Goal: Task Accomplishment & Management: Complete application form

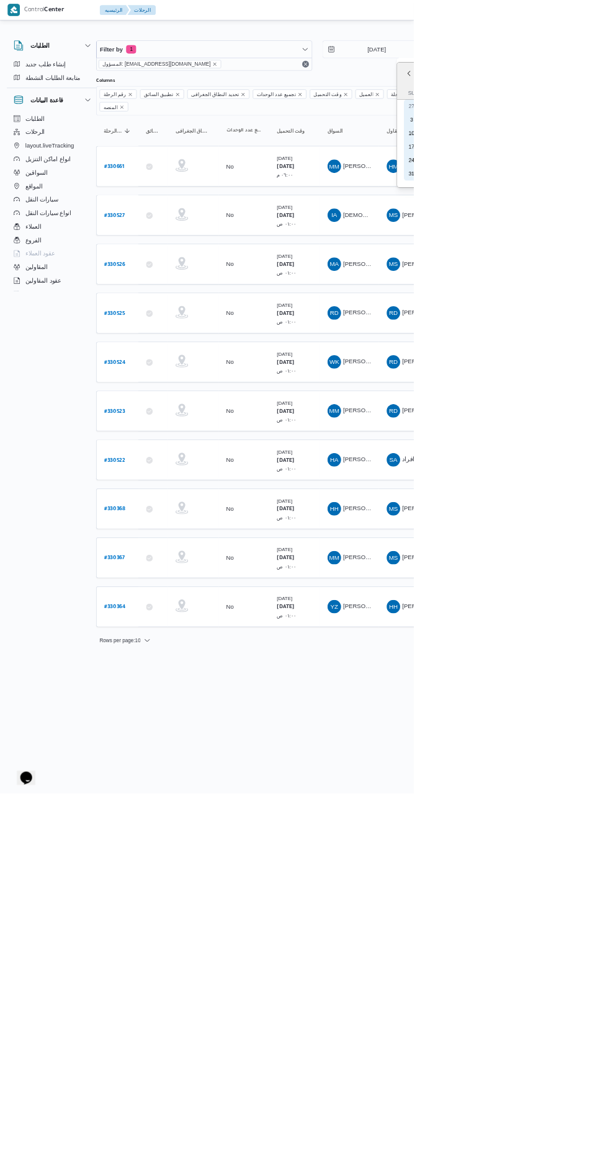
type input "12/8/2025"
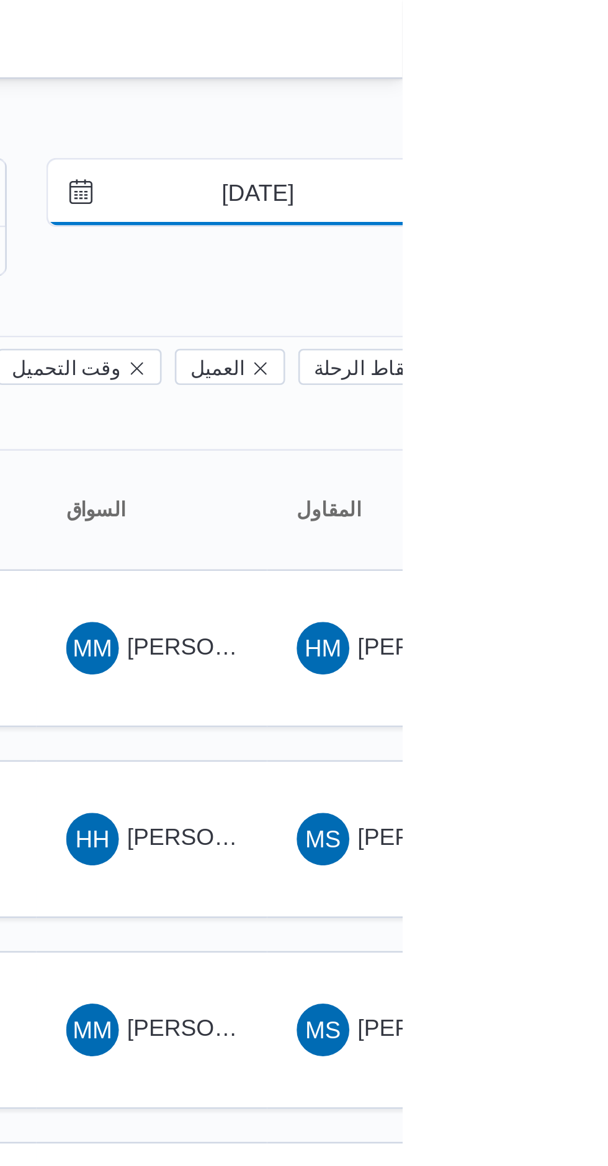
click at [566, 77] on input "11/8/2025" at bounding box center [544, 72] width 141 height 25
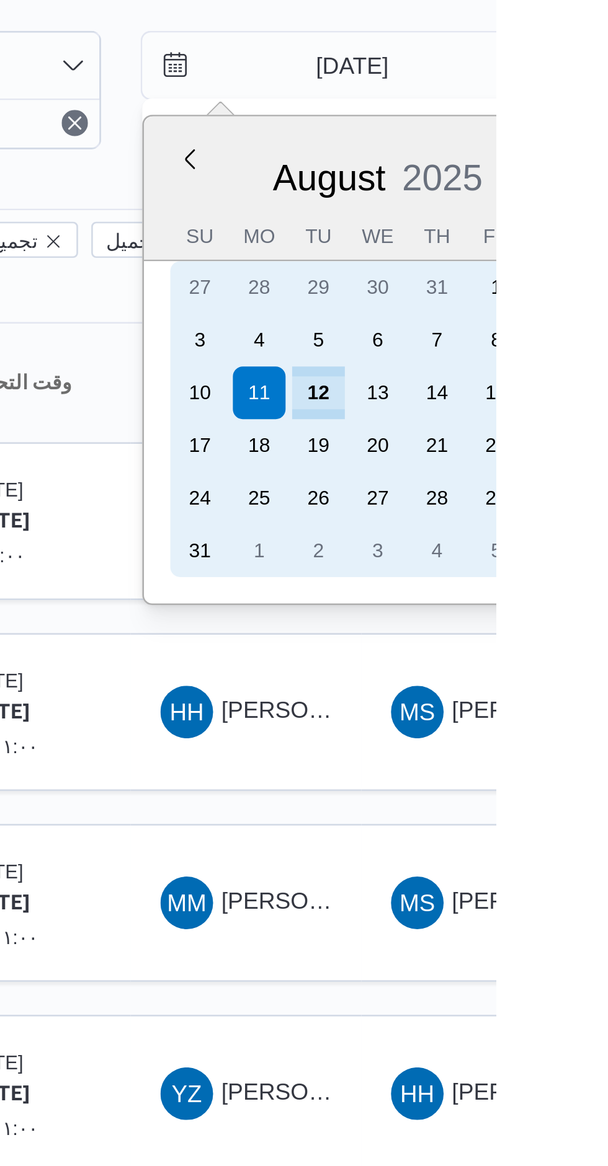
click at [544, 191] on div "12" at bounding box center [541, 196] width 20 height 20
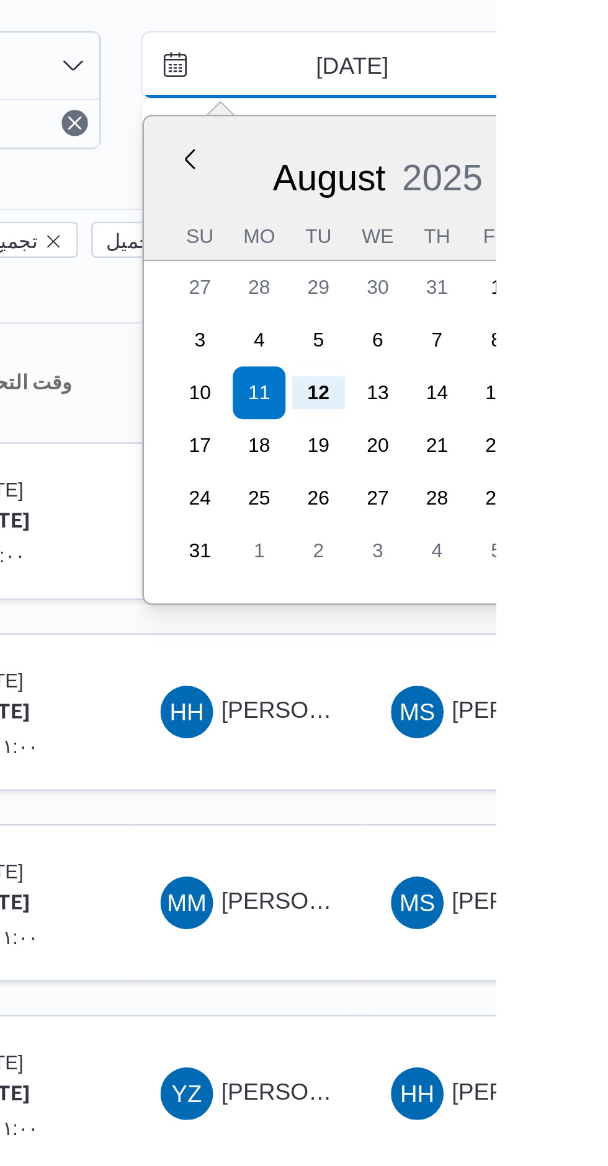
type input "[DATE]"
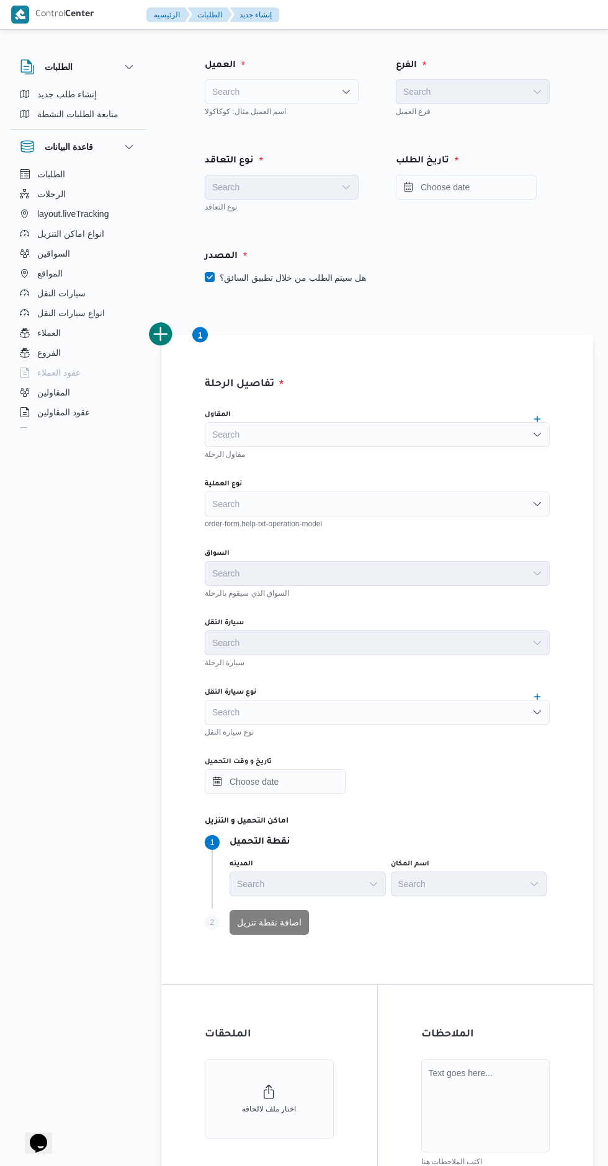
click at [332, 94] on div "Search" at bounding box center [282, 91] width 154 height 25
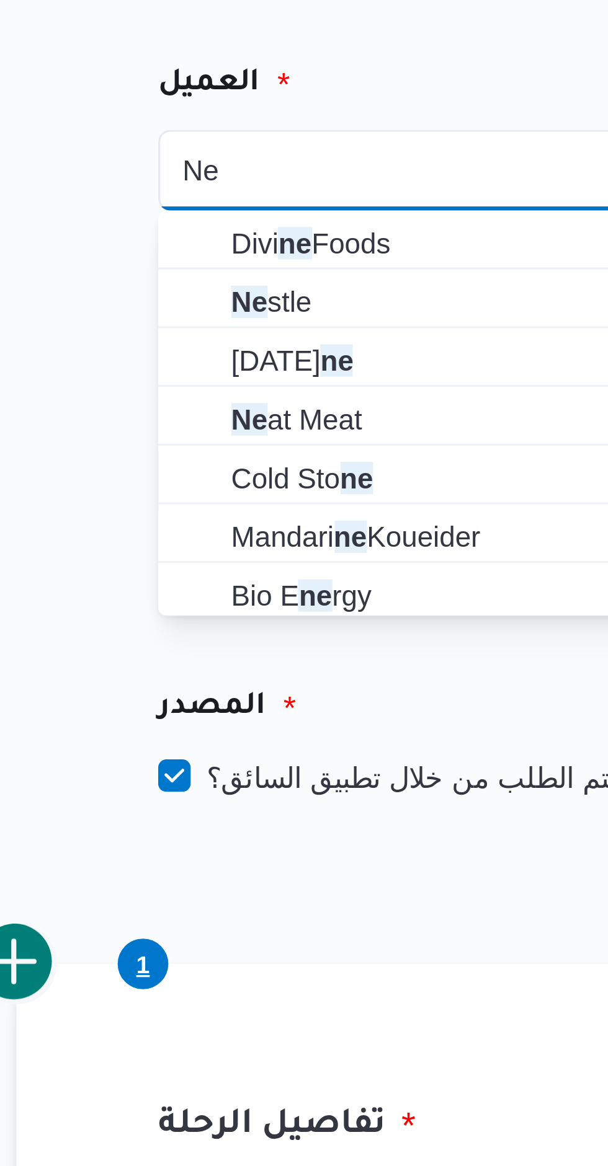
type input "Ne"
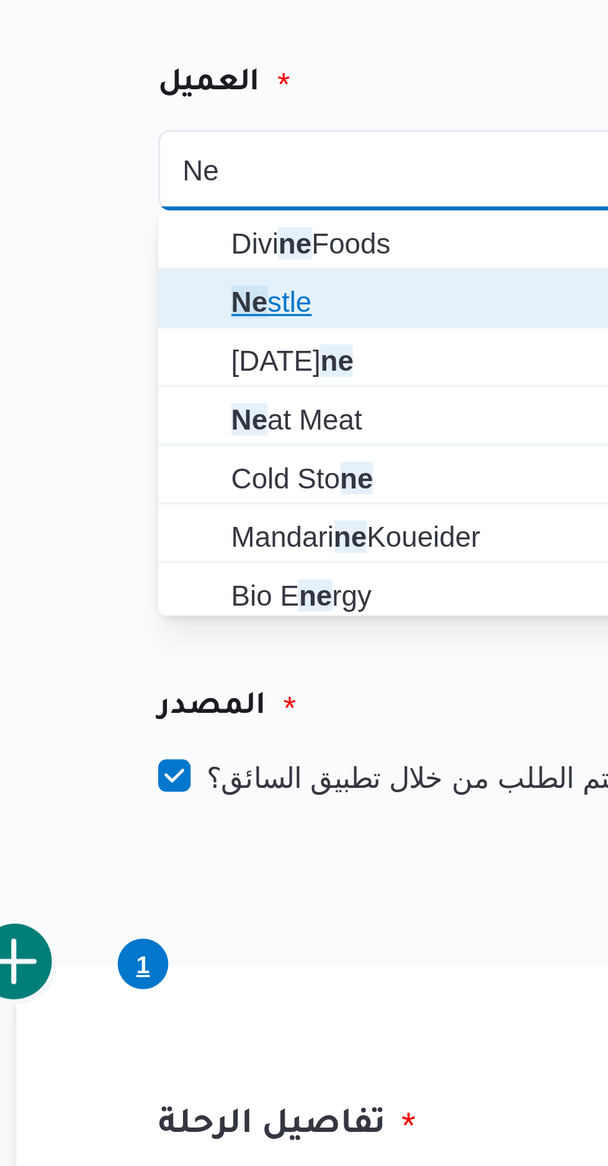
click at [273, 123] on span "Ne stle" at bounding box center [282, 132] width 144 height 20
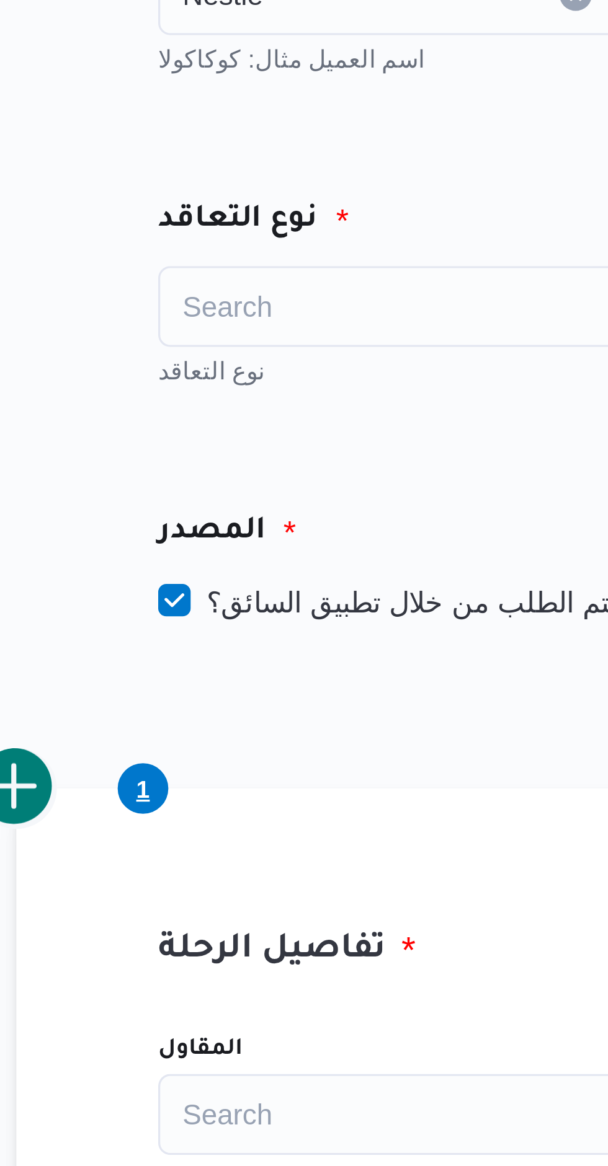
click at [283, 180] on div "Search" at bounding box center [282, 187] width 154 height 25
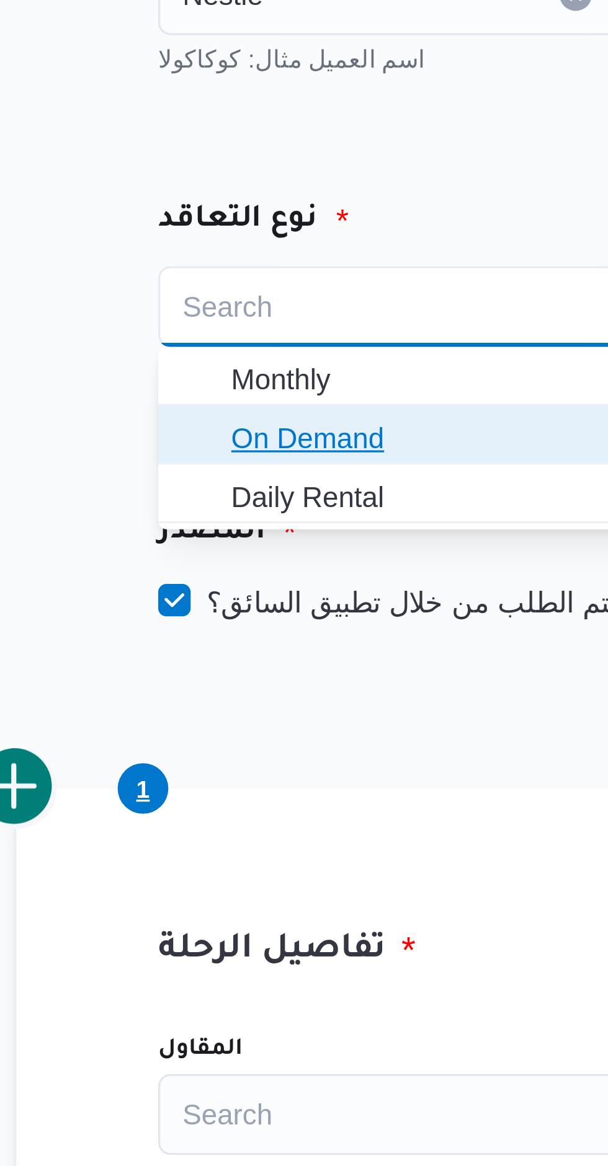
click at [282, 221] on span "On Demand" at bounding box center [289, 227] width 124 height 15
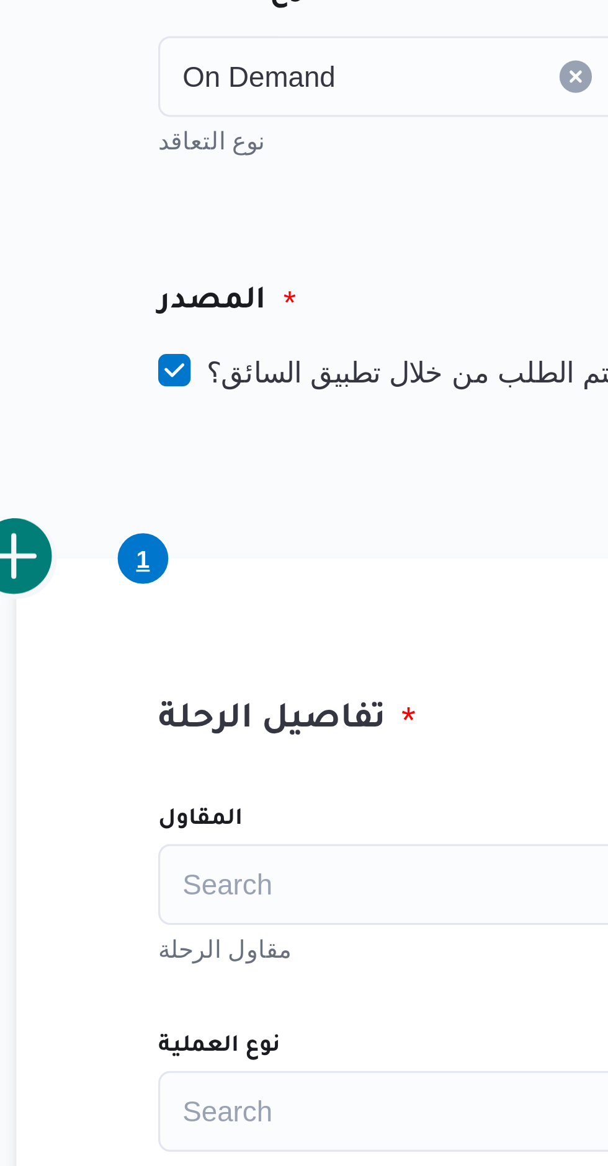
click at [297, 278] on label "هل سيتم الطلب من خلال تطبيق السائق؟" at bounding box center [285, 277] width 161 height 15
checkbox input "false"
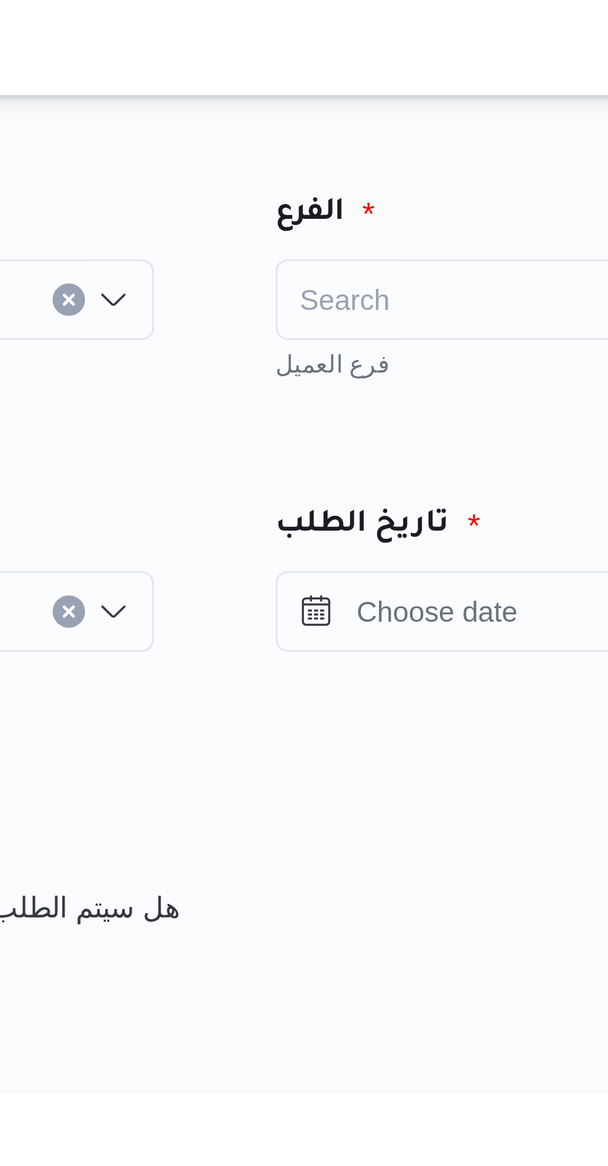
click at [445, 88] on div "Search" at bounding box center [473, 91] width 154 height 25
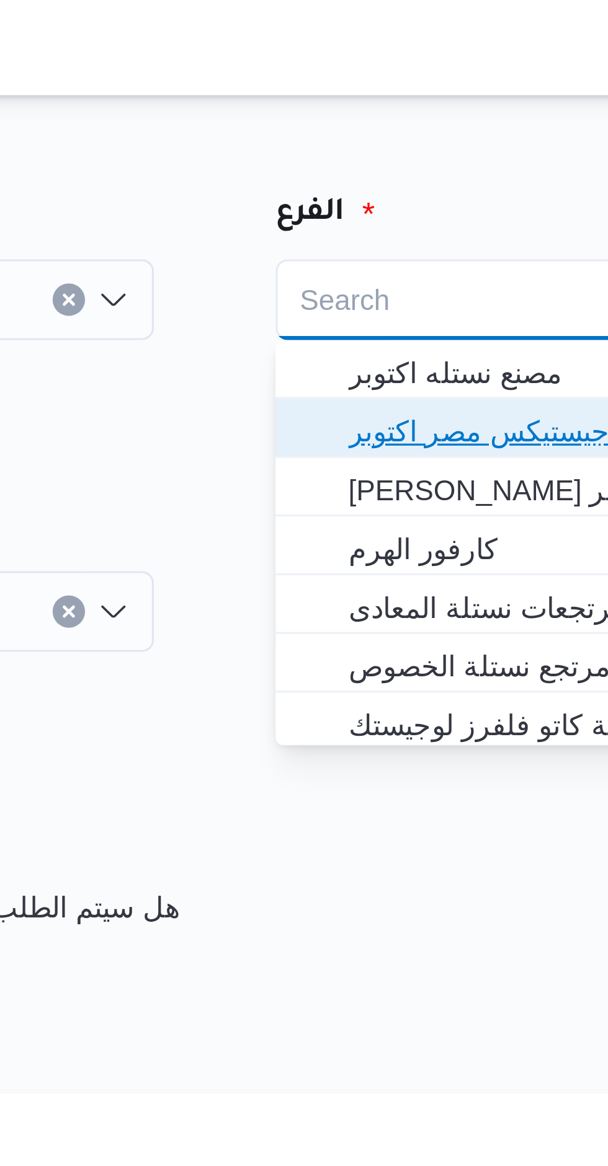
click at [458, 129] on span "اجيليتى لوجيستيكس مصر اكتوبر" at bounding box center [480, 132] width 124 height 15
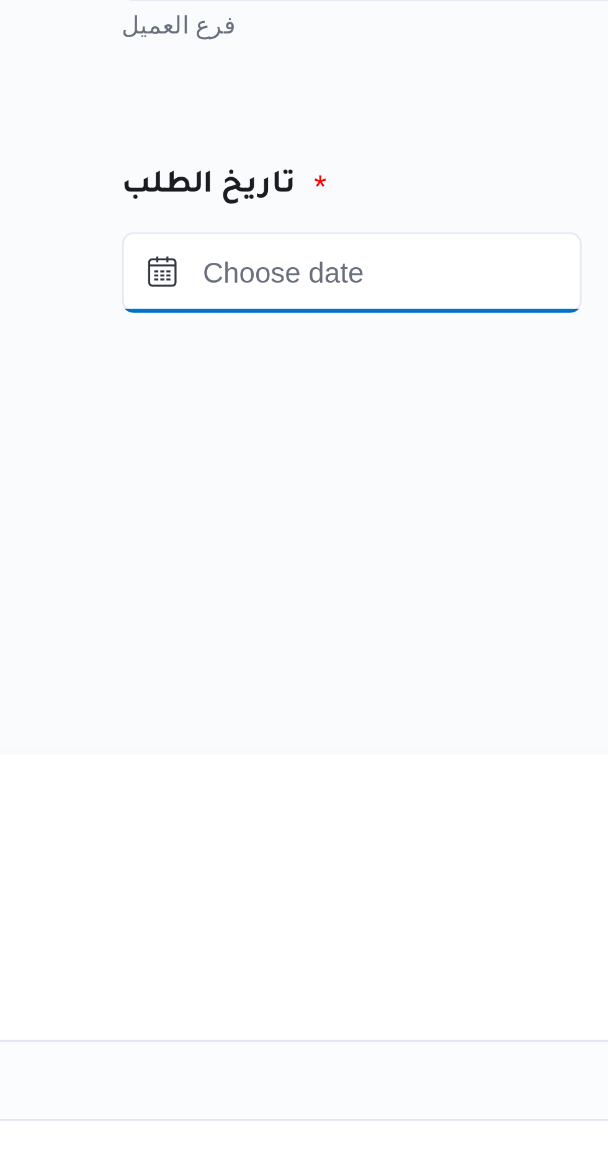
click at [567, 190] on input "Press the down key to open a popover containing a calendar." at bounding box center [529, 187] width 141 height 25
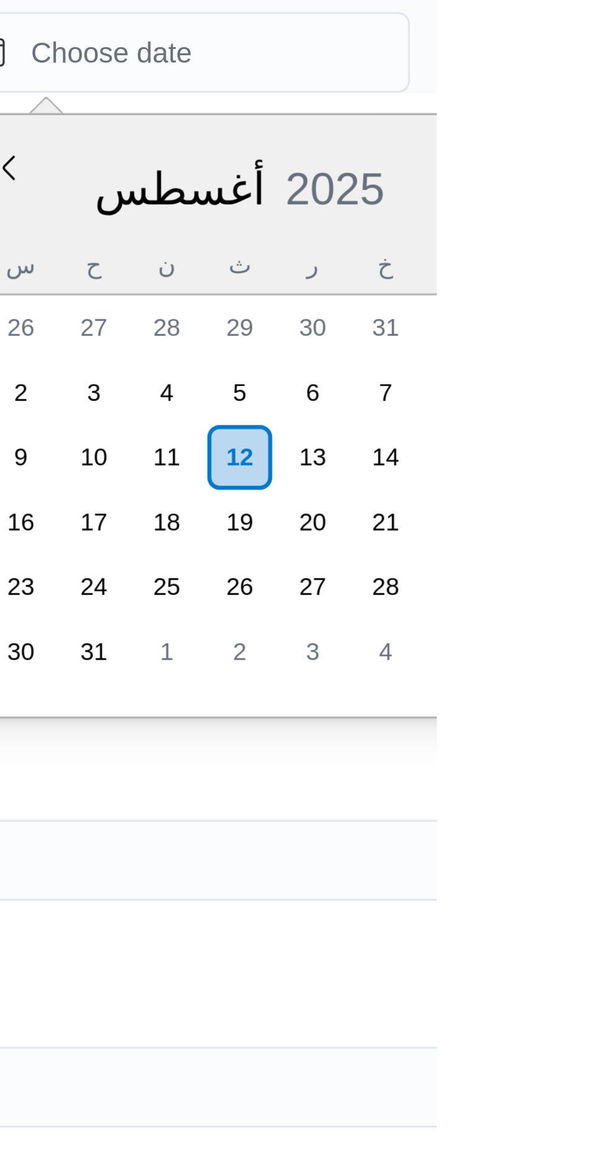
type input "١٢/٠٨/٢٠٢٥ ٠١:٠٠"
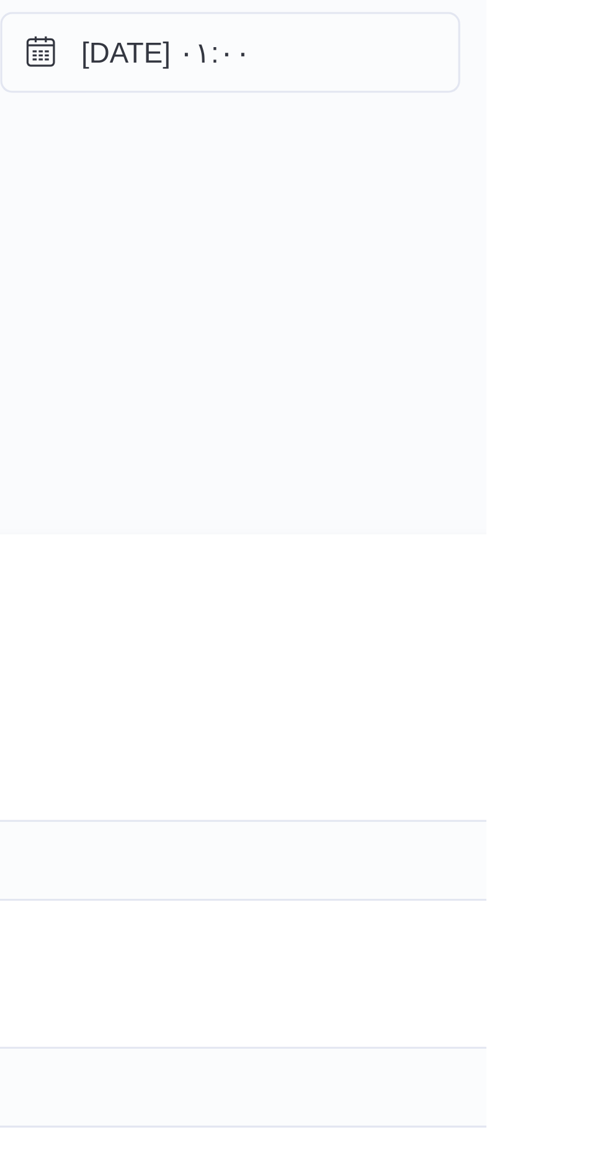
click at [606, 256] on div "المصدر" at bounding box center [440, 257] width 486 height 30
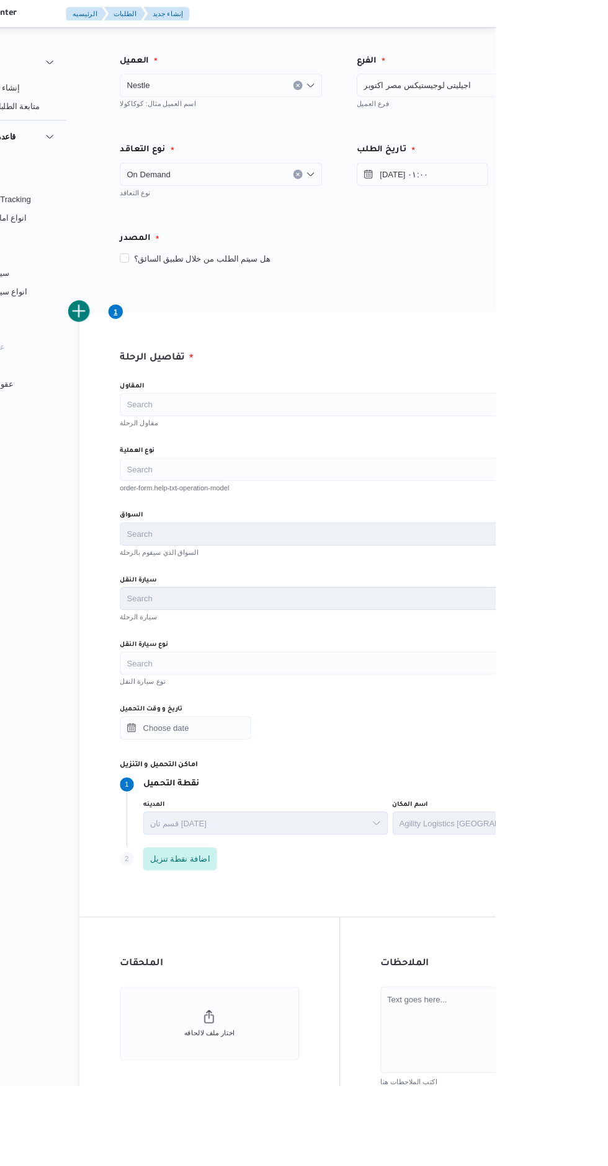
click at [492, 441] on div "Search" at bounding box center [440, 434] width 471 height 25
type input "راجح"
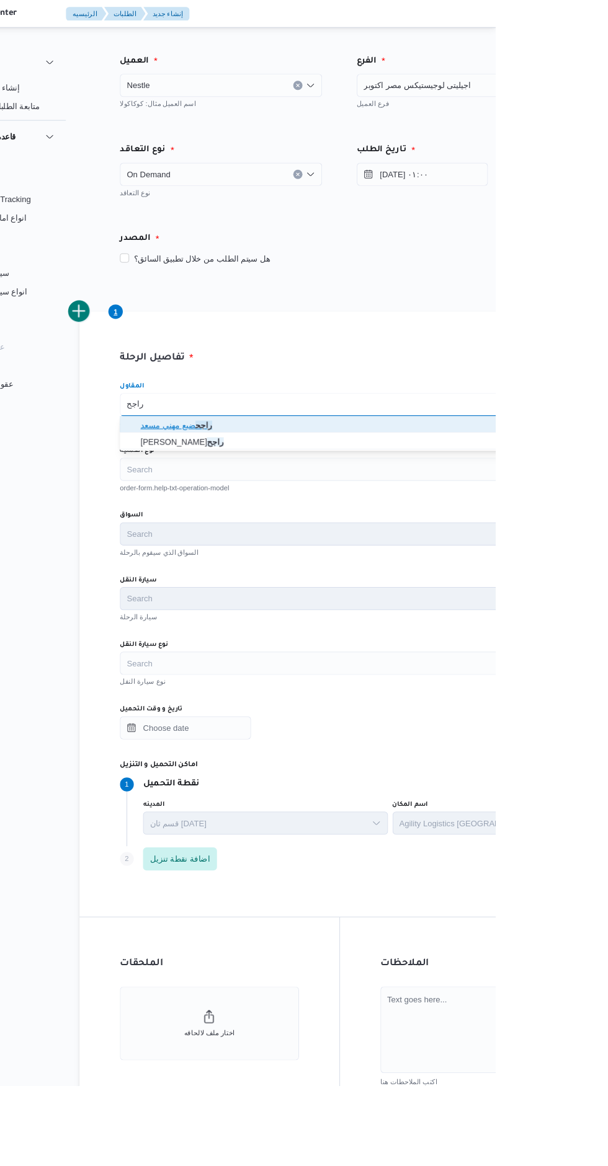
click at [386, 455] on span "راجح ضبع مهني مسعد" at bounding box center [448, 457] width 442 height 15
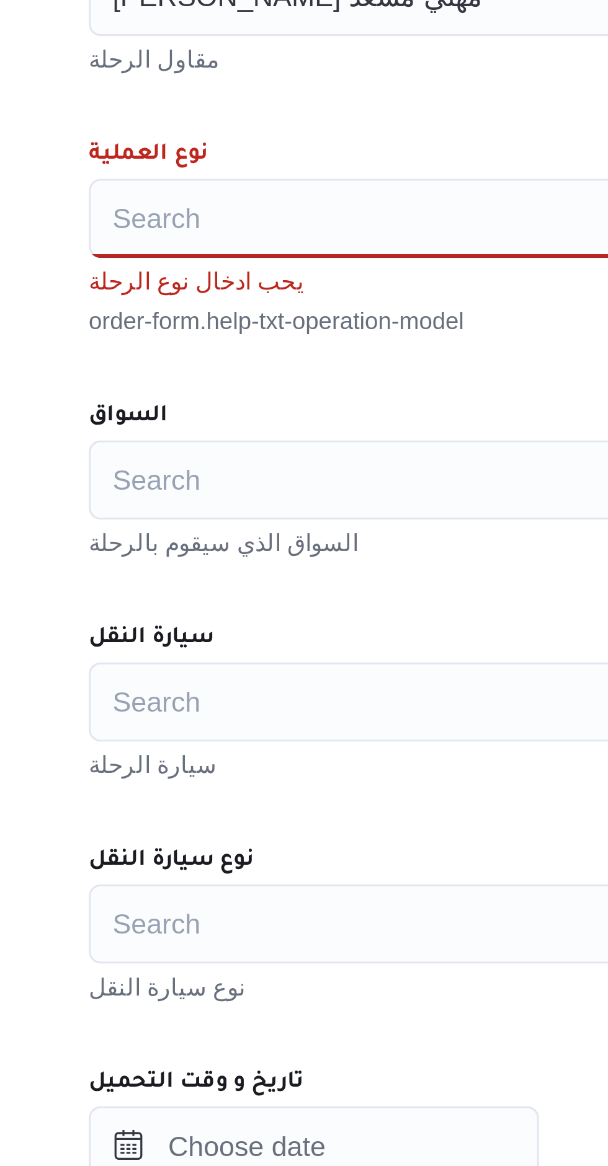
click at [316, 507] on div "Search" at bounding box center [440, 504] width 471 height 25
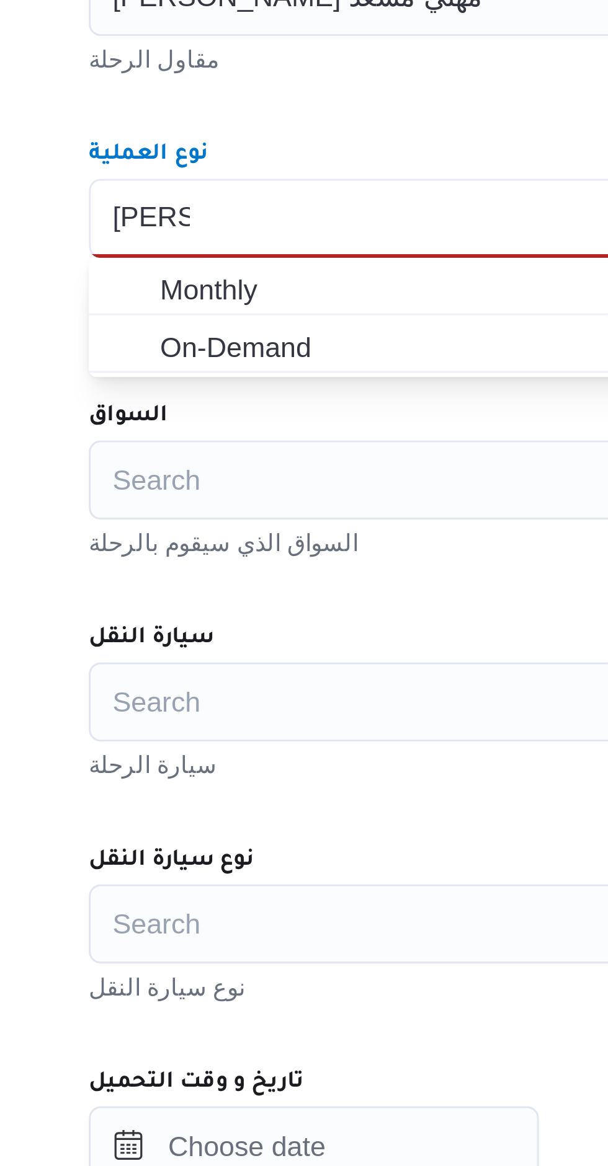
type input "محمود"
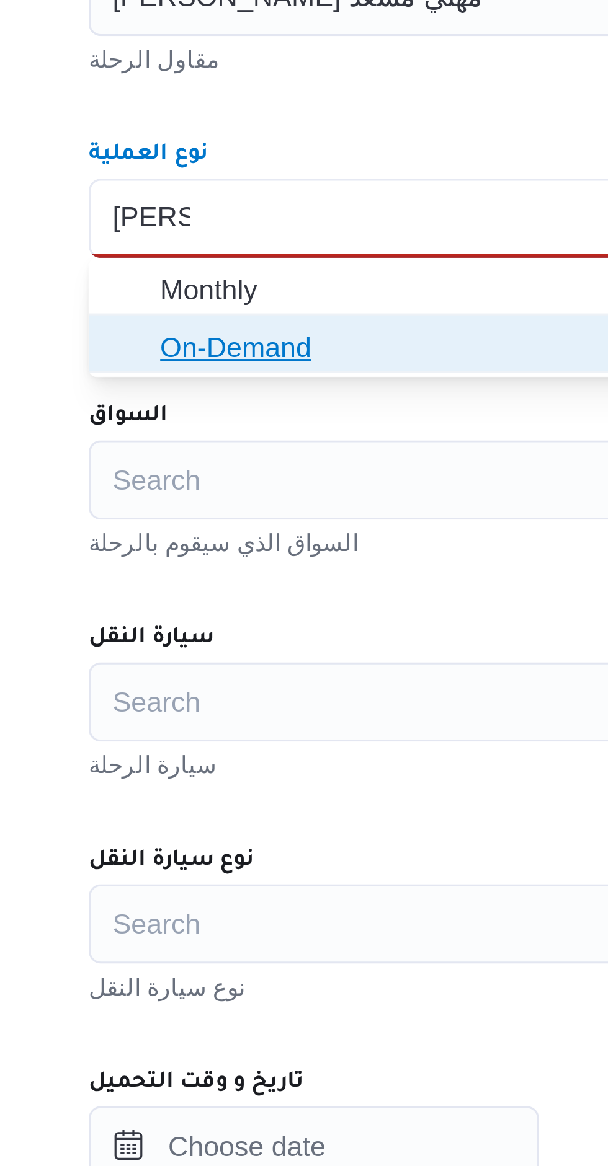
click at [303, 547] on span "On-Demand" at bounding box center [448, 544] width 442 height 15
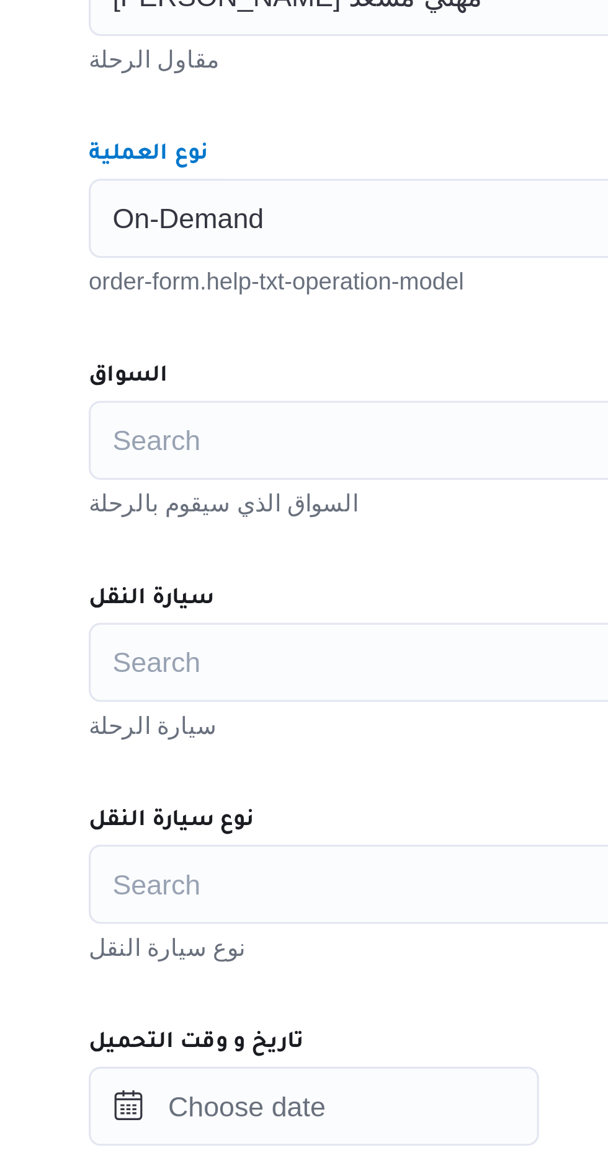
click at [292, 575] on div "Search" at bounding box center [440, 573] width 471 height 25
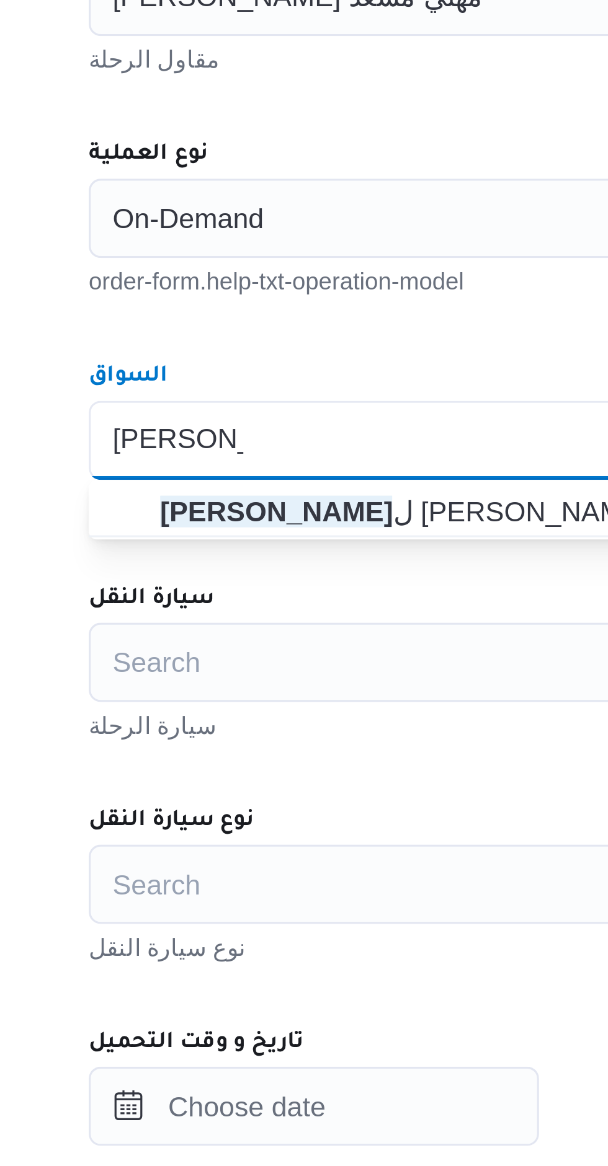
type input "محمود فيص"
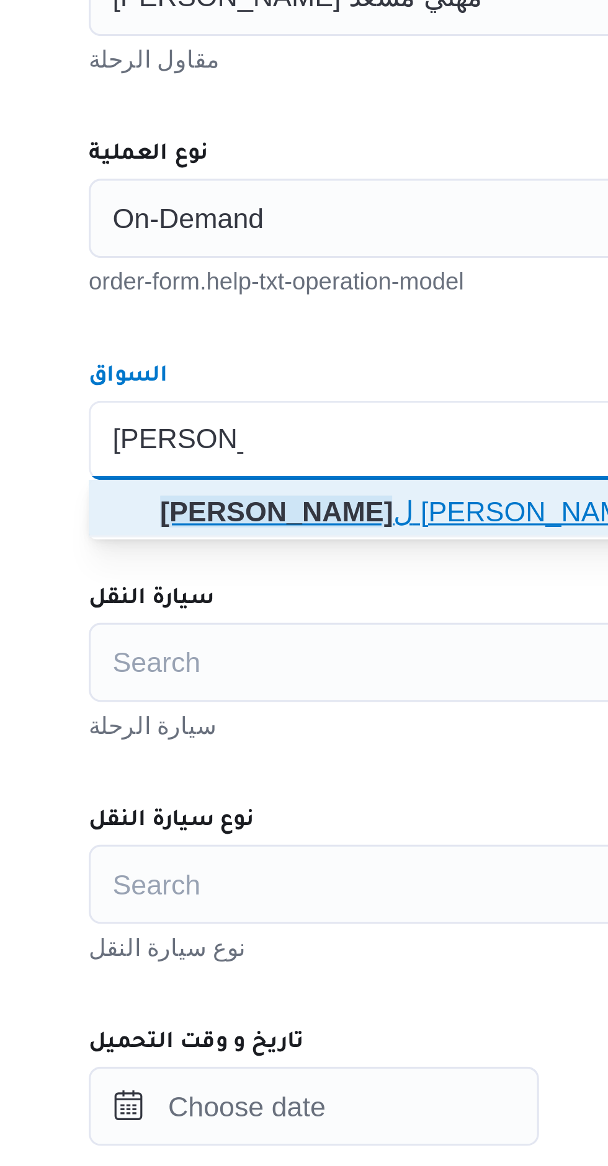
click at [300, 593] on mark "محمود فيص" at bounding box center [263, 596] width 73 height 10
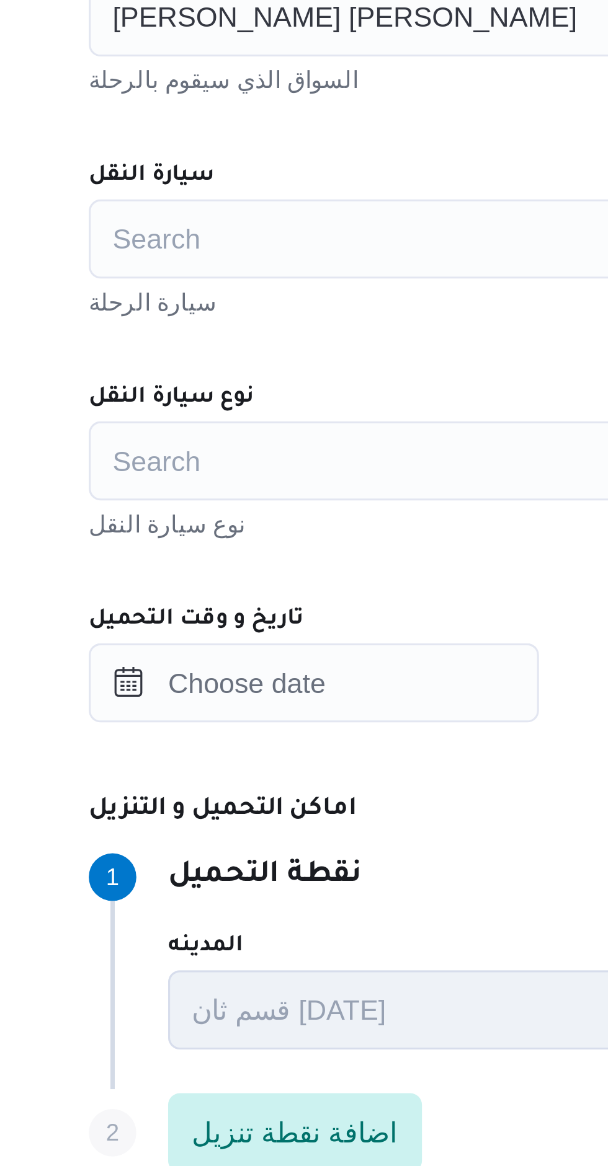
click at [311, 636] on div "Search" at bounding box center [440, 643] width 471 height 25
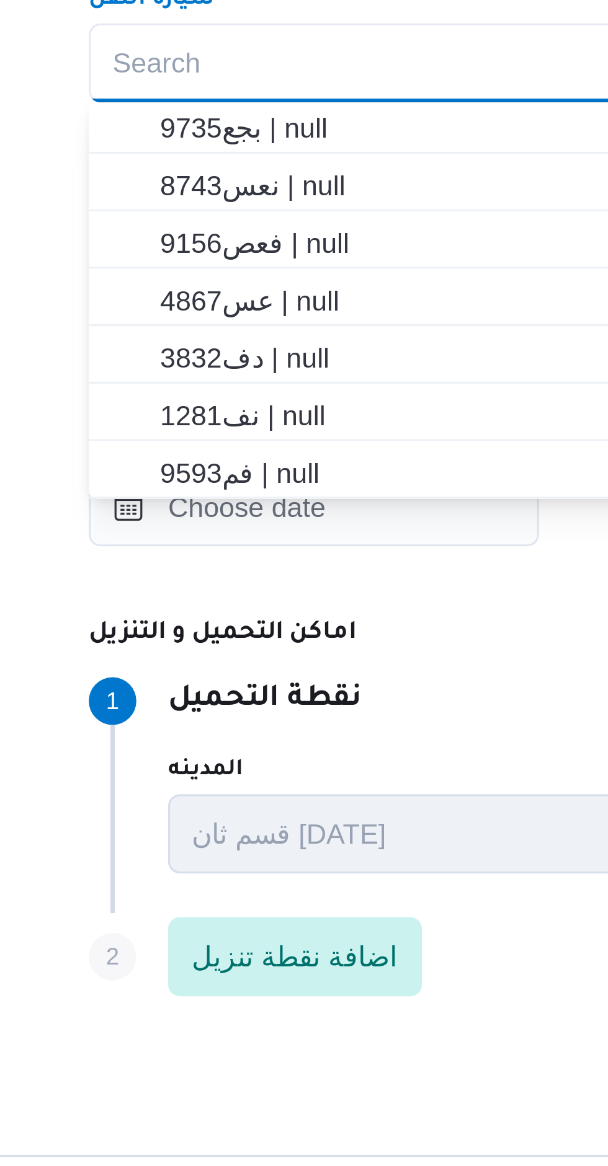
scroll to position [238, 0]
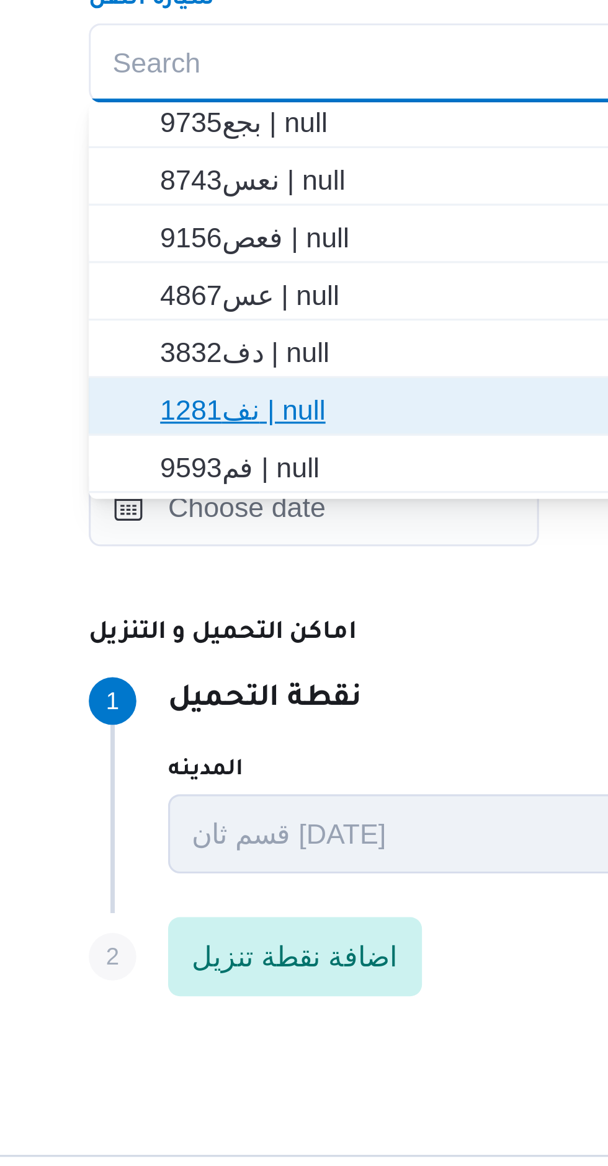
click at [288, 751] on span "نف1281 | null" at bounding box center [448, 751] width 442 height 15
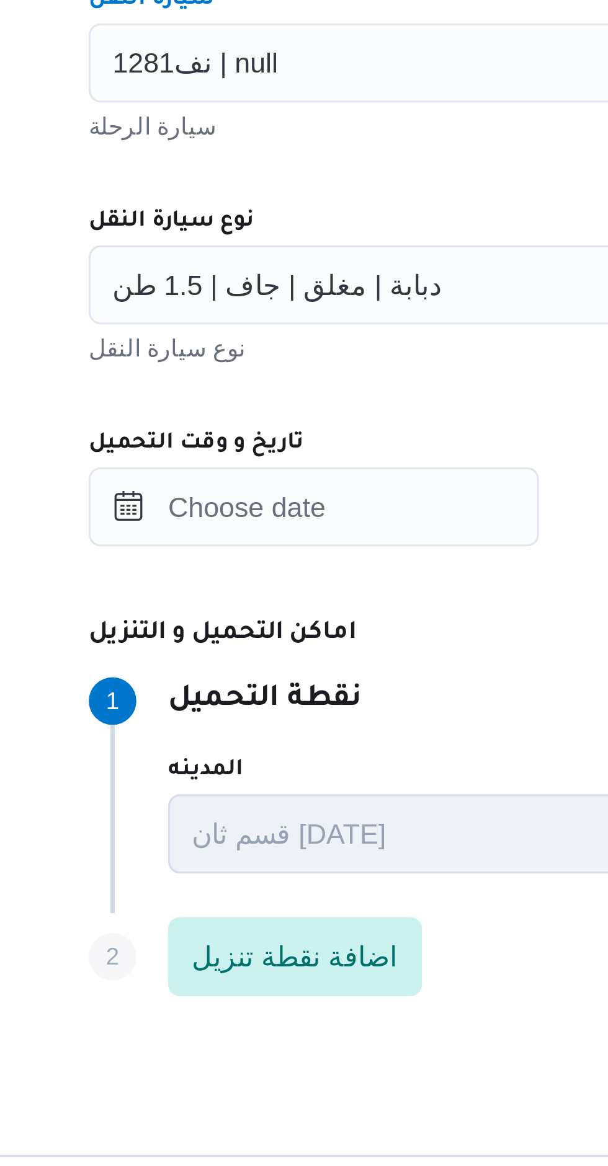
click at [315, 718] on div "دبابة | مغلق | جاف | 1.5 طن" at bounding box center [440, 712] width 471 height 25
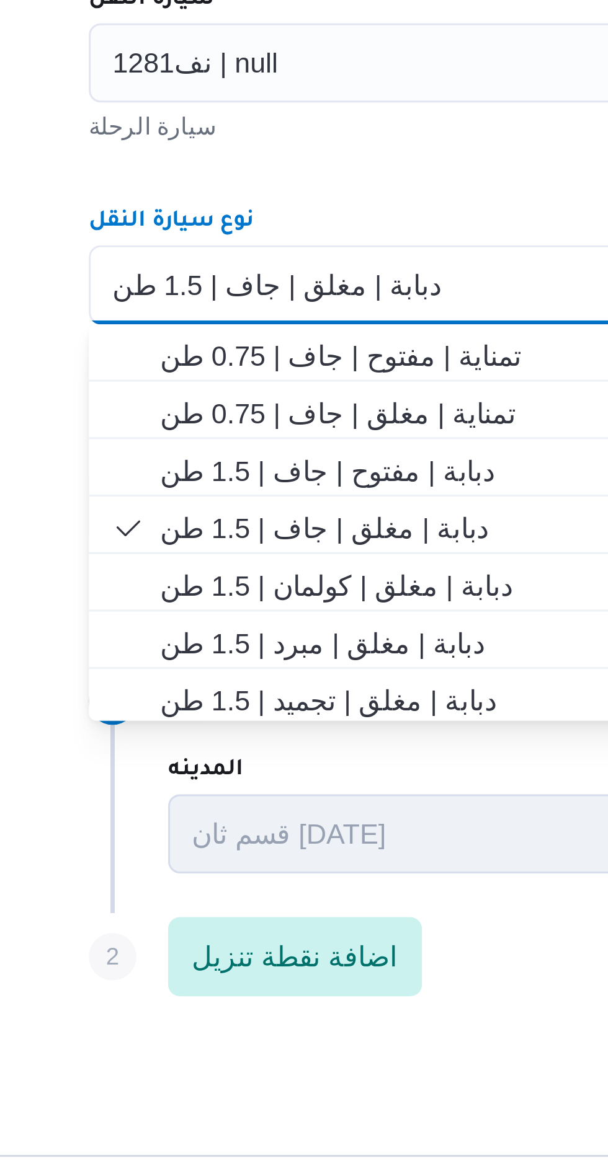
click at [318, 713] on div "دبابة | مغلق | جاف | 1.5 طن Combo box. Selected. دبابة | مغلق | جاف | 1.5 طن. P…" at bounding box center [440, 712] width 471 height 25
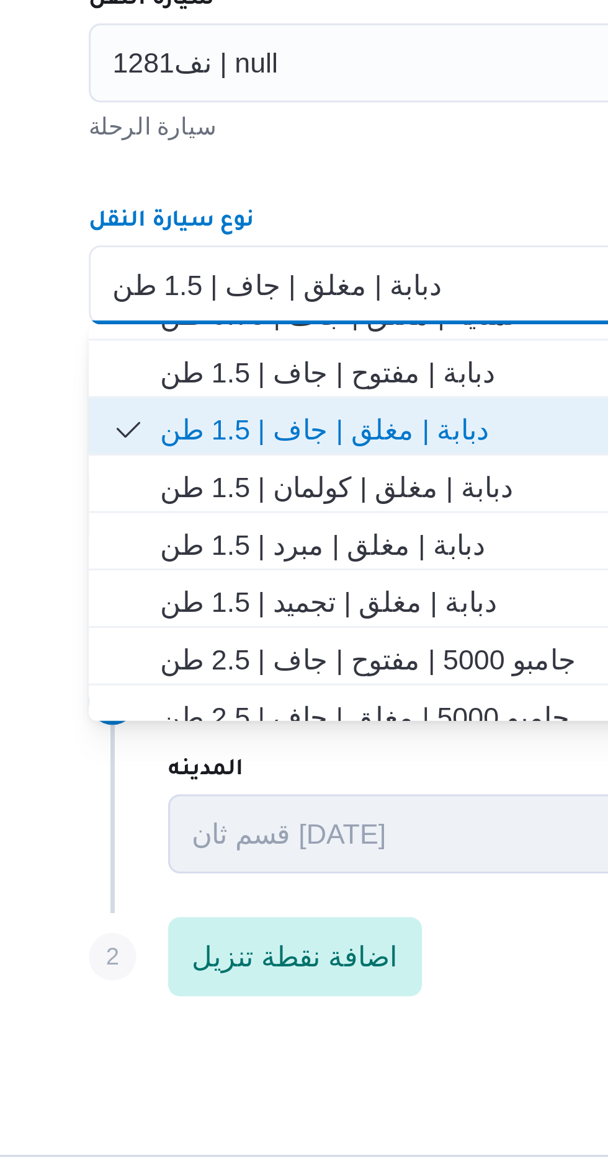
scroll to position [45, 0]
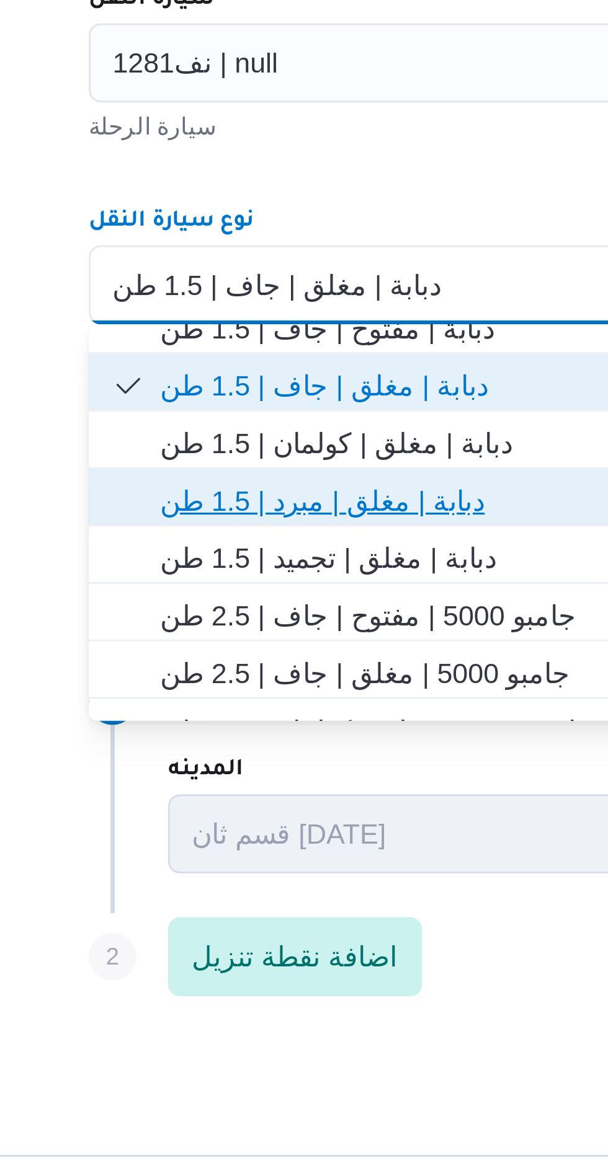
click at [304, 780] on span "دبابة | مغلق | مبرد | 1.5 طن" at bounding box center [448, 780] width 442 height 15
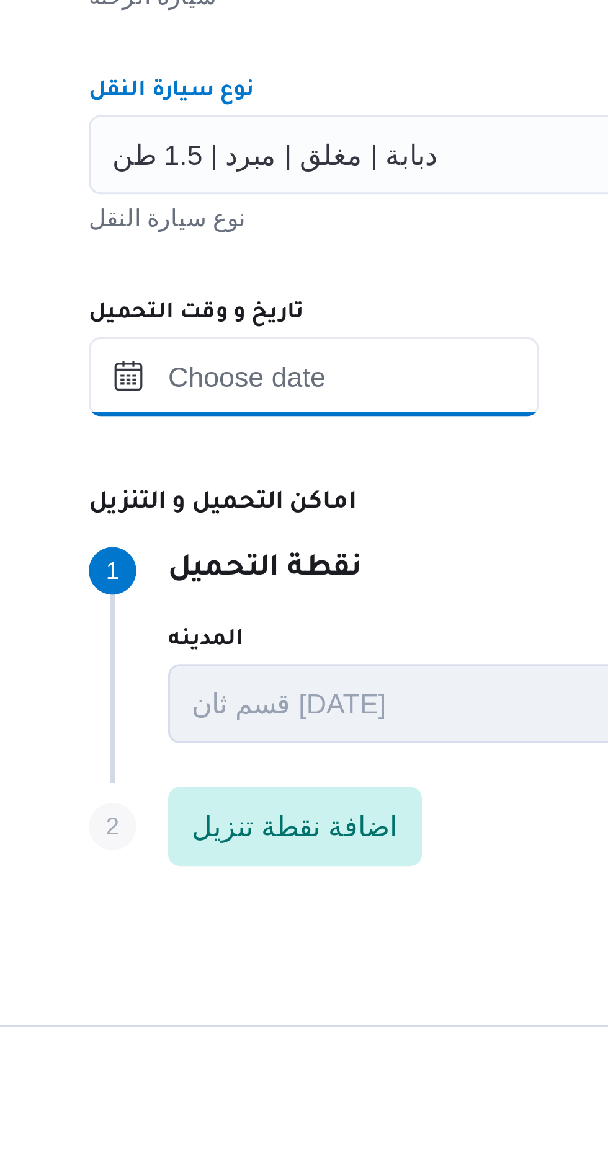
click at [307, 783] on input "تاريخ و وقت التحميل" at bounding box center [275, 782] width 141 height 25
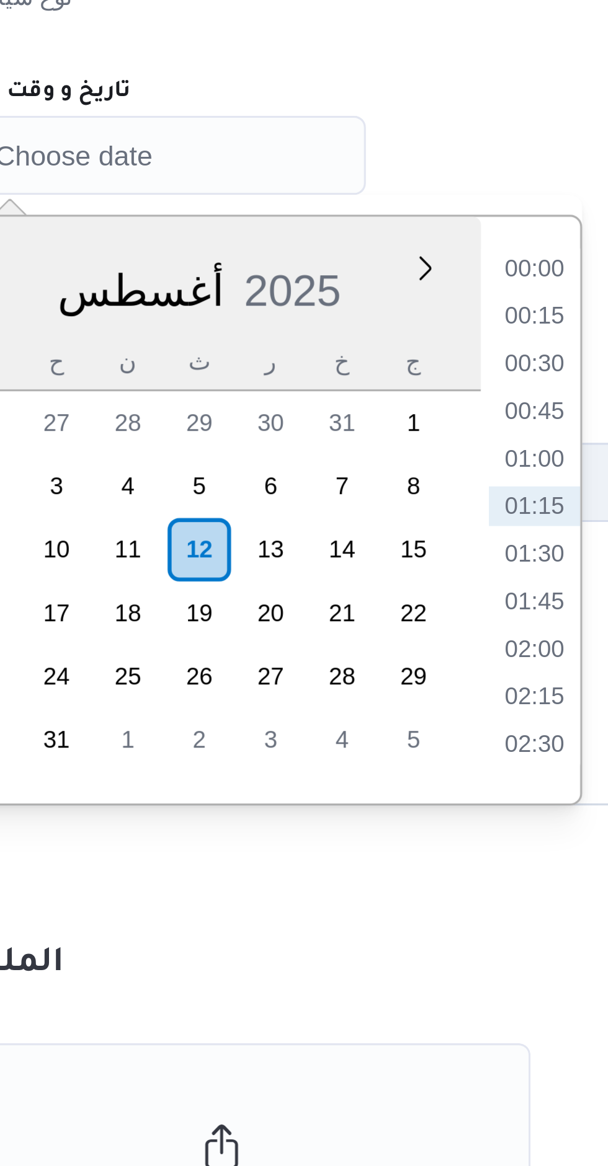
click at [398, 879] on li "01:00" at bounding box center [398, 877] width 29 height 12
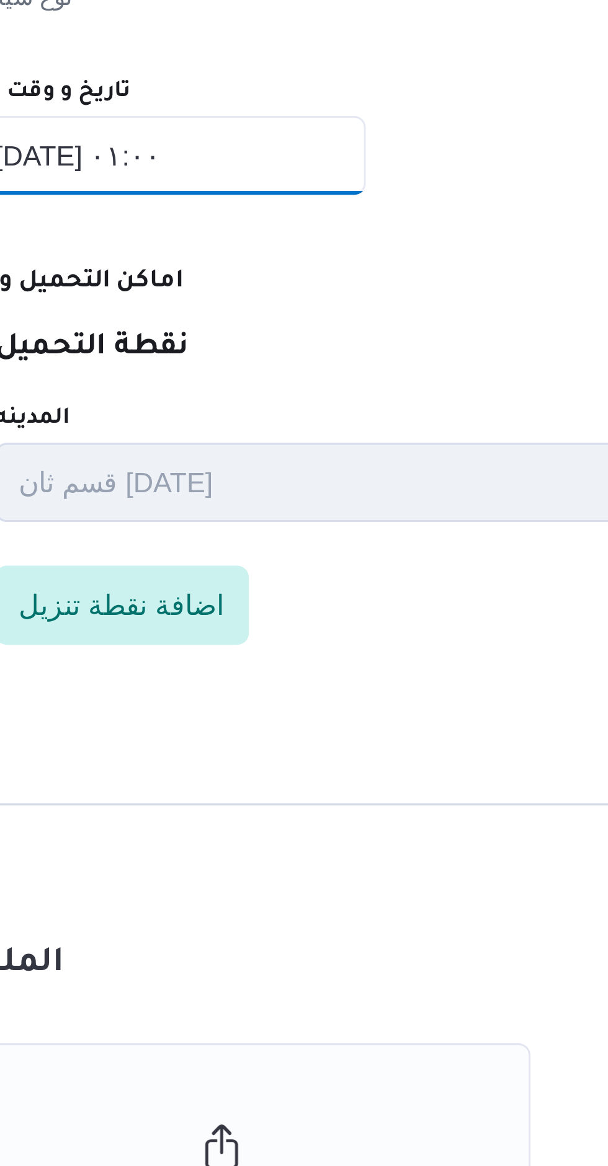
type input "١٢/٠٨/٢٠٢٥ ٠١:٠٠"
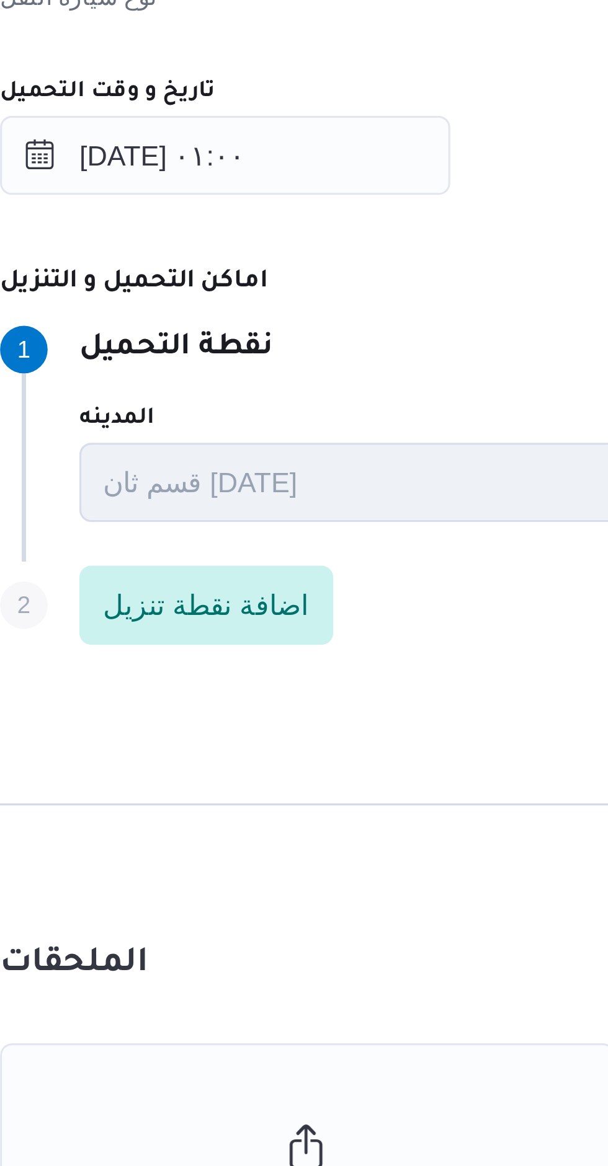
click at [363, 834] on div "Step 1 1 نقطة التحميل المدينه قسم ثان 6 أكتوبر اسم المكان Agility Logistics Egy…" at bounding box center [484, 869] width 558 height 80
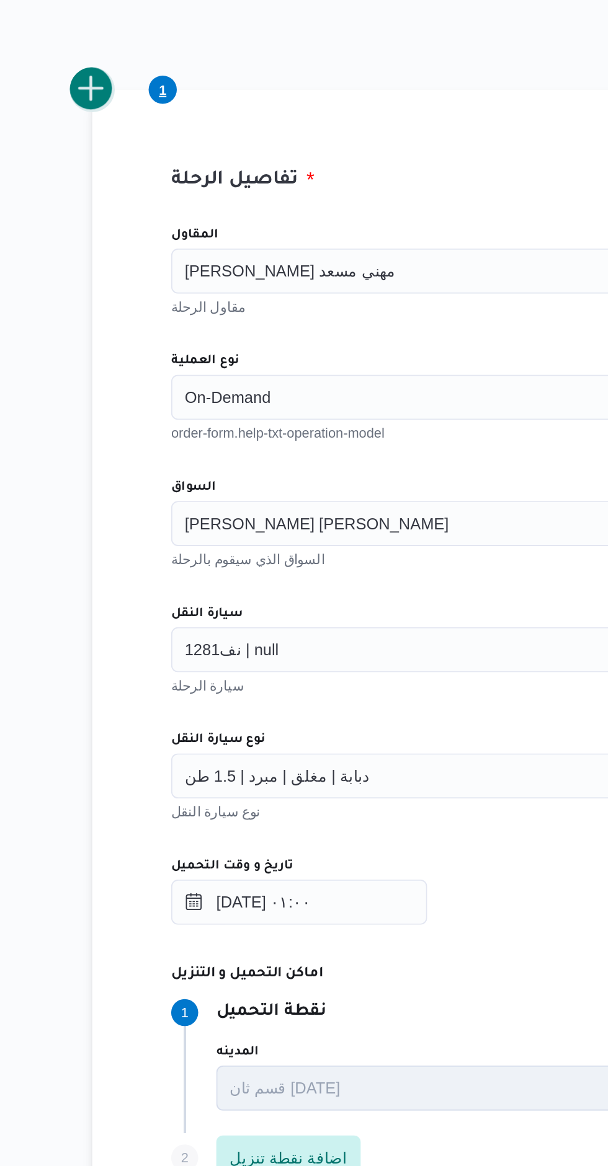
click at [164, 340] on button "add trip" at bounding box center [161, 334] width 25 height 25
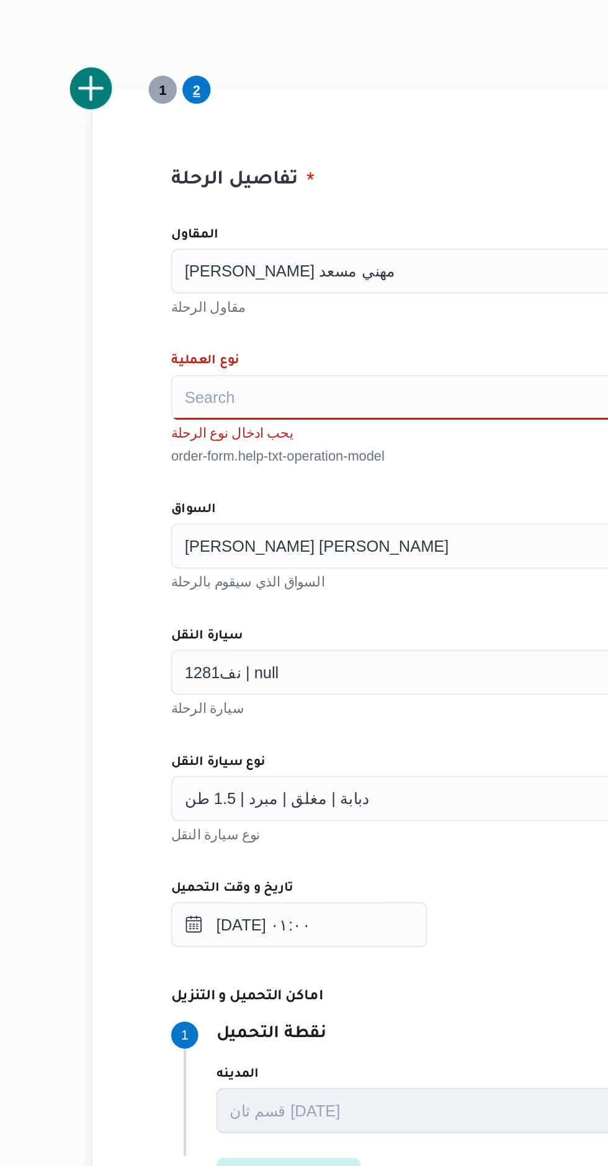
click at [287, 502] on div "Search" at bounding box center [440, 504] width 471 height 25
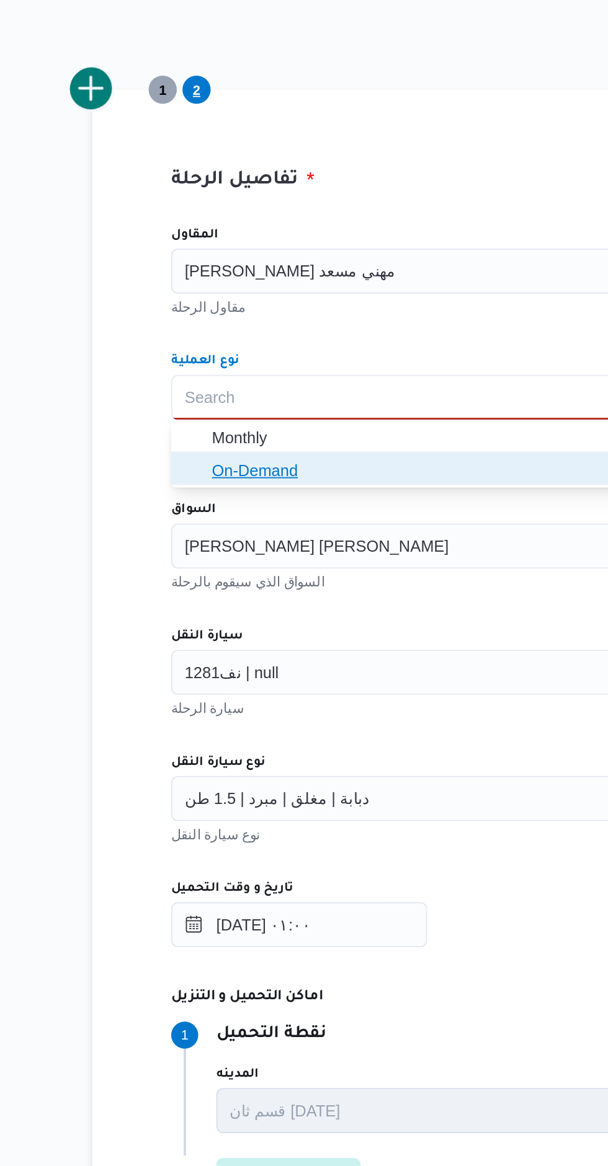
click at [298, 542] on span "On-Demand" at bounding box center [448, 544] width 442 height 15
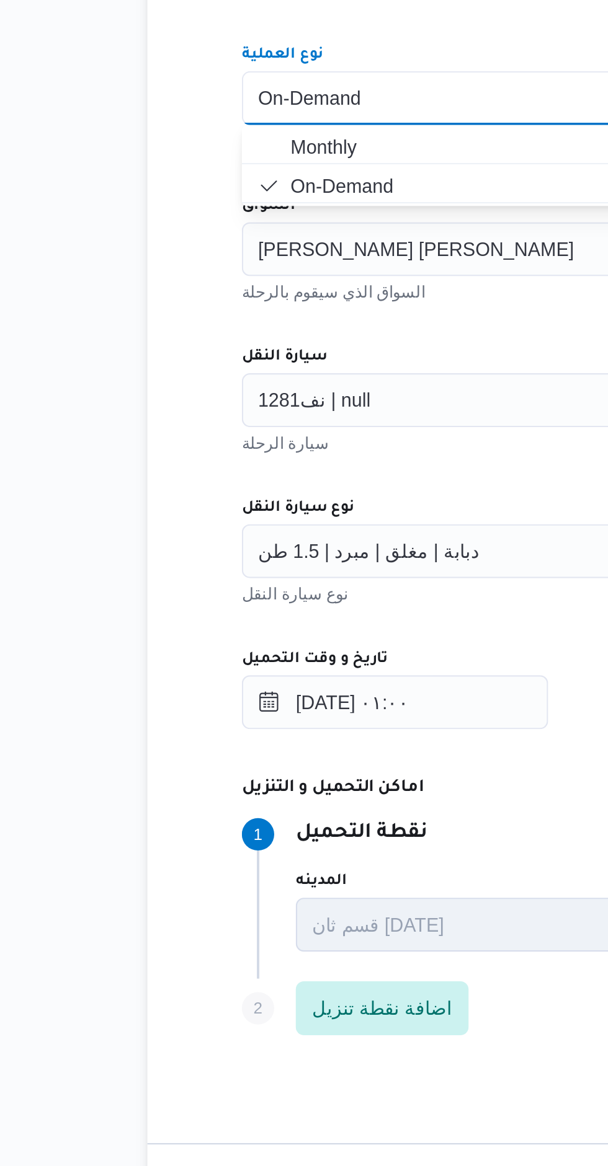
click at [326, 572] on div "محمود فيصل مصطفى محمد" at bounding box center [440, 573] width 471 height 25
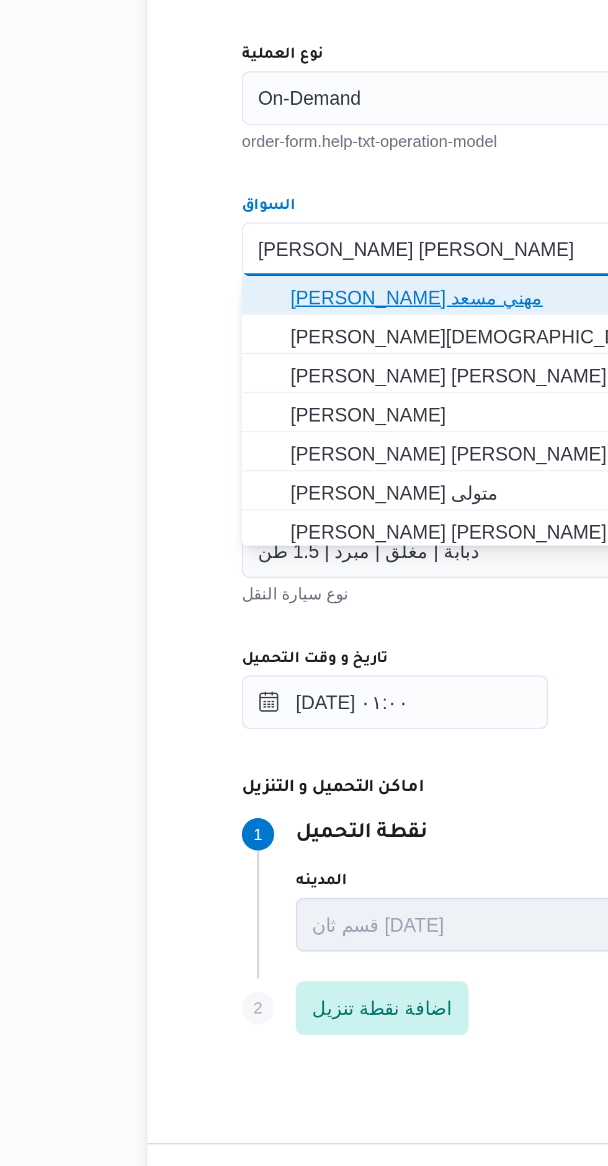
click at [319, 593] on span "راجح ضبع مهني مسعد" at bounding box center [448, 596] width 442 height 15
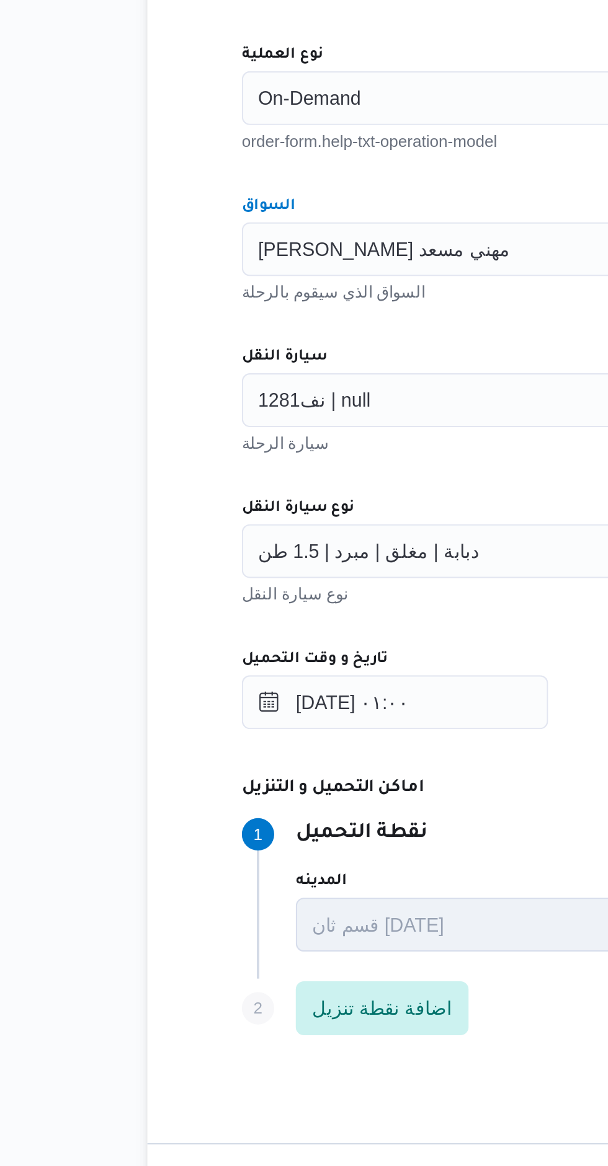
click at [296, 638] on div "نف1281 | null" at bounding box center [440, 643] width 471 height 25
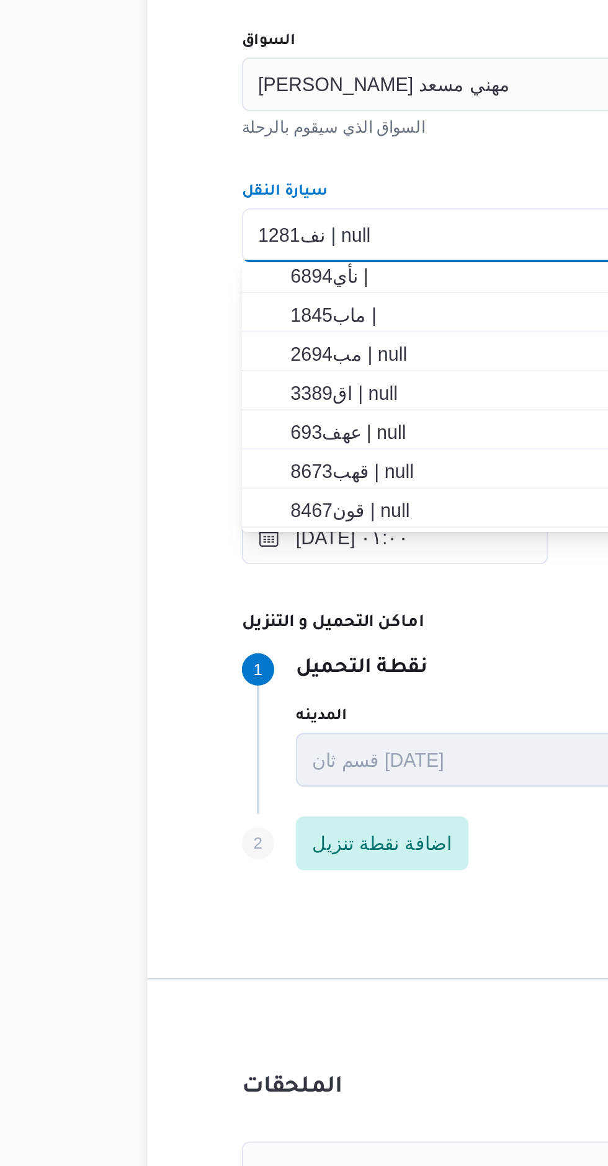
scroll to position [0, 0]
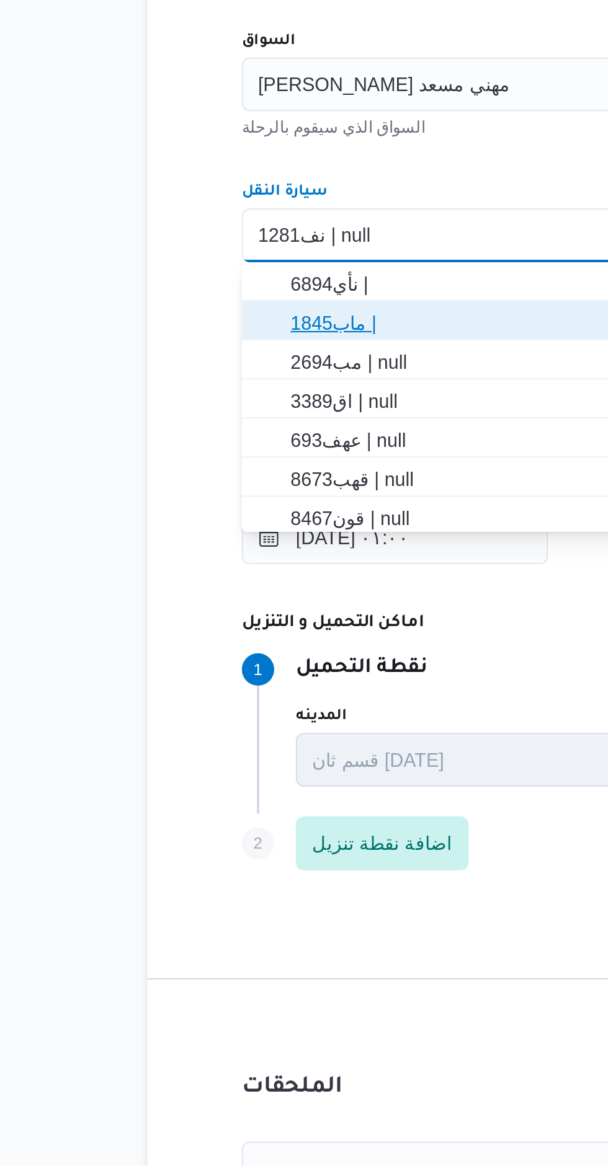
click at [296, 682] on span "ماب1845 |" at bounding box center [448, 683] width 442 height 15
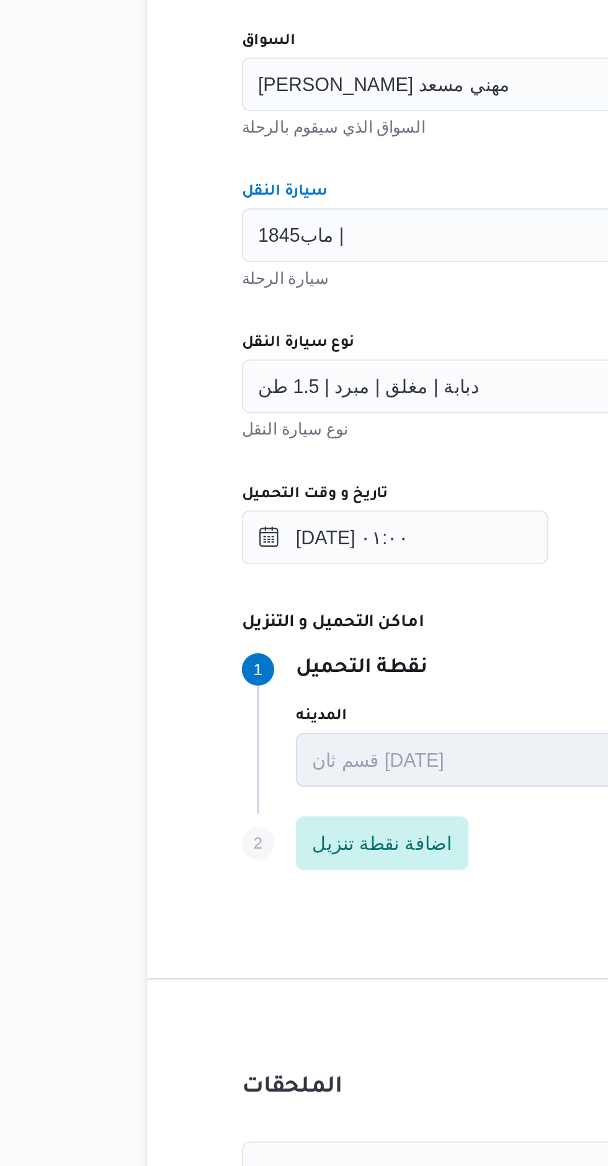
click at [320, 675] on div "المقاول راجح ضبع مهني مسعد مقاول الرحلة نوع العملية On-Demand order-form.help-t…" at bounding box center [440, 675] width 491 height 551
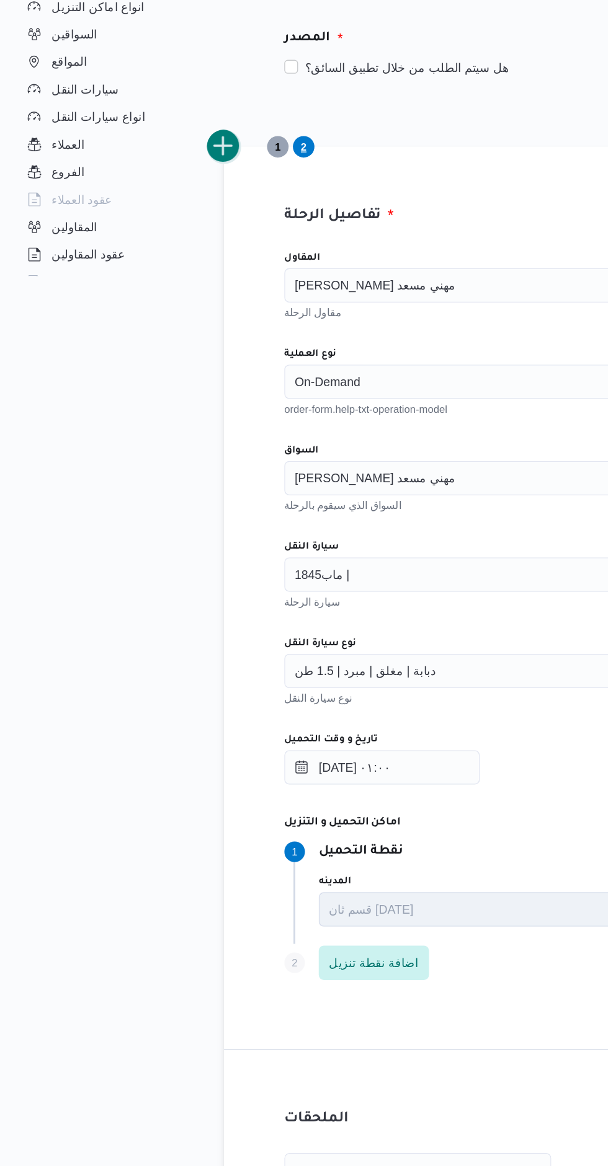
click at [167, 340] on button "add trip" at bounding box center [161, 334] width 25 height 25
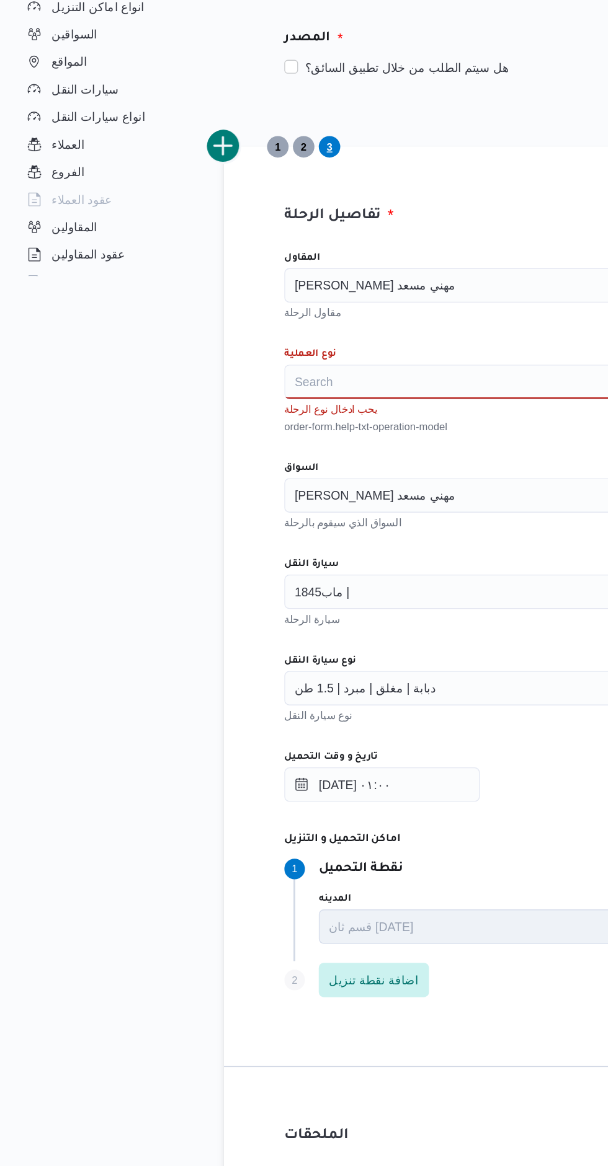
click at [285, 507] on div "Search" at bounding box center [440, 504] width 471 height 25
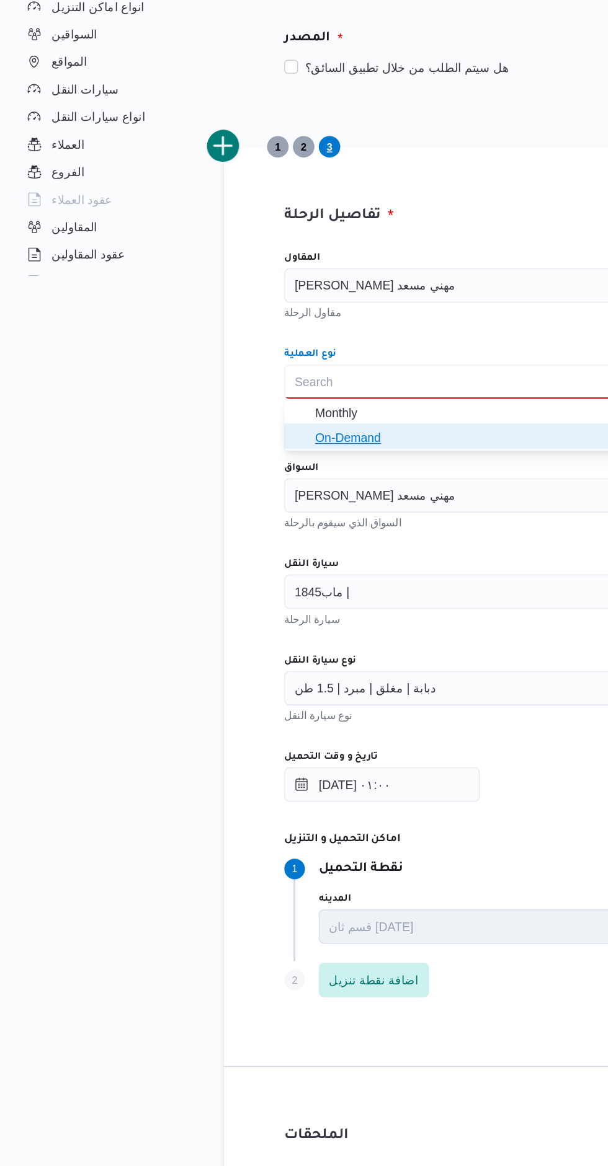
click at [308, 541] on span "On-Demand" at bounding box center [448, 544] width 442 height 15
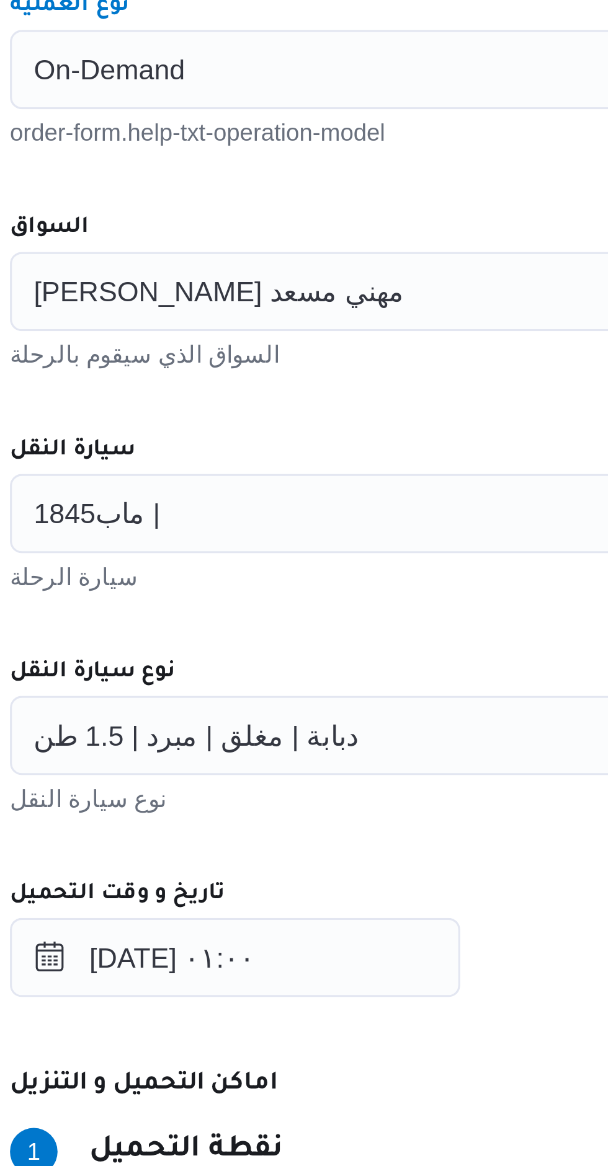
click at [334, 582] on div "راجح ضبع مهني مسعد" at bounding box center [440, 573] width 471 height 25
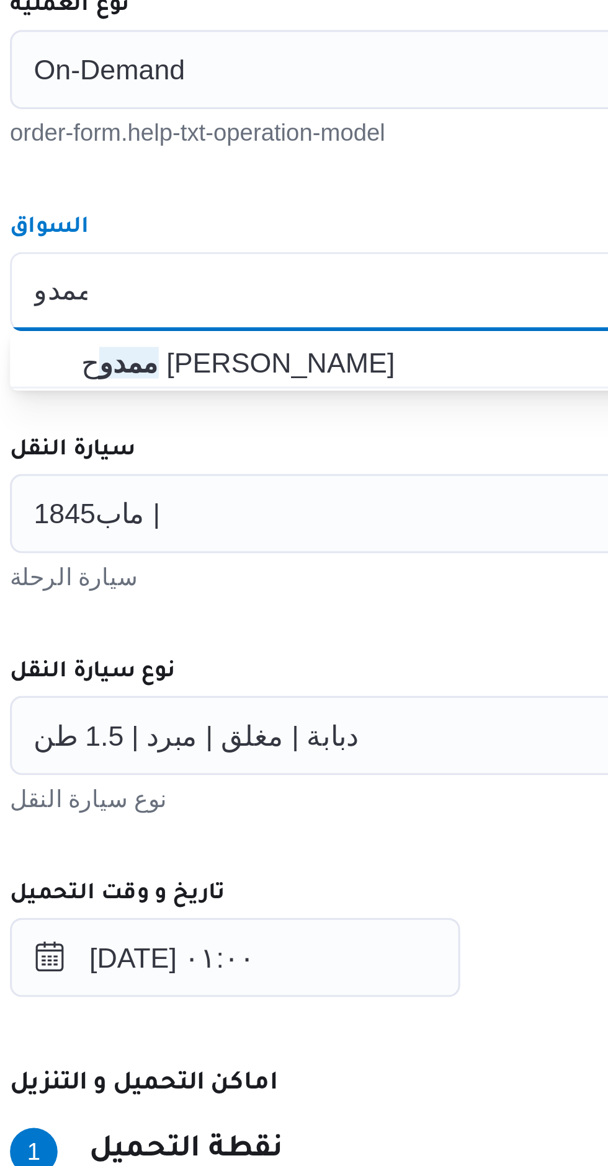
type input "ممدو"
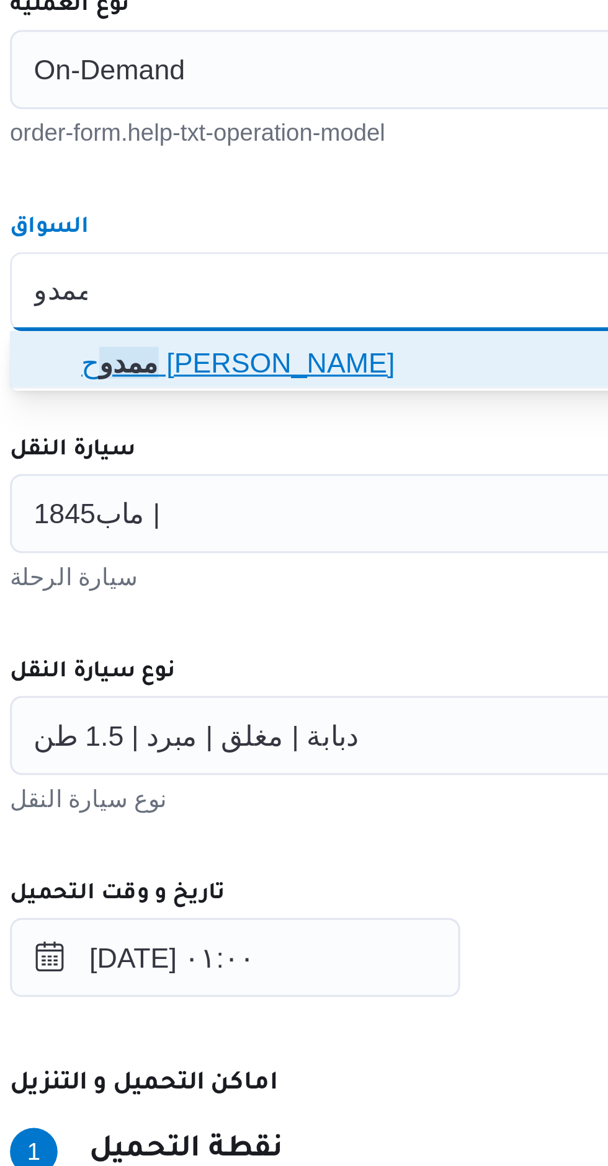
click at [324, 595] on span "ممدو ح مصطفي ابراهيم حلمي" at bounding box center [448, 596] width 442 height 15
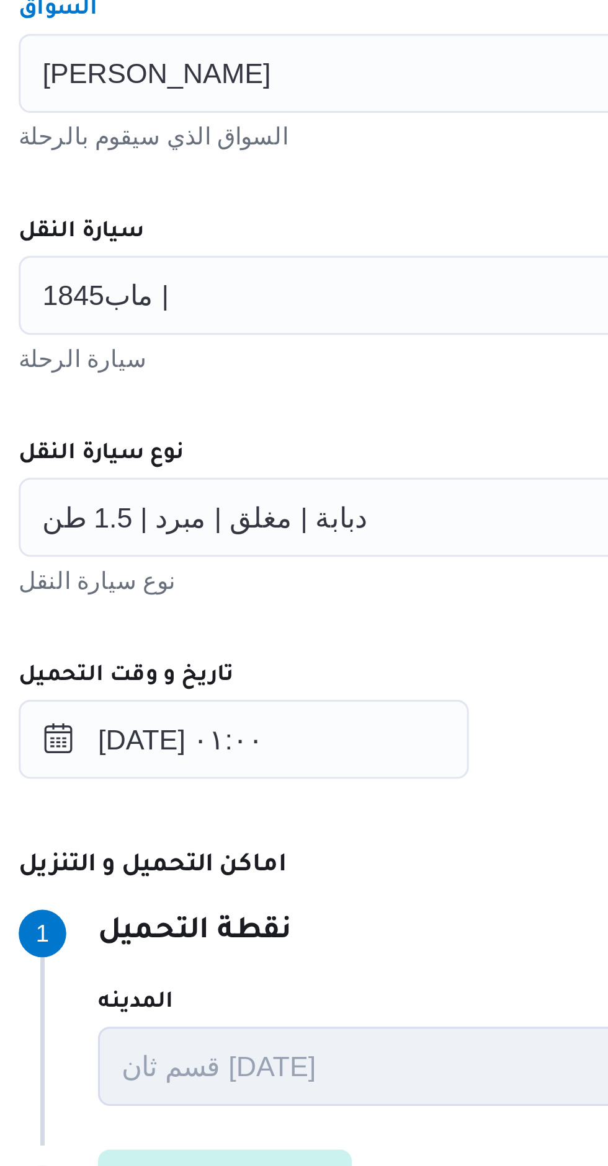
click at [316, 646] on div "ماب1845 |" at bounding box center [440, 643] width 471 height 25
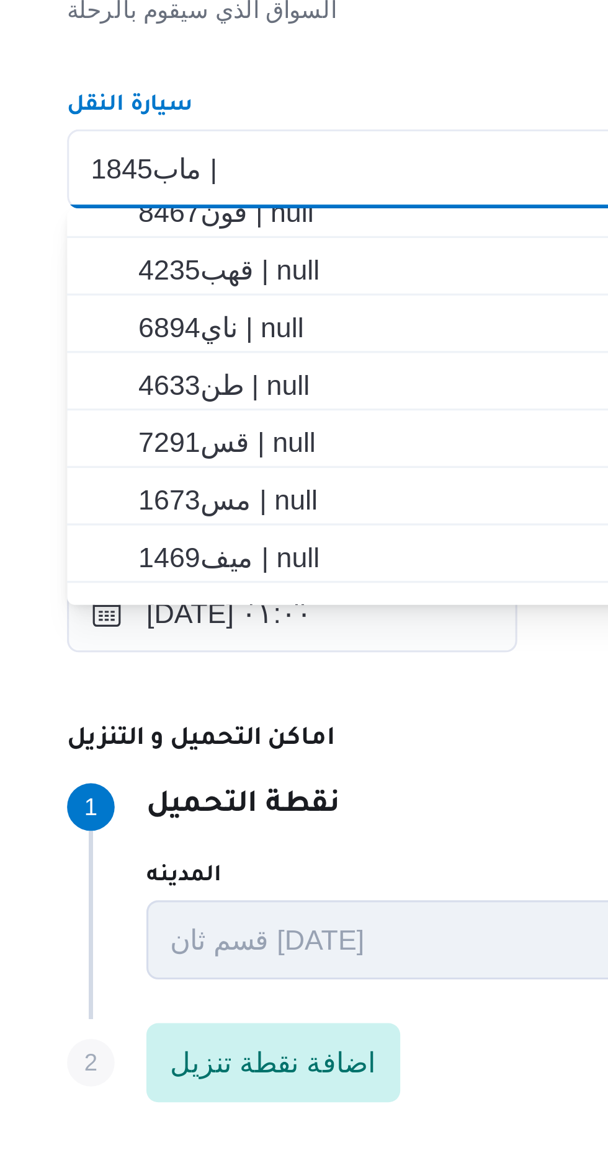
scroll to position [115, 0]
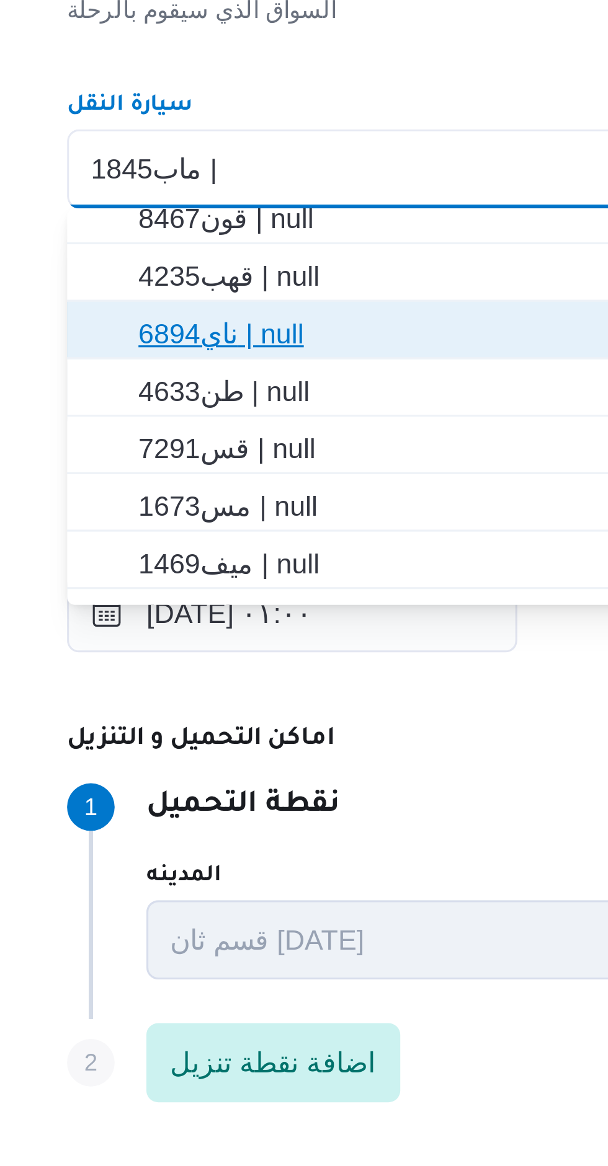
click at [310, 691] on span "ناي6894 | null" at bounding box center [448, 694] width 442 height 15
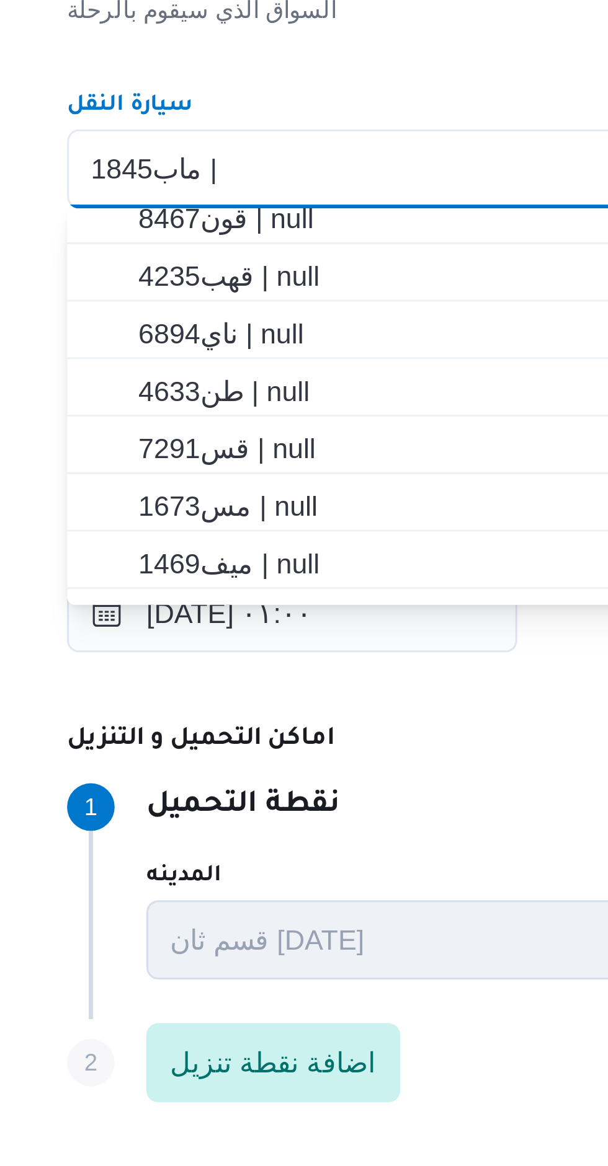
scroll to position [0, 0]
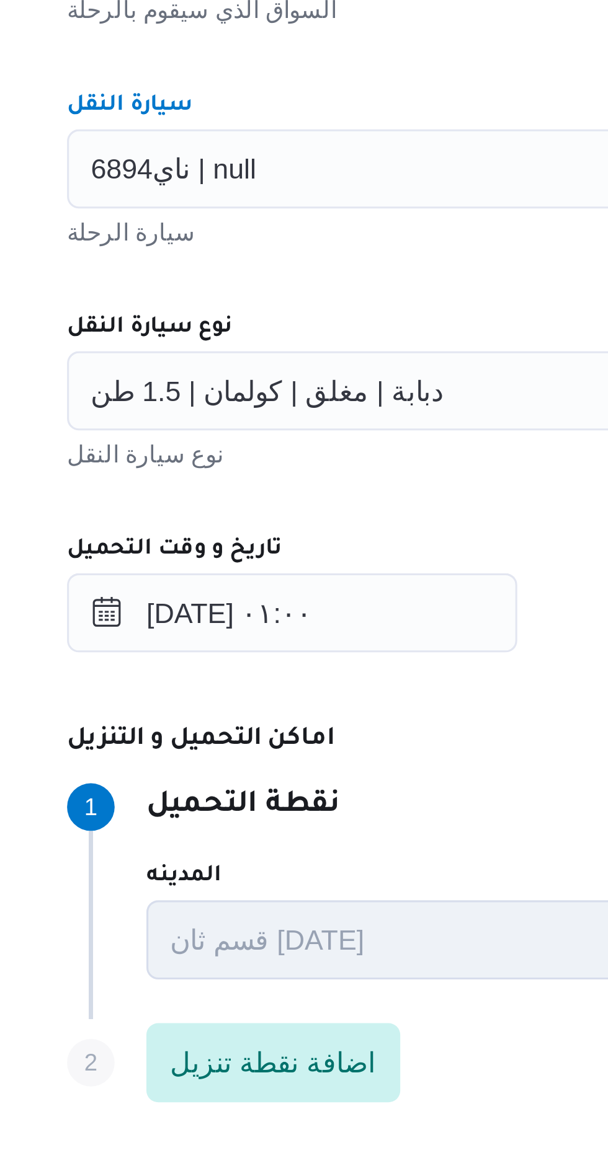
click at [326, 675] on div "المقاول راجح ضبع مهني مسعد مقاول الرحلة نوع العملية On-Demand order-form.help-t…" at bounding box center [440, 675] width 491 height 551
click at [327, 712] on input "نوع سيارة النقل" at bounding box center [327, 712] width 1 height 15
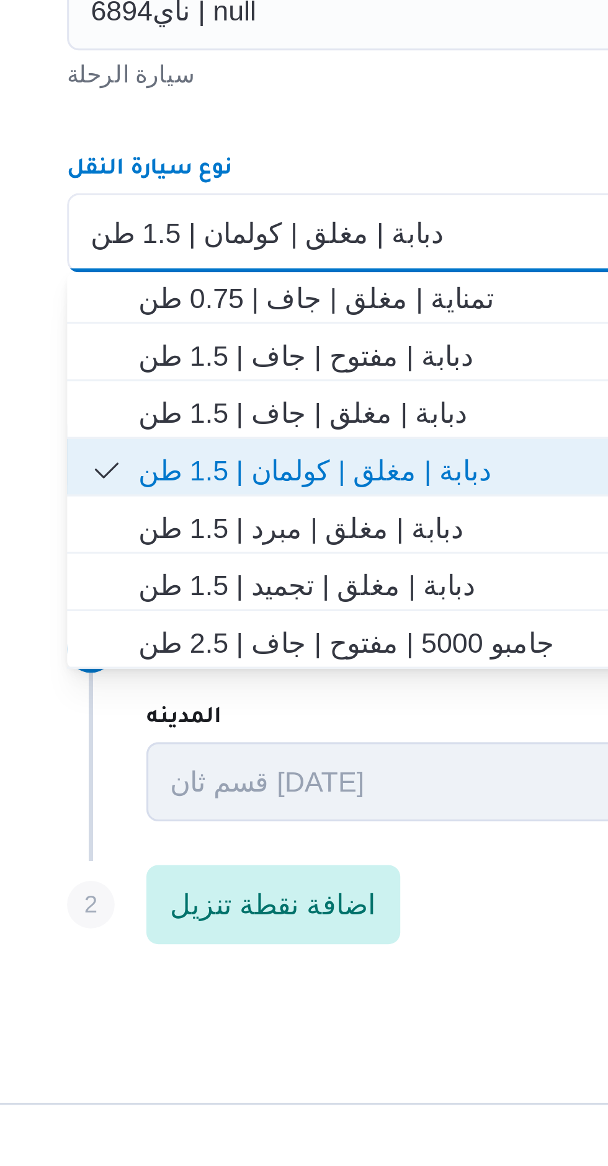
scroll to position [32, 0]
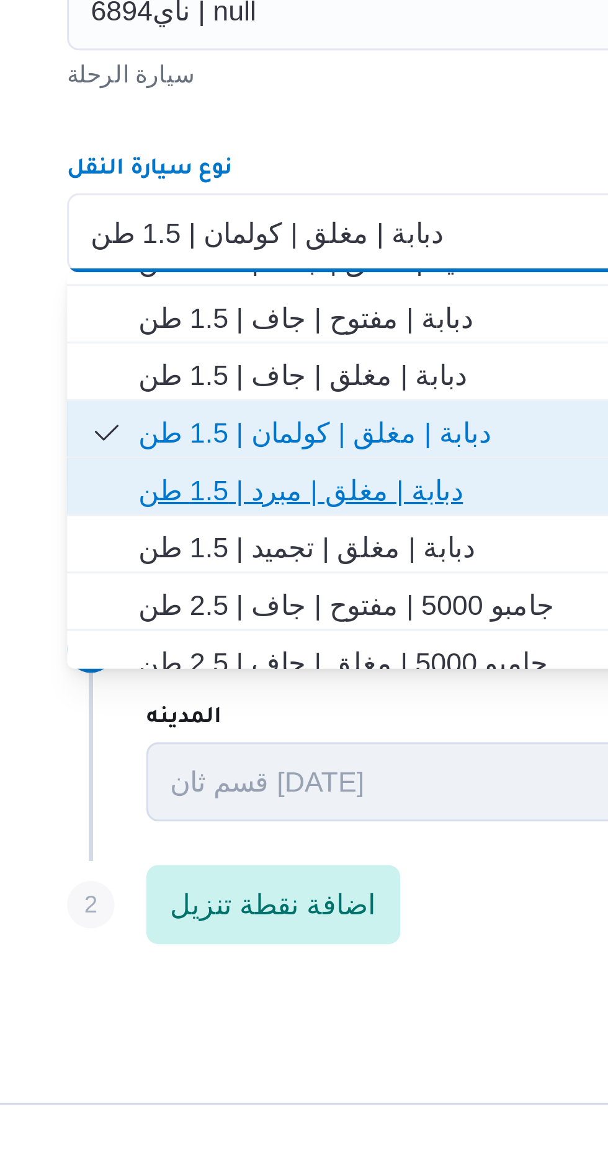
click at [293, 796] on span "دبابة | مغلق | مبرد | 1.5 طن" at bounding box center [448, 793] width 442 height 15
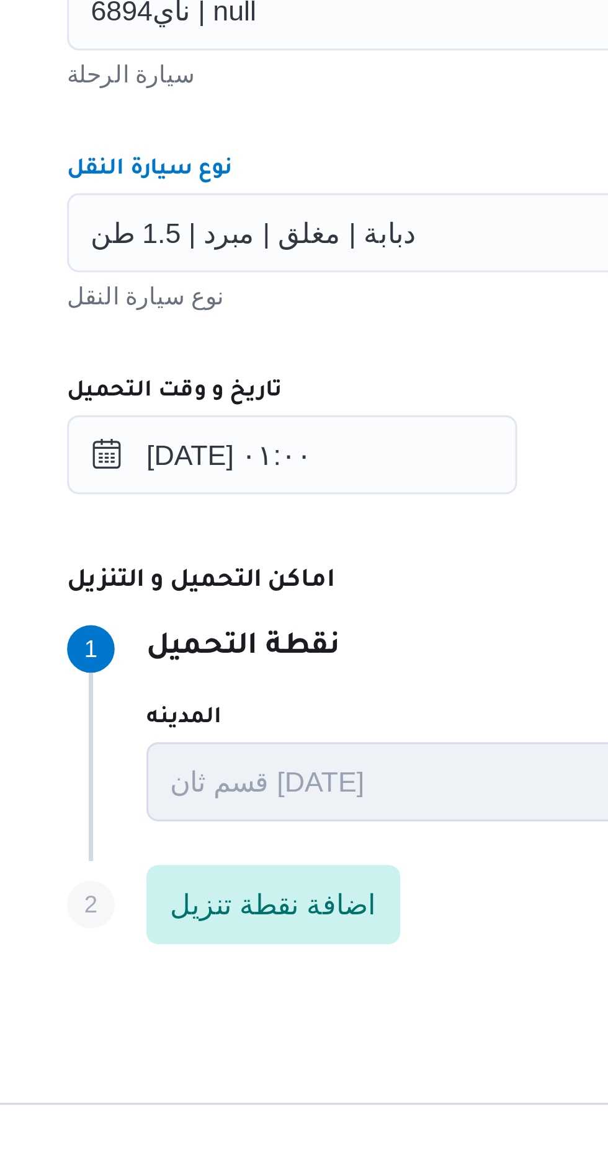
click at [321, 747] on div "المقاول راجح ضبع مهني مسعد مقاول الرحلة نوع العملية On-Demand order-form.help-t…" at bounding box center [440, 675] width 491 height 551
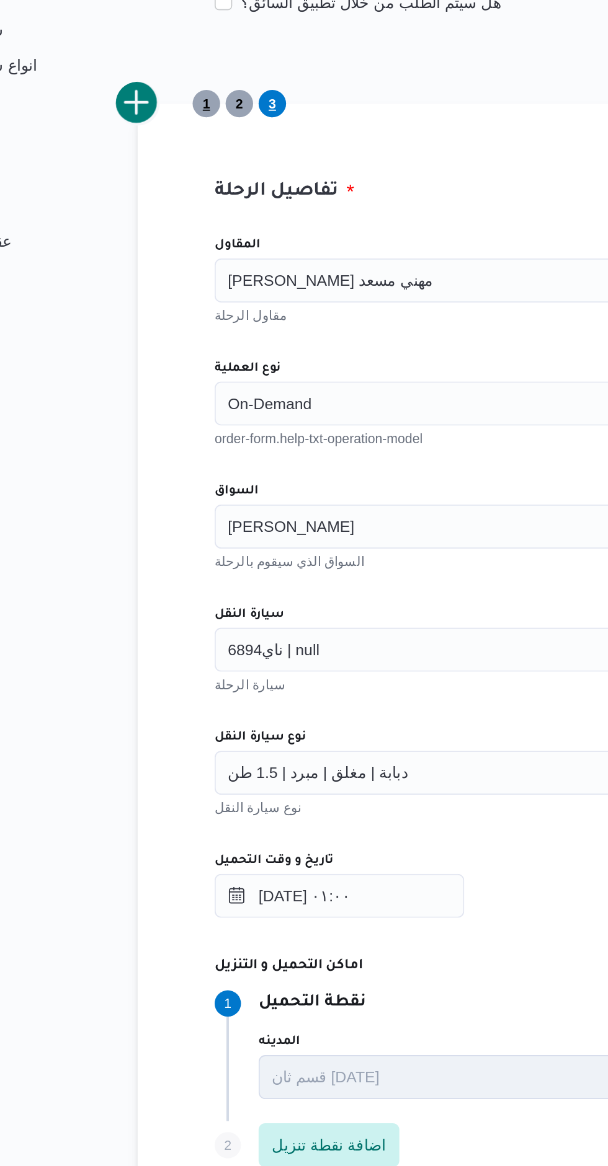
click at [193, 333] on span "1" at bounding box center [200, 335] width 16 height 16
click at [237, 334] on span "3" at bounding box center [237, 334] width 4 height 15
click at [255, 329] on form "العميل Nestle اسم العميل مثال: كوكاكولا الفرع اجيليتى لوجيستيكس مصر اكتوبر فرع …" at bounding box center [440, 650] width 558 height 1220
click at [172, 343] on div "تفاصيل الرحلة المقاول راجح ضبع مهني مسعد مقاول الرحلة نوع العملية On-Demand ord…" at bounding box center [440, 660] width 558 height 650
click at [172, 335] on button "add trip" at bounding box center [161, 334] width 25 height 25
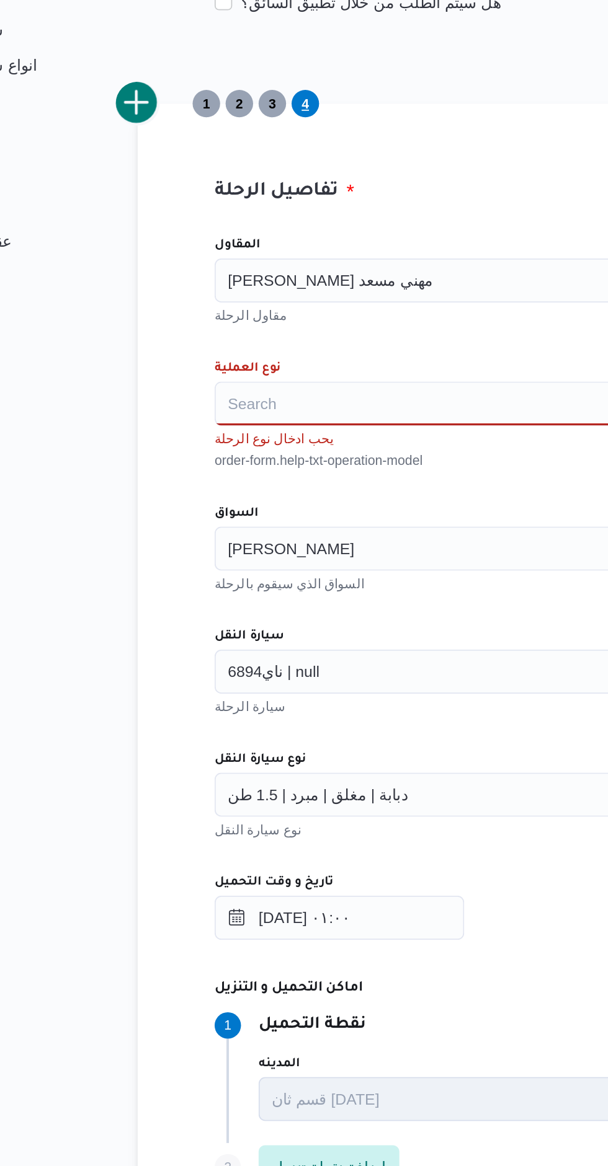
click at [288, 497] on div "Search" at bounding box center [440, 504] width 471 height 25
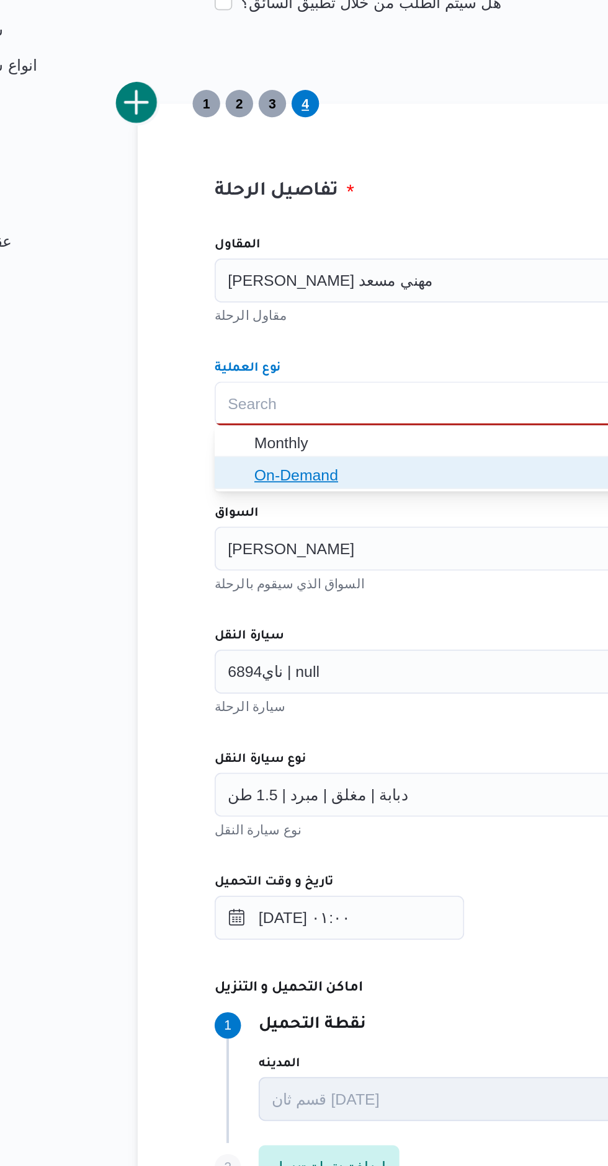
click at [282, 540] on span "On-Demand" at bounding box center [448, 544] width 442 height 15
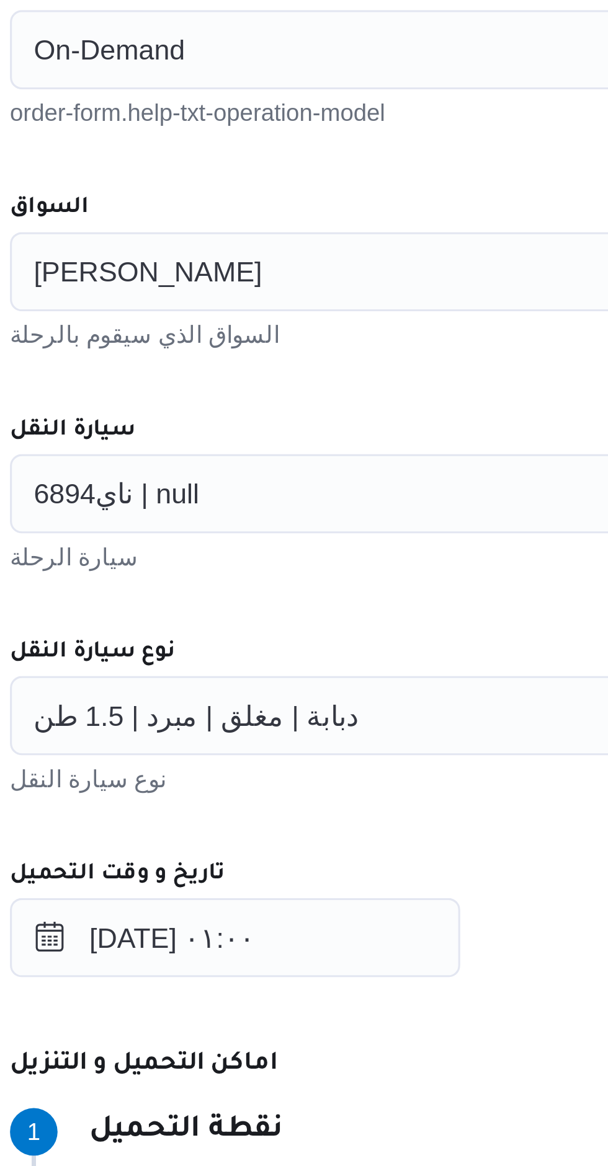
click at [319, 585] on div "ممدوح مصطفي ابراهيم حلمي" at bounding box center [440, 573] width 471 height 25
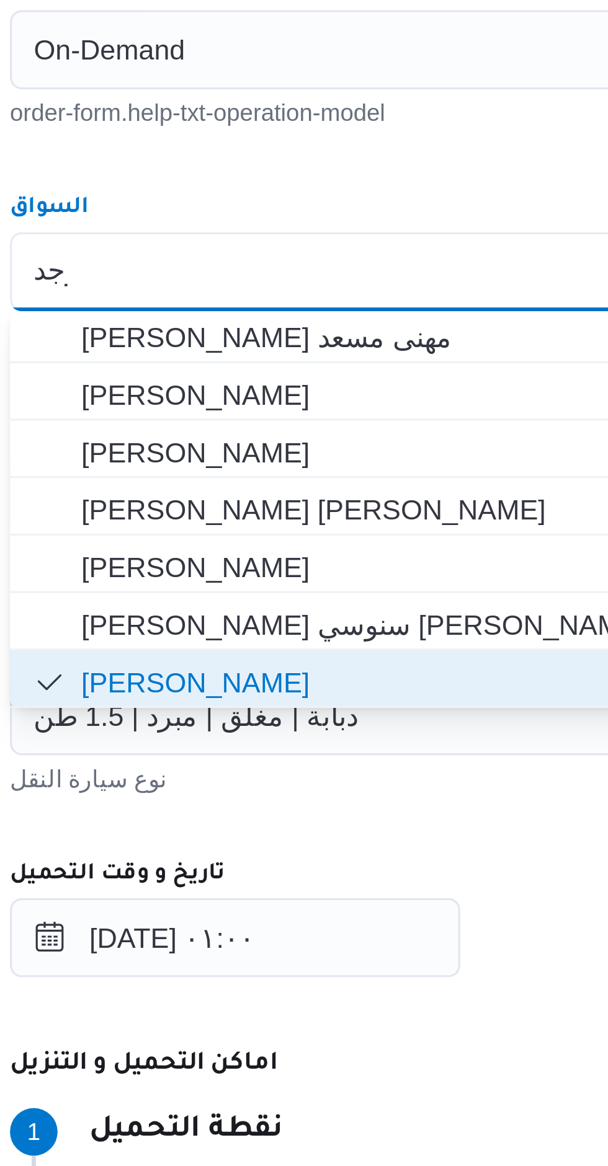
scroll to position [0, 0]
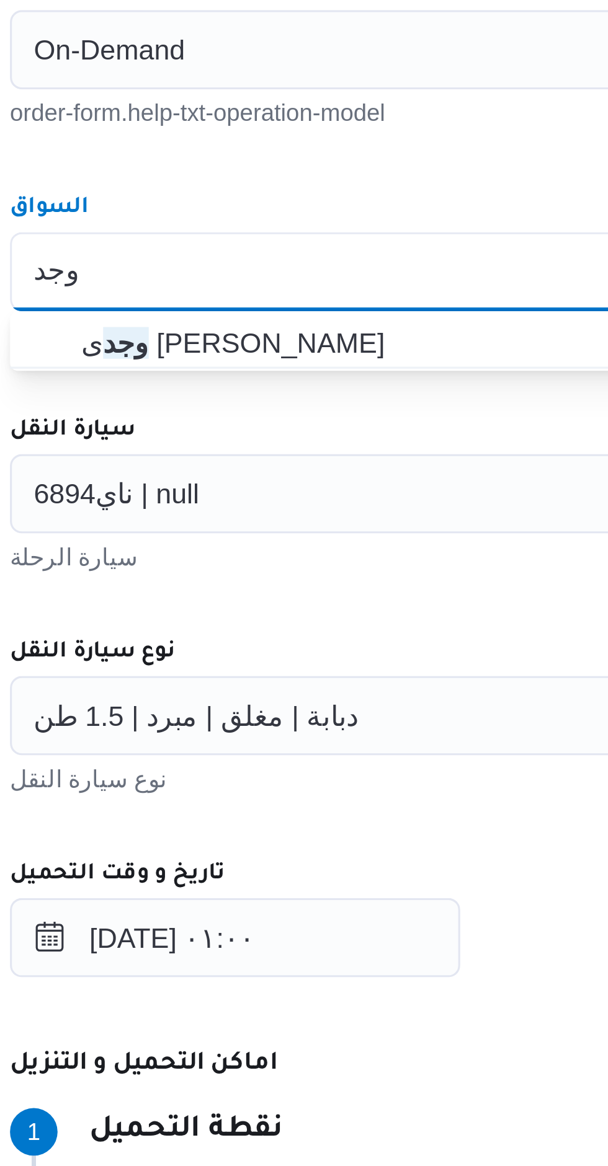
type input "وجد"
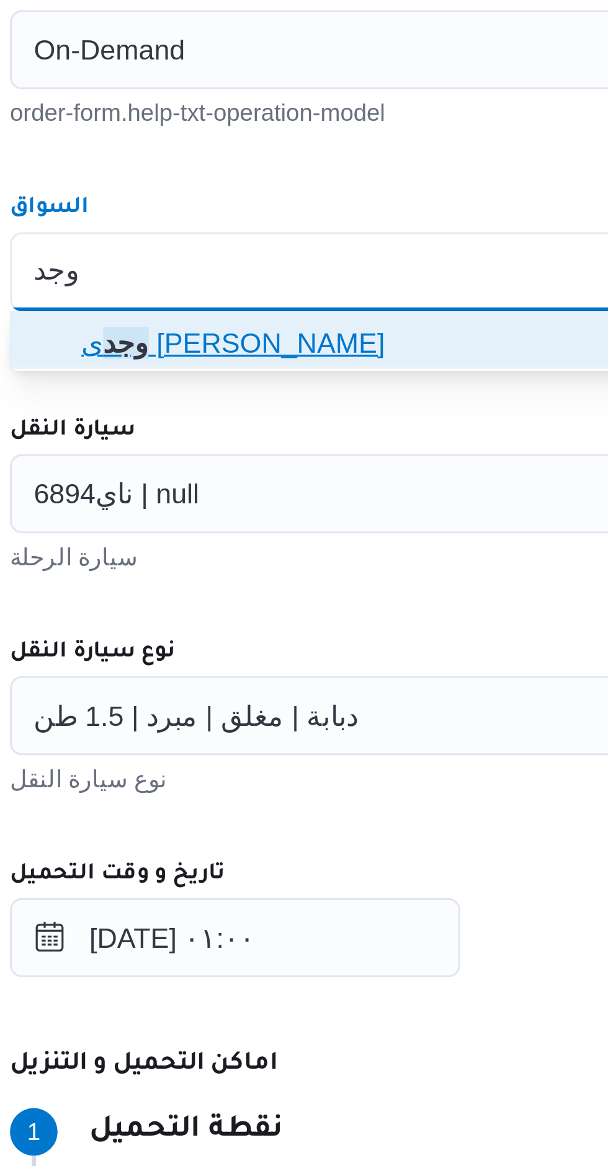
click at [314, 589] on span "وجد ى كريمان محمد محمد حسن" at bounding box center [448, 596] width 442 height 15
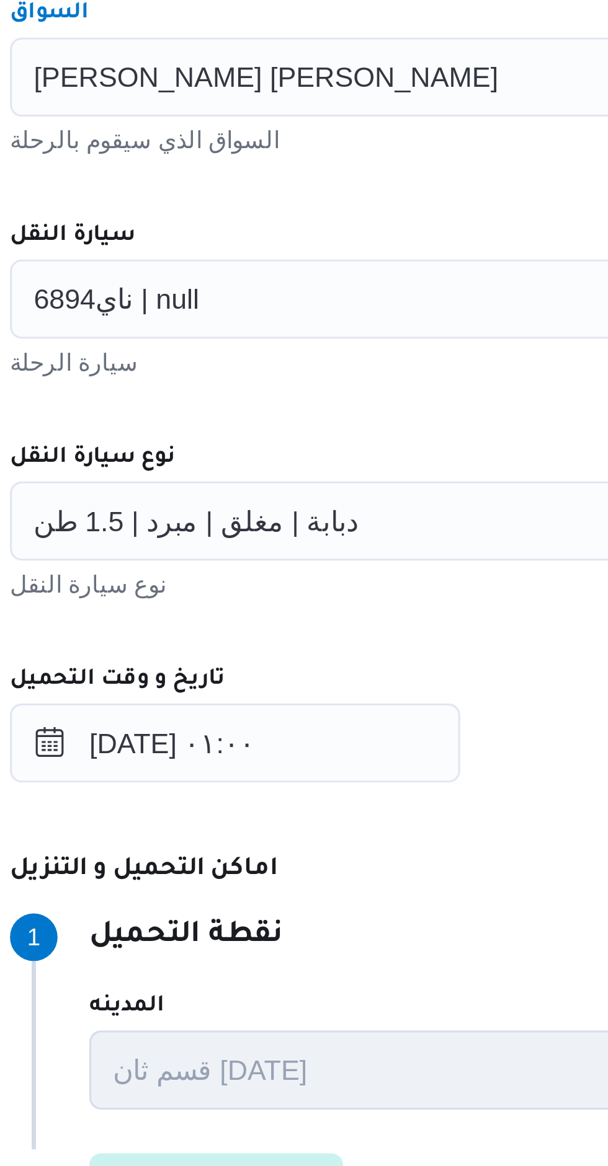
click at [322, 639] on div "ناي6894 | null" at bounding box center [440, 643] width 471 height 25
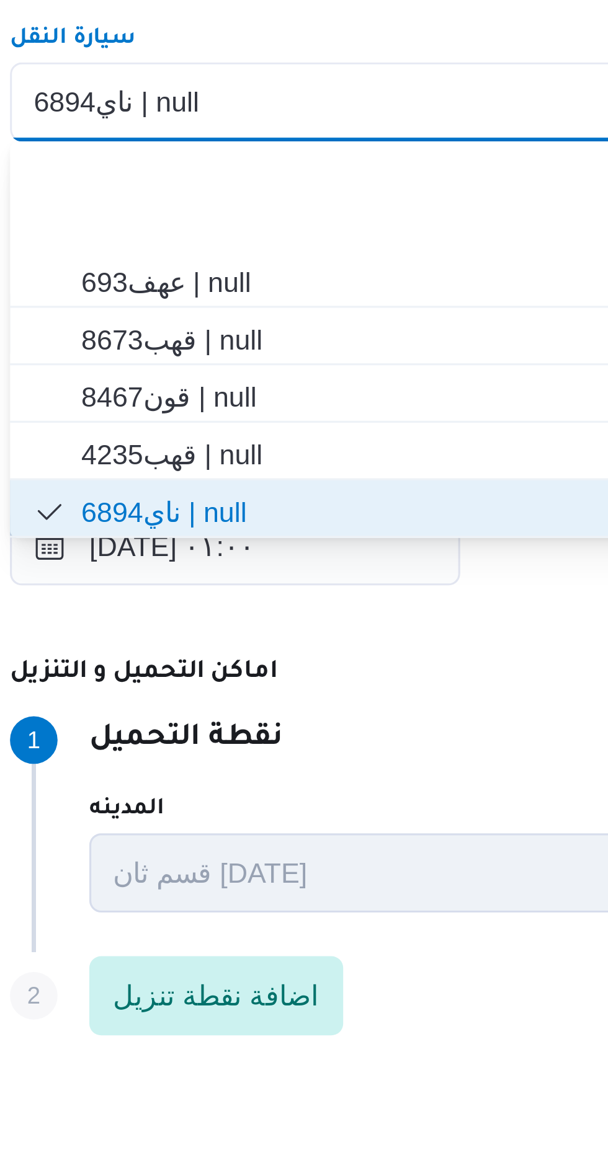
scroll to position [236, 0]
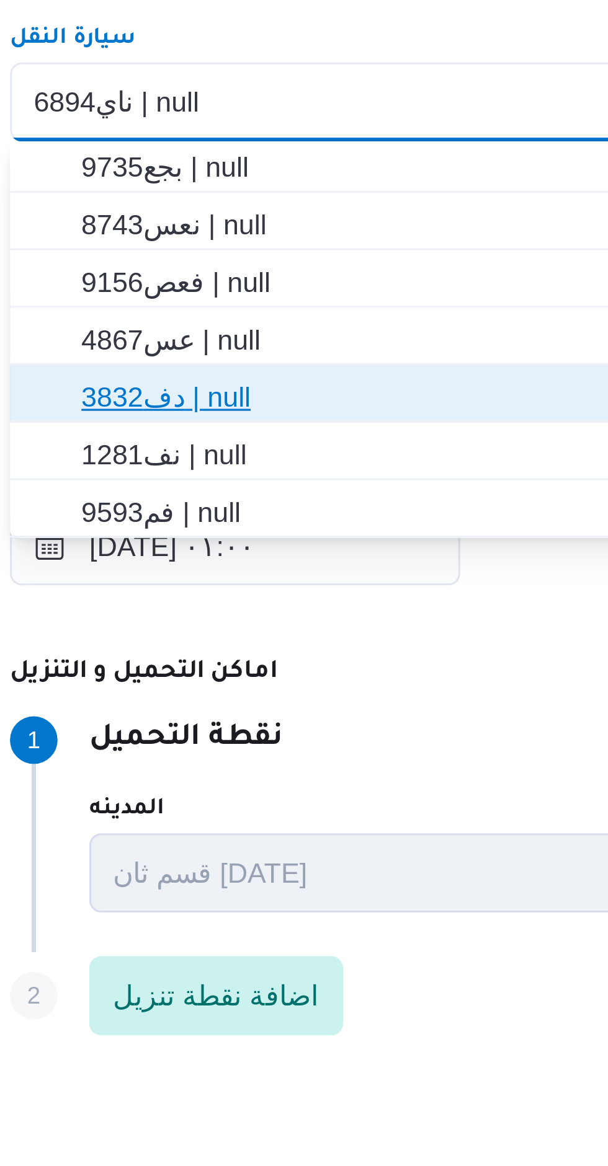
click at [292, 732] on span "دف3832 | null" at bounding box center [448, 735] width 442 height 15
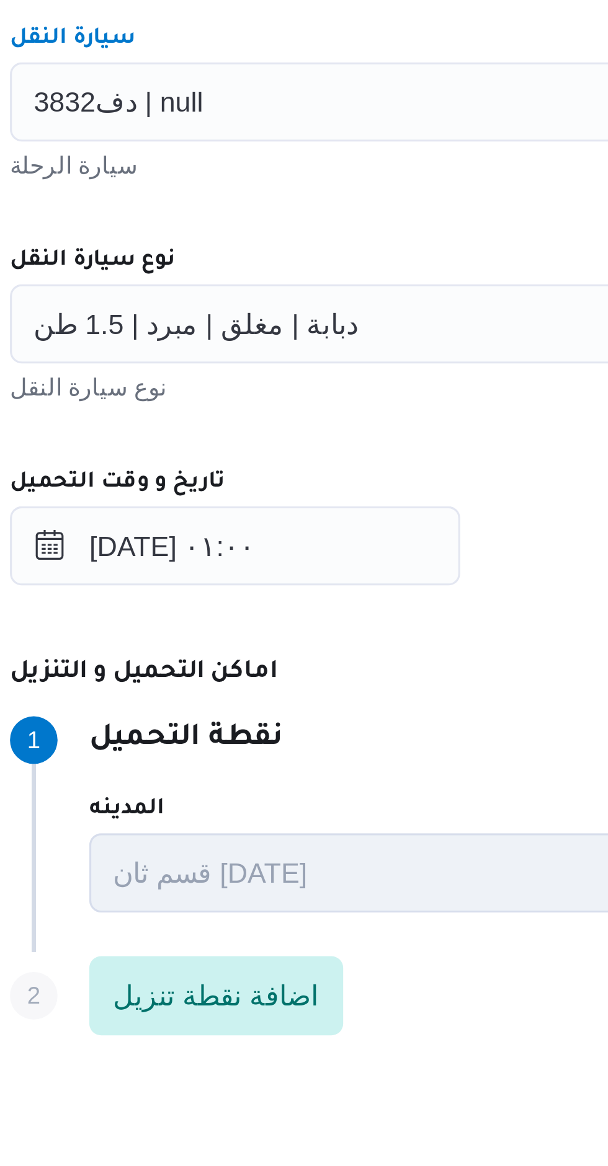
click at [319, 691] on div "نوع سيارة النقل" at bounding box center [440, 693] width 471 height 10
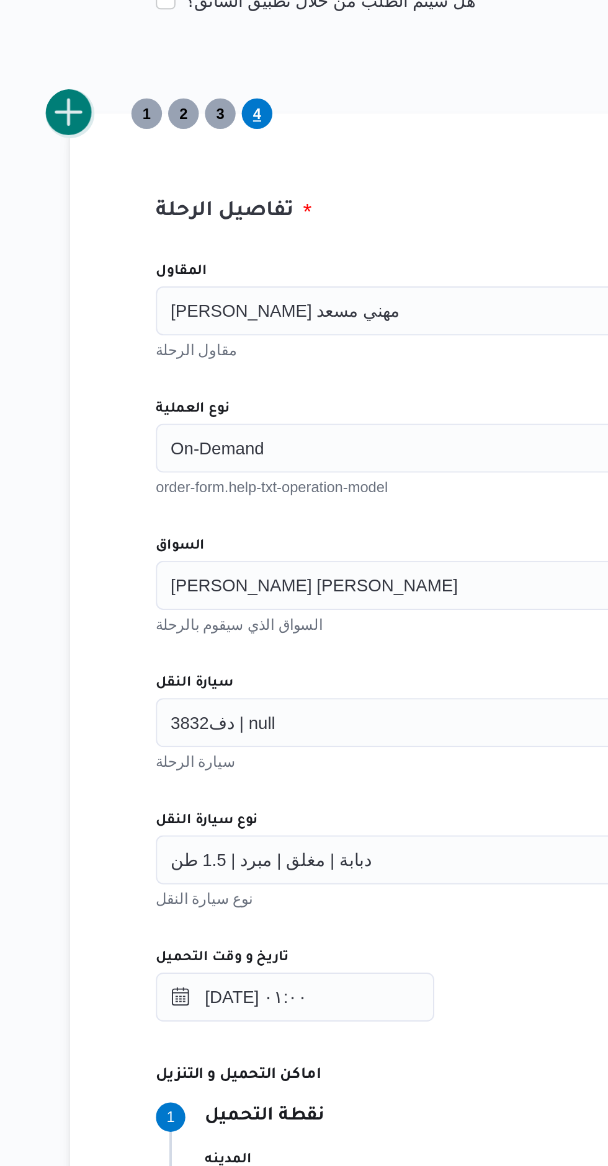
click at [167, 340] on button "add trip" at bounding box center [161, 334] width 25 height 25
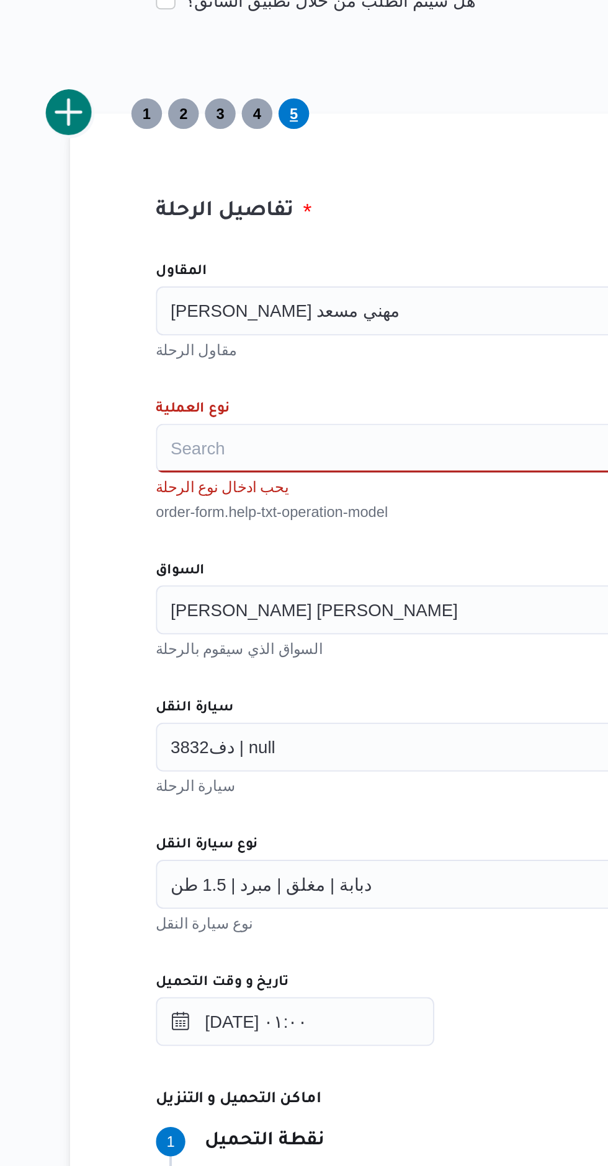
click at [285, 495] on div "Search" at bounding box center [440, 504] width 471 height 25
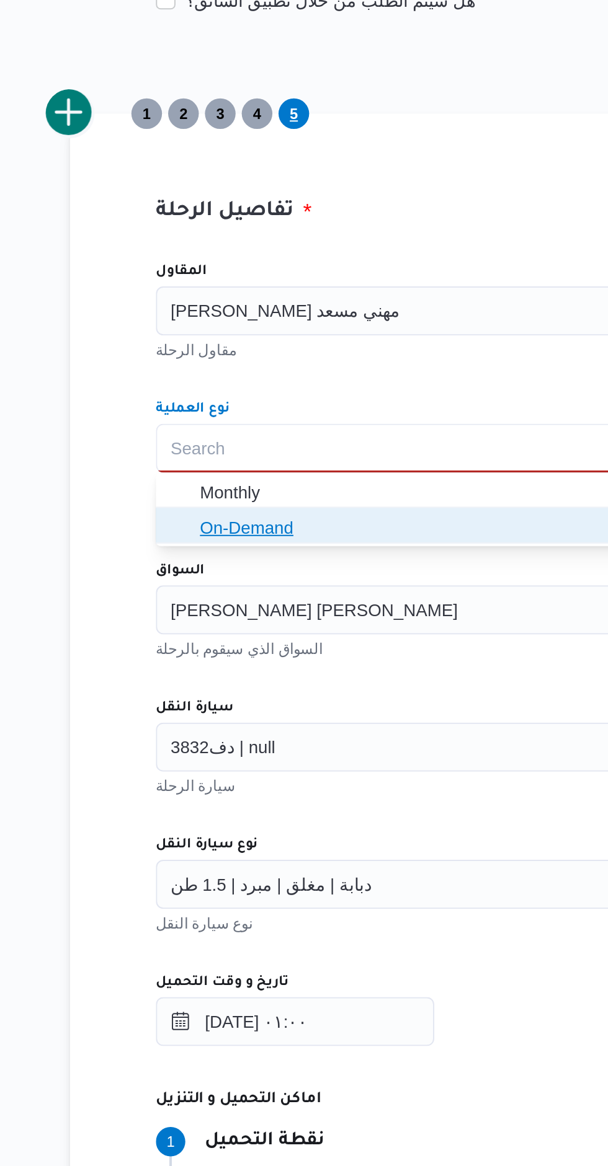
click at [282, 544] on span "On-Demand" at bounding box center [448, 544] width 442 height 15
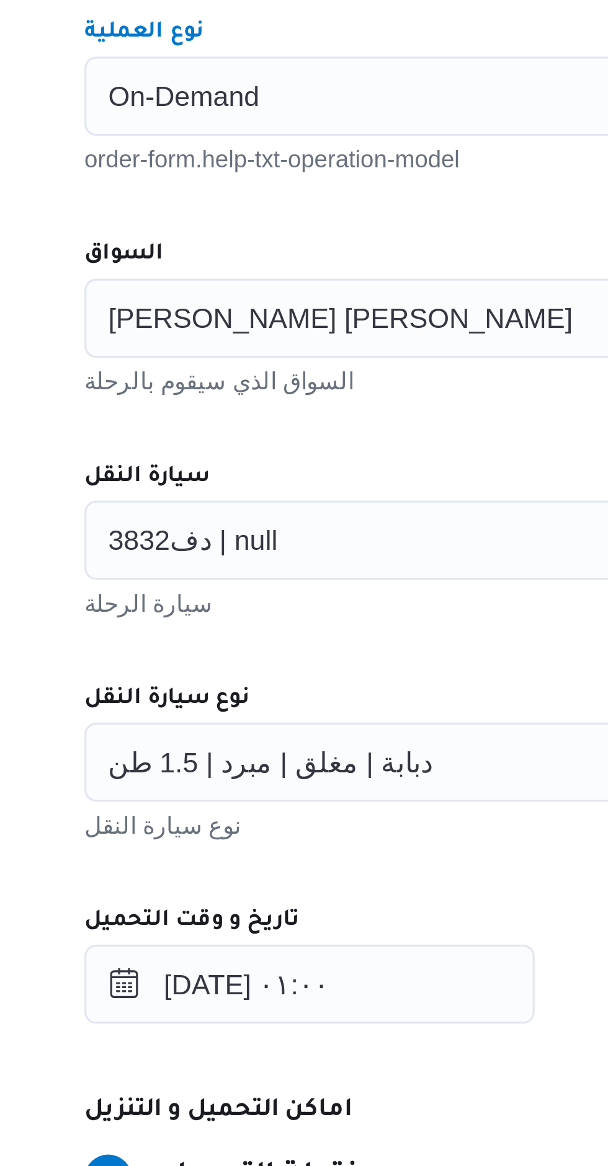
click at [324, 572] on div "وجدى كريمان محمد محمد حسن" at bounding box center [440, 573] width 471 height 25
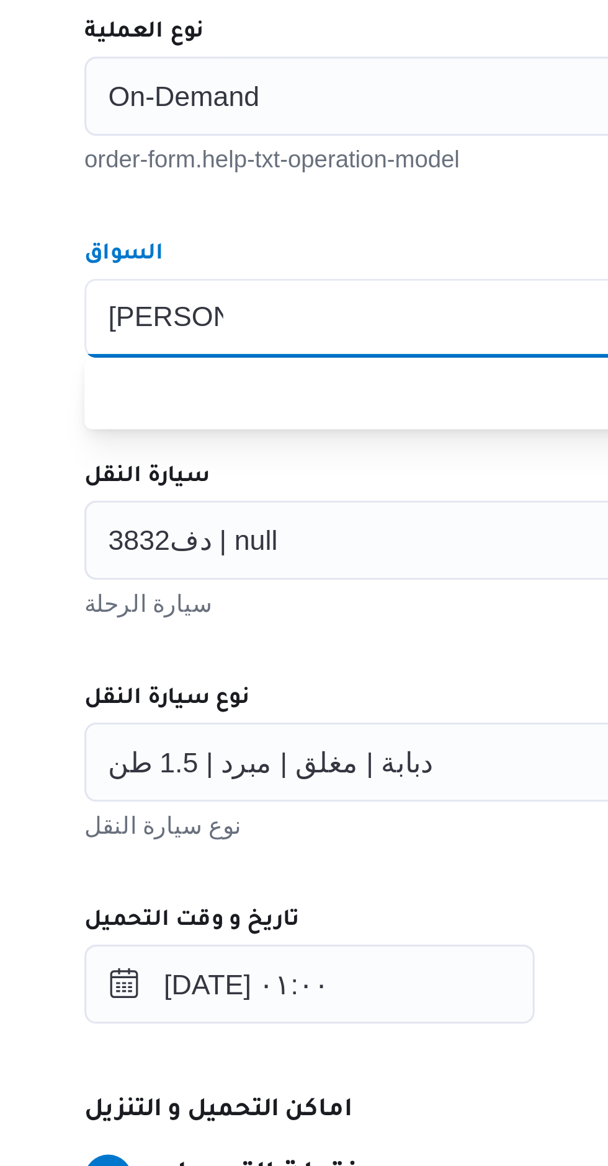
scroll to position [0, 0]
type input "م"
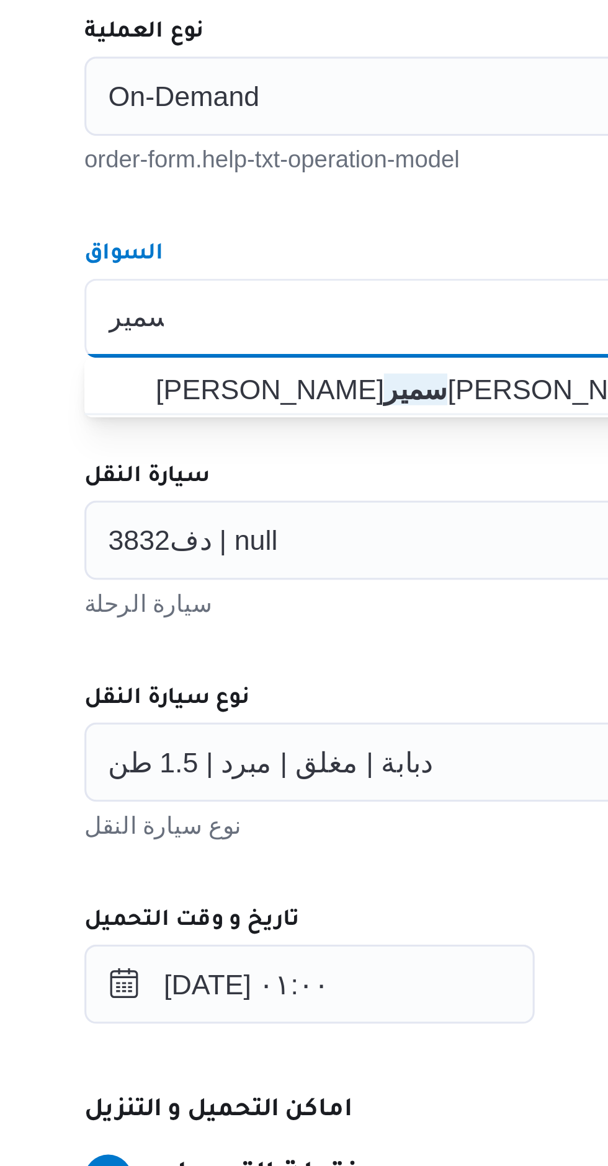
click at [345, 538] on div "المقاول راجح ضبع مهني مسعد مقاول الرحلة نوع العملية On-Demand order-form.help-t…" at bounding box center [440, 675] width 491 height 551
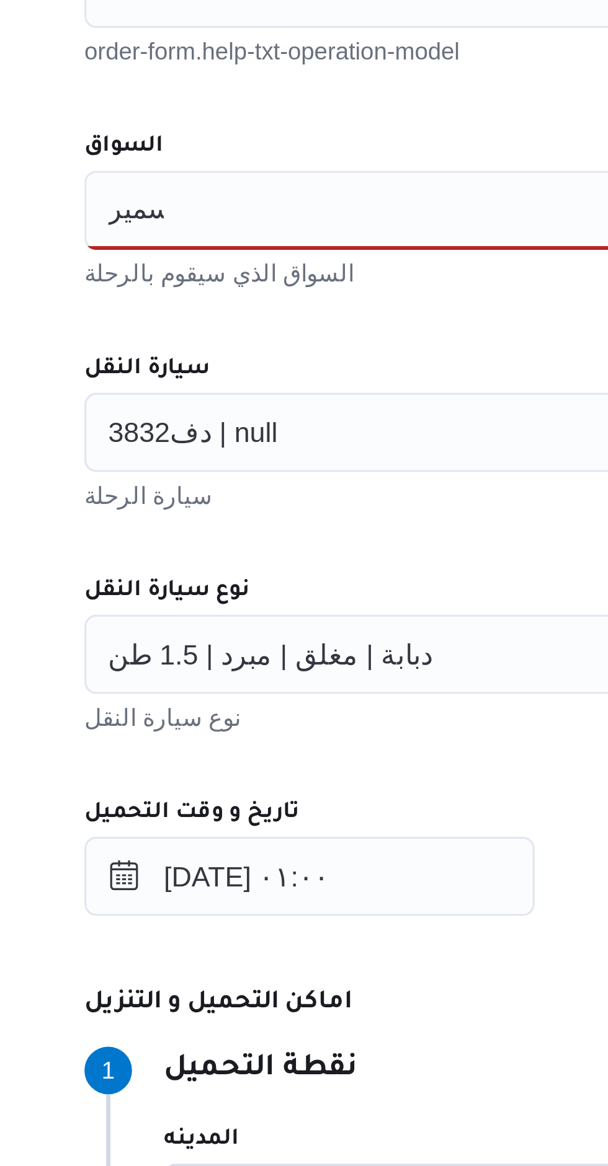
click at [291, 572] on div "سمير سمير" at bounding box center [440, 573] width 471 height 25
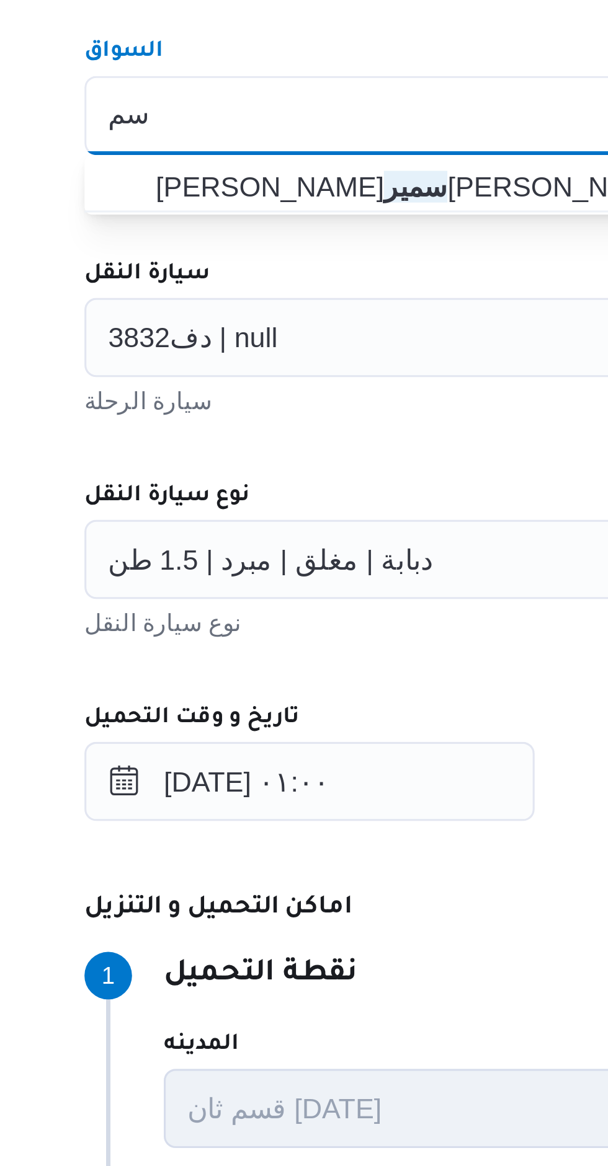
type input "س"
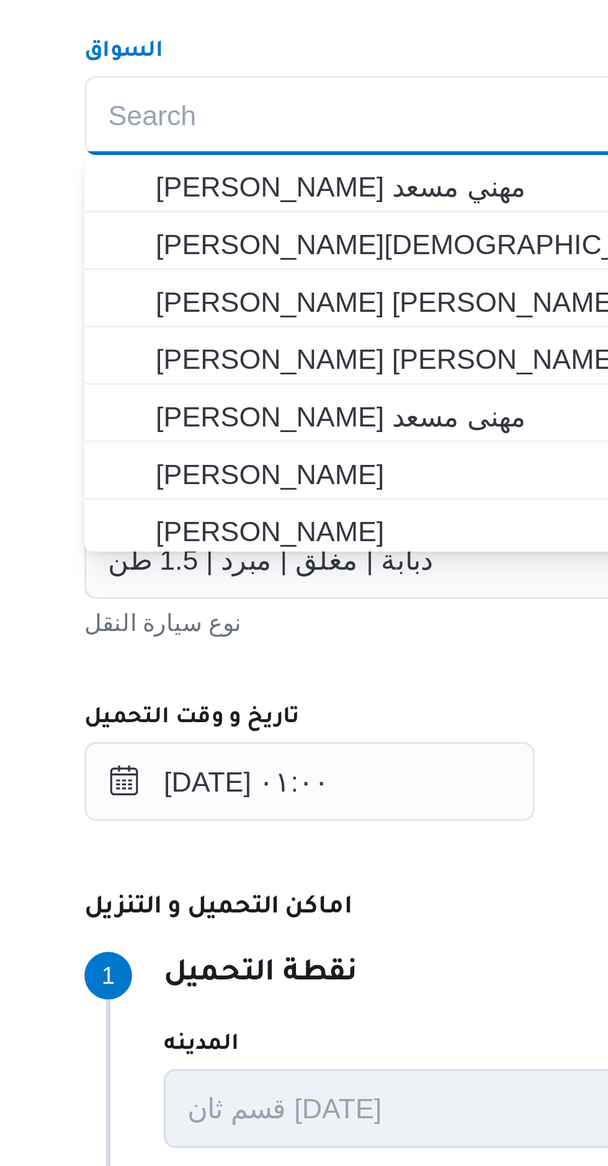
click at [324, 561] on div "Search Combo box. Selected. Combo box input. Search. Type some text or, to disp…" at bounding box center [440, 573] width 471 height 25
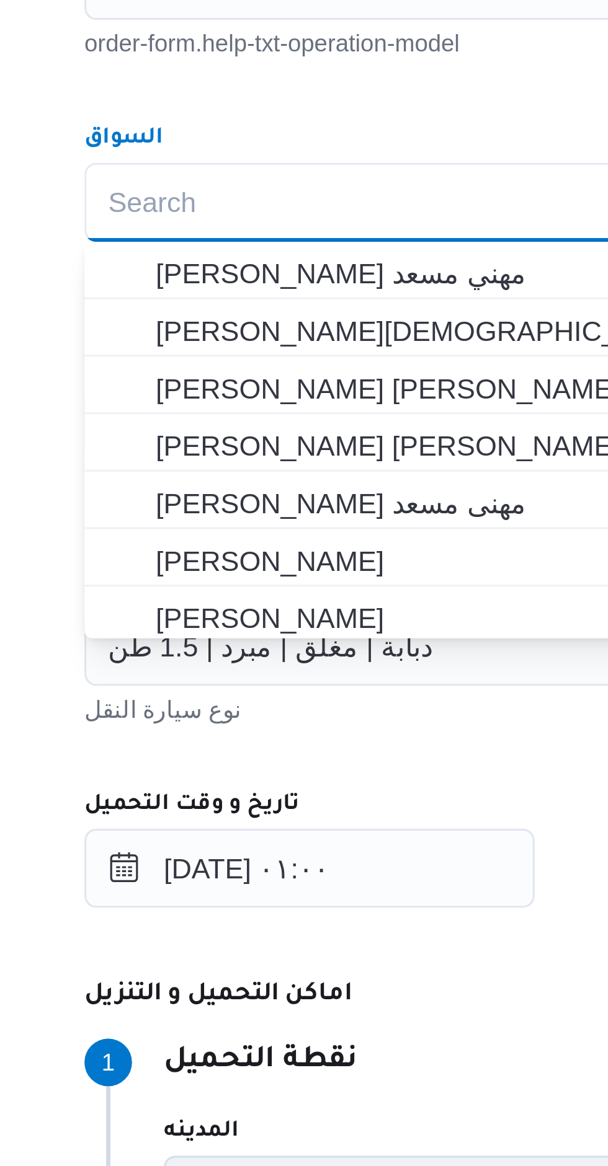
click at [327, 540] on div "المقاول راجح ضبع مهني مسعد مقاول الرحلة نوع العملية On-Demand order-form.help-t…" at bounding box center [440, 675] width 491 height 551
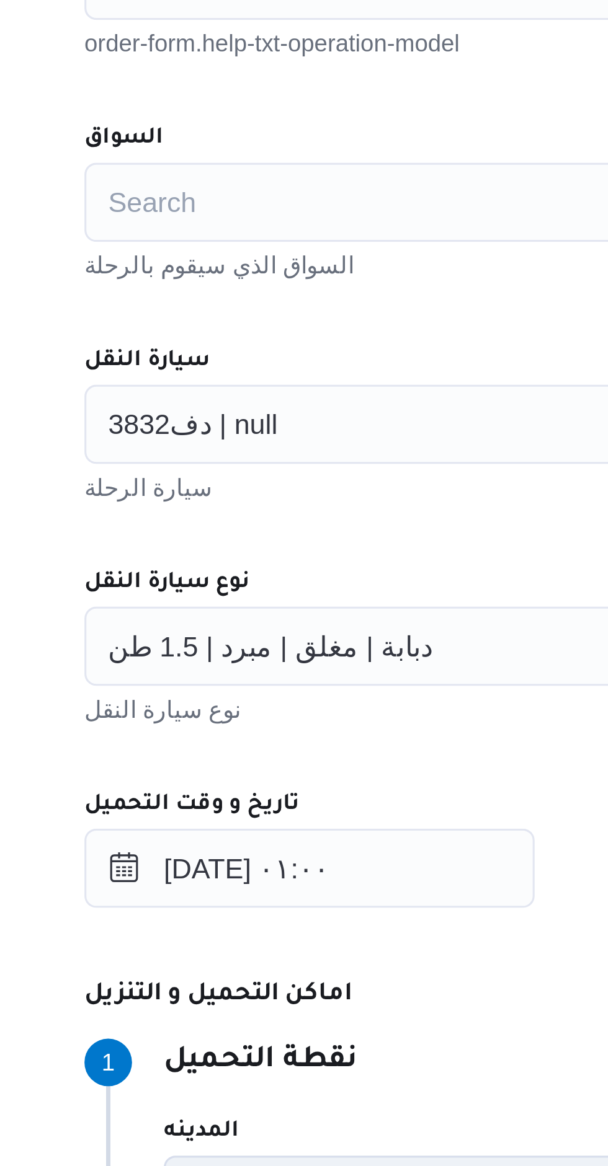
click at [298, 640] on div "دف3832 | null" at bounding box center [440, 643] width 471 height 25
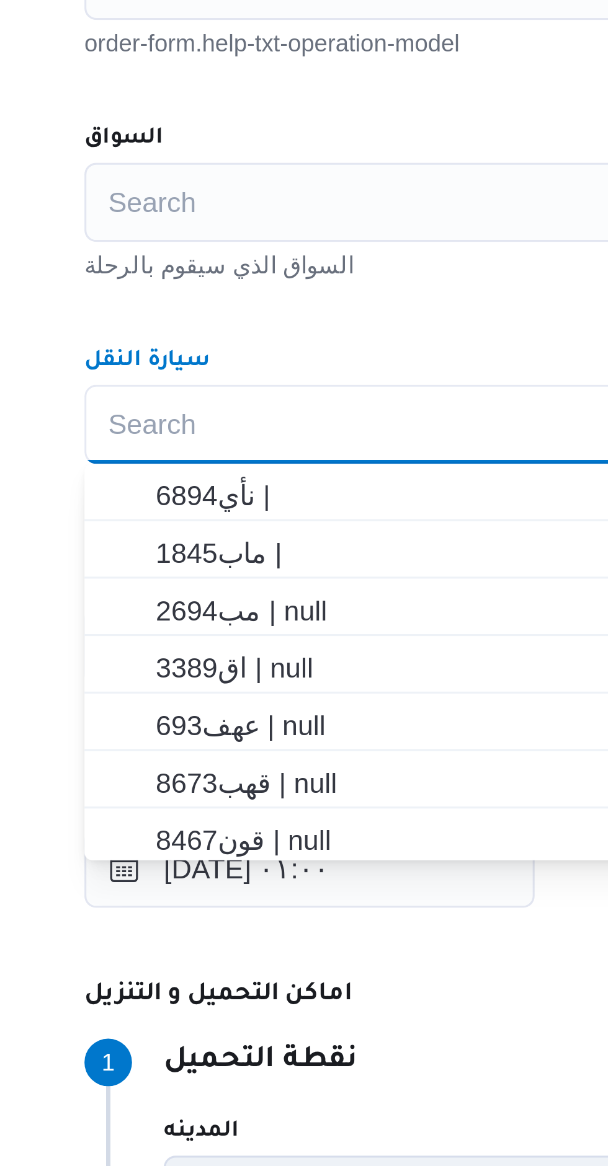
click at [319, 606] on div "المقاول راجح ضبع مهني مسعد مقاول الرحلة نوع العملية On-Demand order-form.help-t…" at bounding box center [440, 675] width 491 height 551
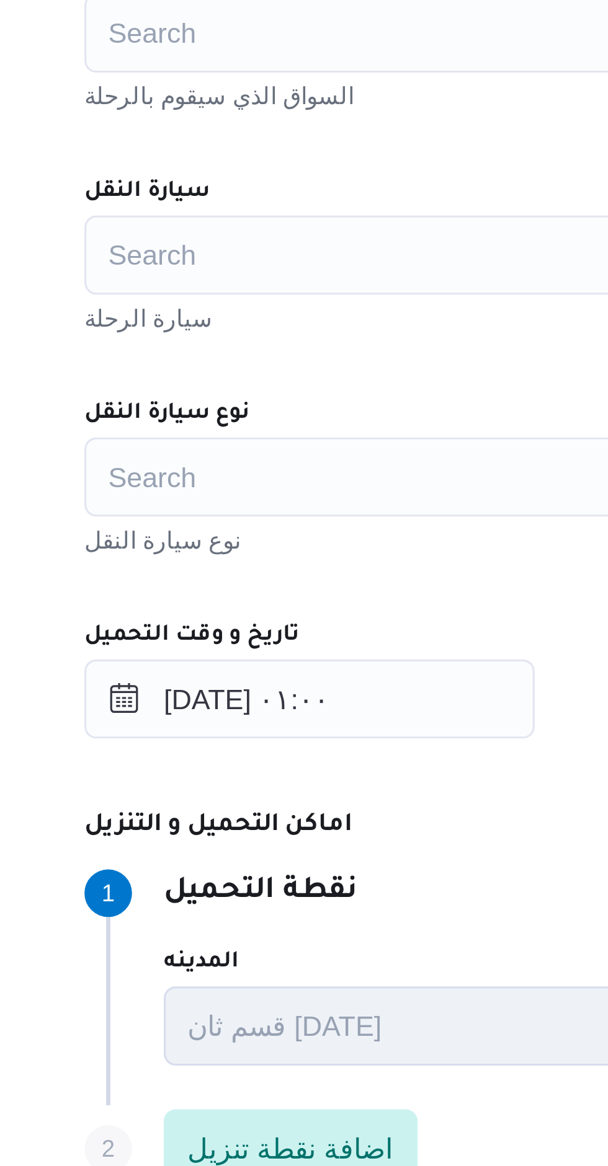
click at [301, 714] on div "Search" at bounding box center [440, 712] width 471 height 25
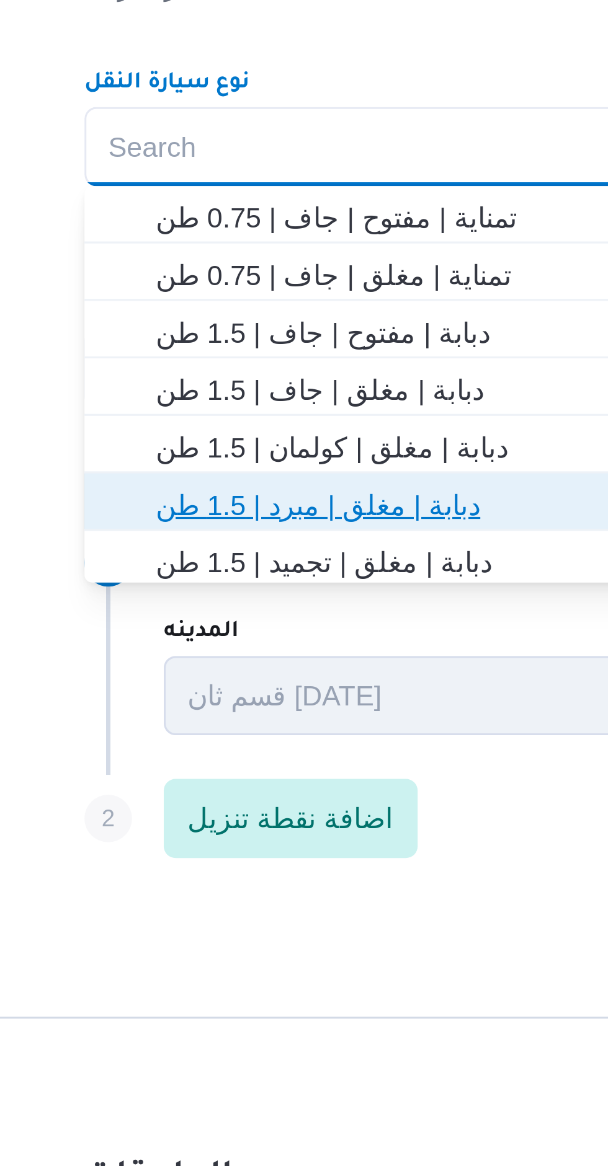
click at [304, 823] on span "دبابة | مغلق | مبرد | 1.5 طن" at bounding box center [448, 824] width 442 height 15
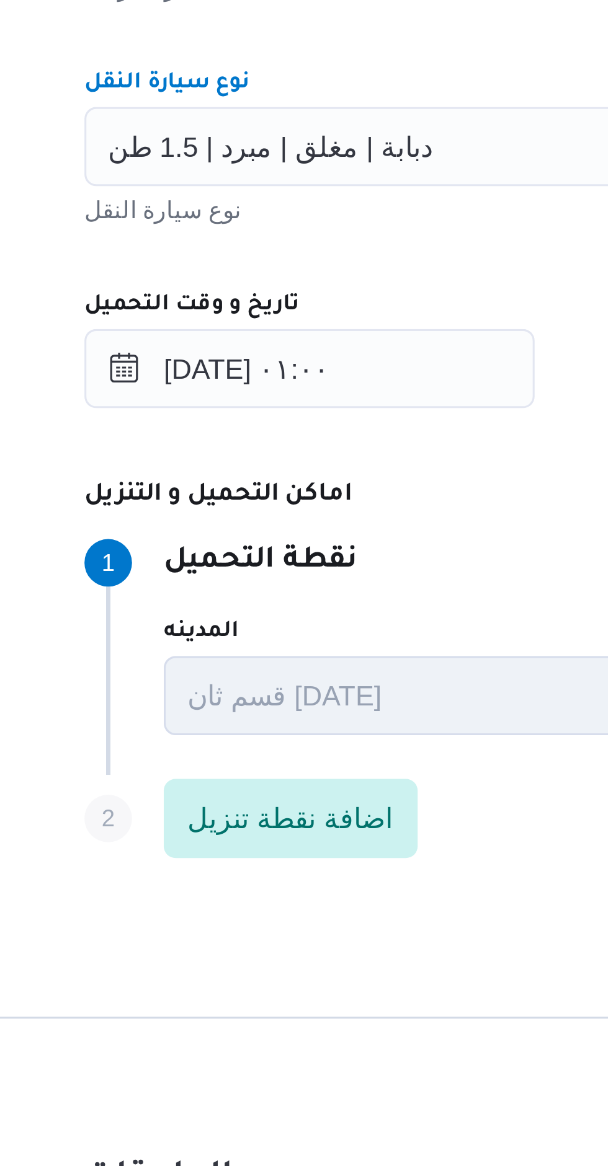
click at [344, 750] on div "المقاول راجح ضبع مهني مسعد مقاول الرحلة نوع العملية On-Demand order-form.help-t…" at bounding box center [440, 675] width 491 height 551
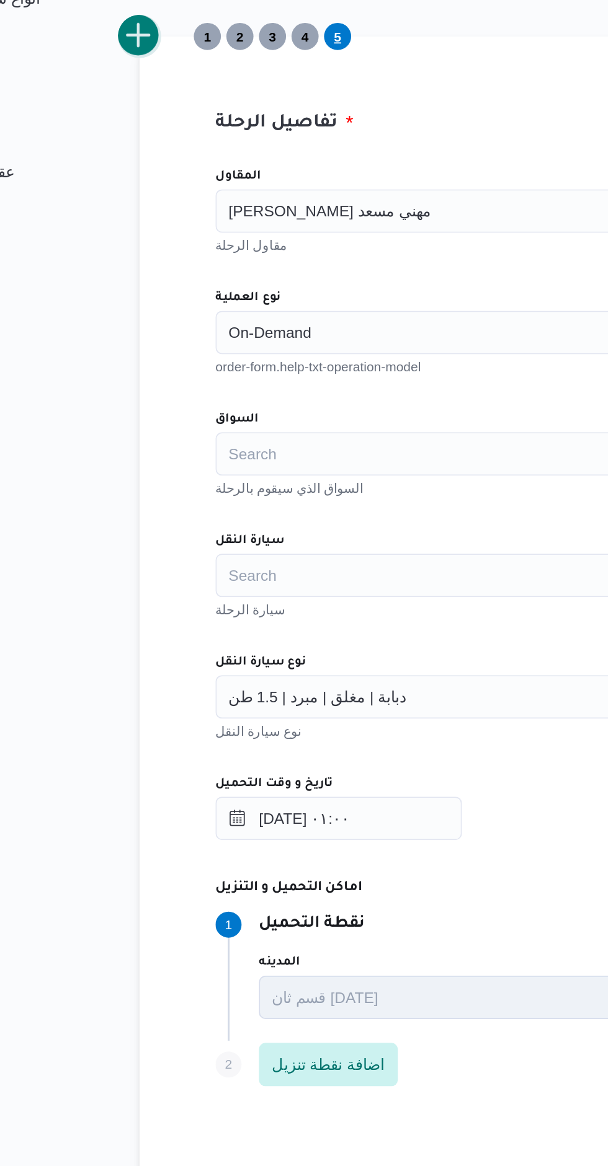
click at [166, 340] on button "add trip" at bounding box center [161, 334] width 25 height 25
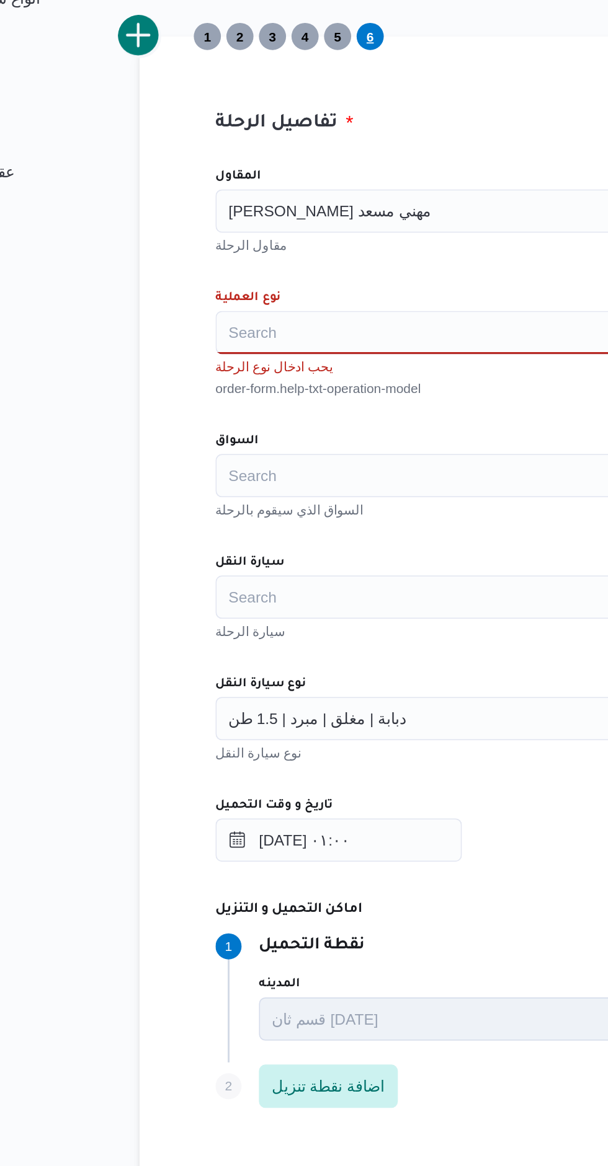
click at [329, 436] on div "راجح ضبع مهني مسعد" at bounding box center [440, 434] width 471 height 25
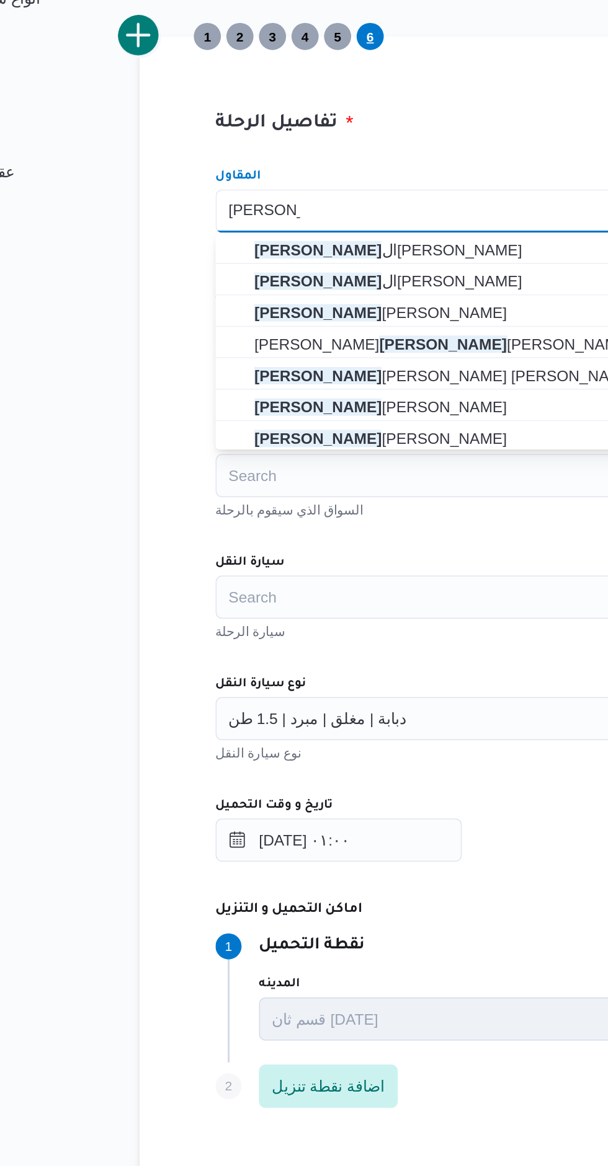
type input "محمد صلاح"
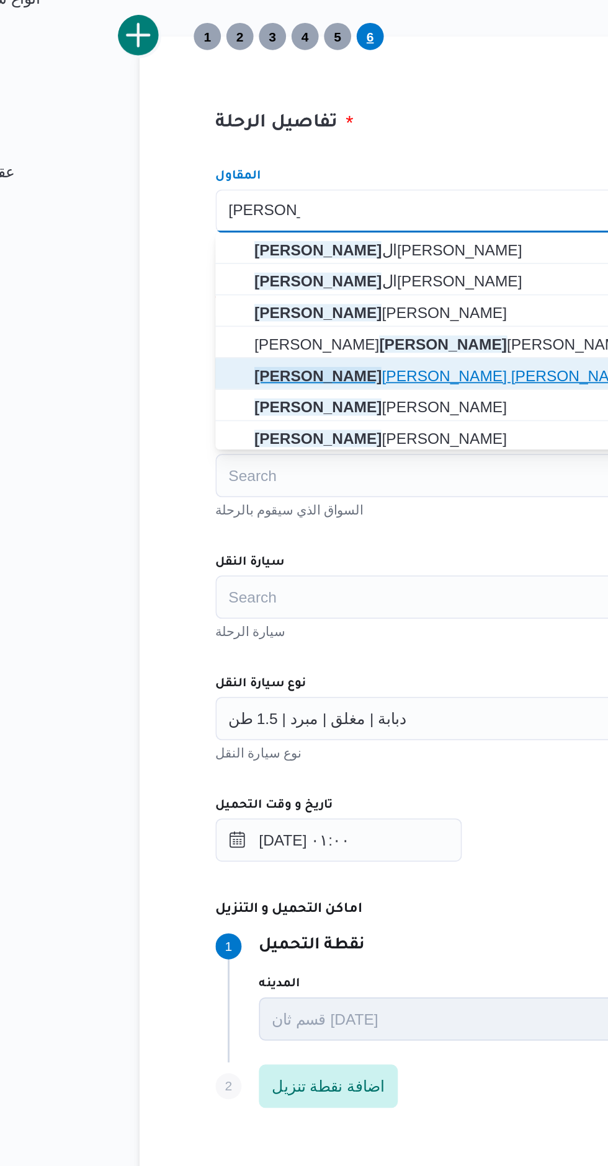
click at [345, 526] on span "محمد صلاح عبد الهادى عبد الحميد" at bounding box center [448, 529] width 442 height 15
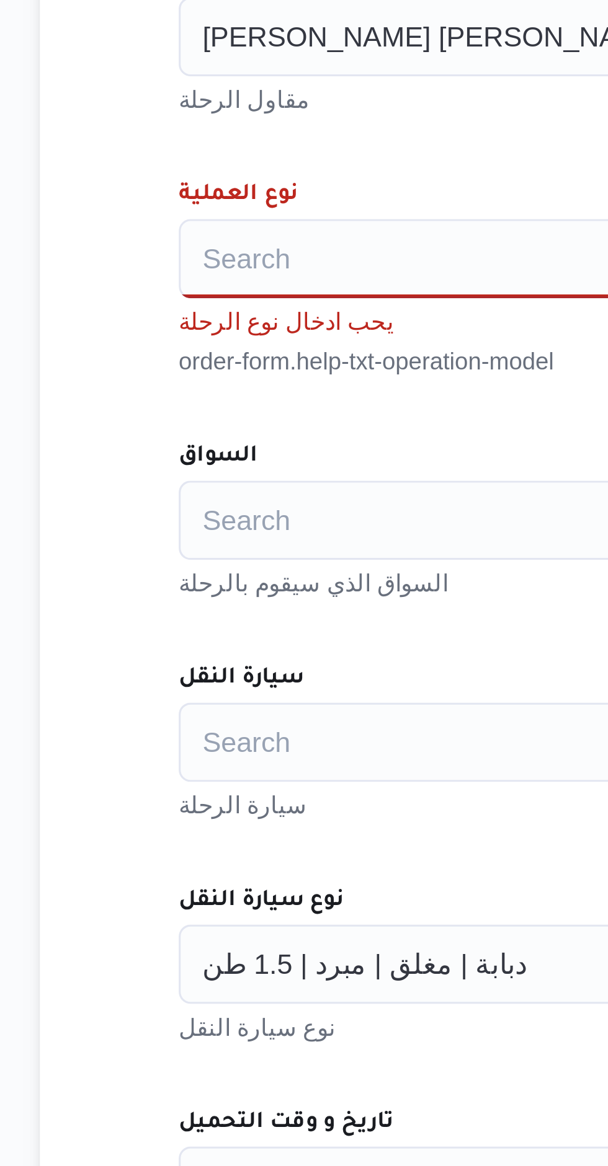
click at [295, 508] on div "Search" at bounding box center [440, 504] width 471 height 25
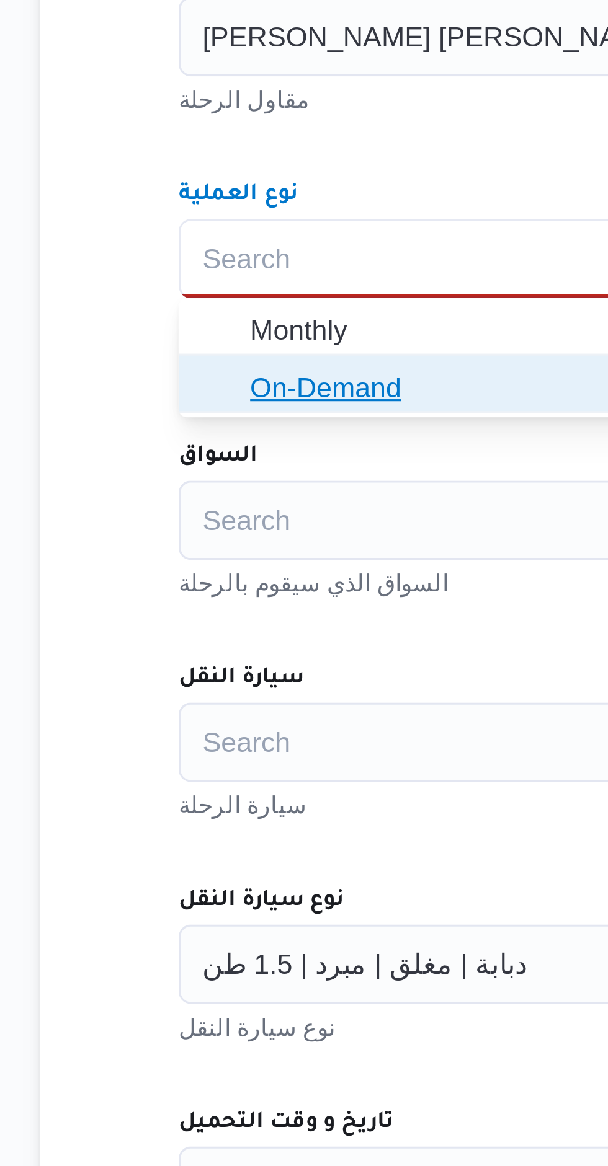
click at [300, 551] on span "On-Demand" at bounding box center [448, 544] width 442 height 15
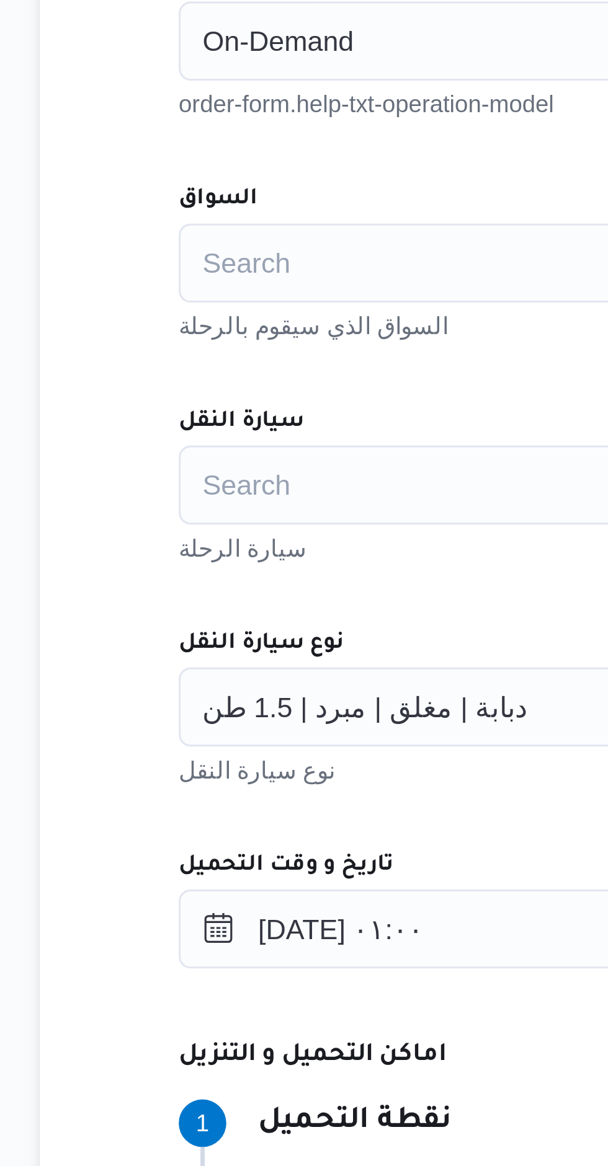
click at [303, 577] on div "Search" at bounding box center [440, 573] width 471 height 25
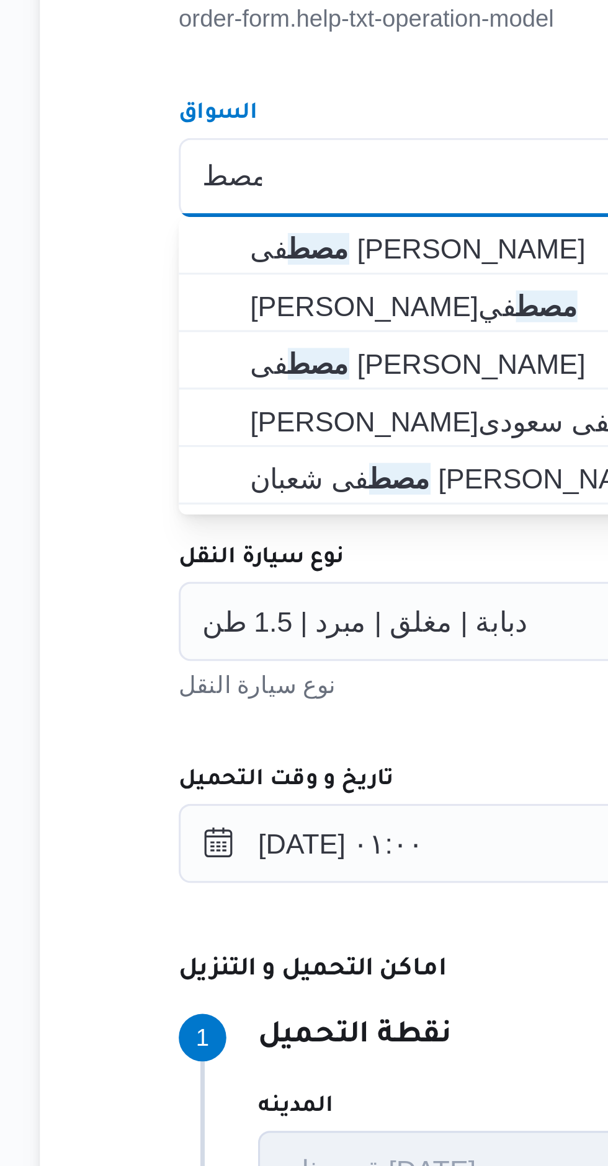
type input "مصط"
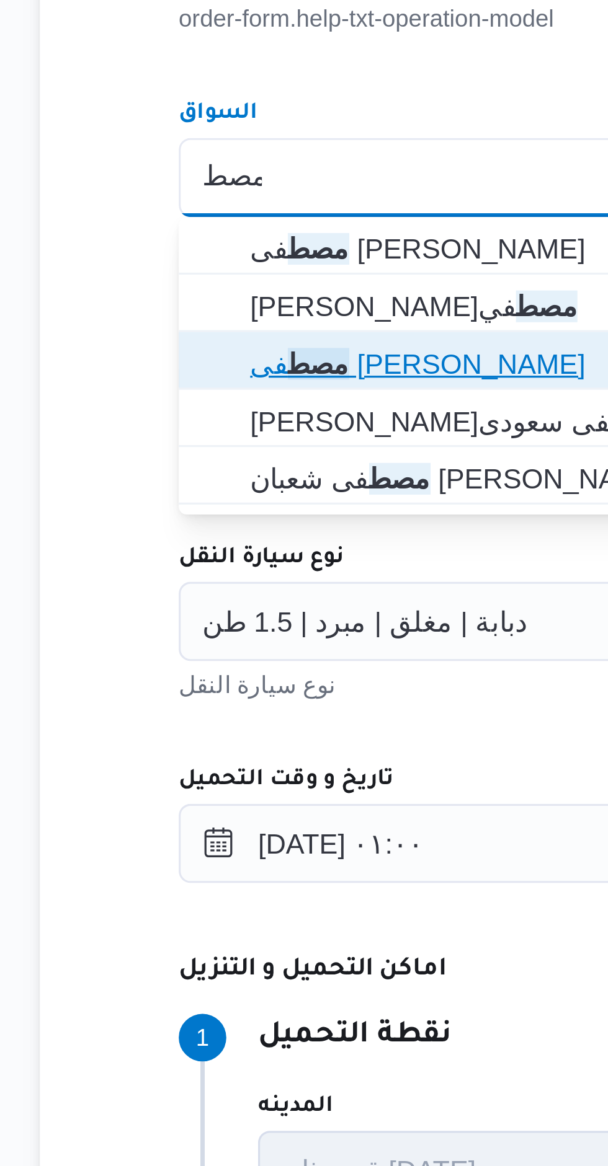
click at [258, 629] on mark "مصط" at bounding box center [248, 632] width 19 height 10
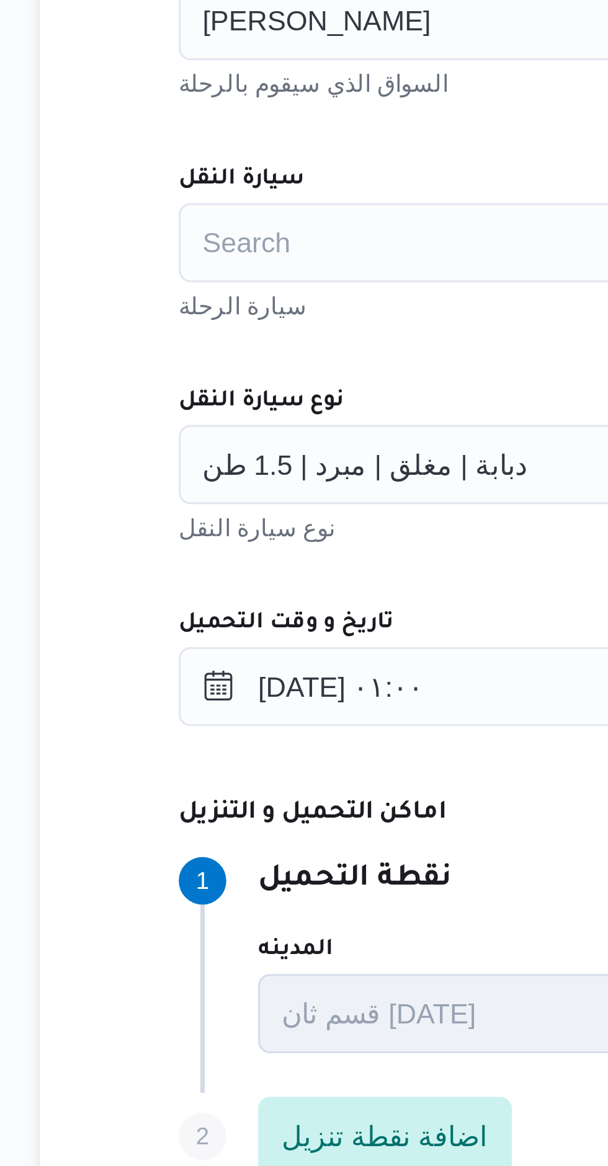
click at [306, 650] on div "Search" at bounding box center [440, 643] width 471 height 25
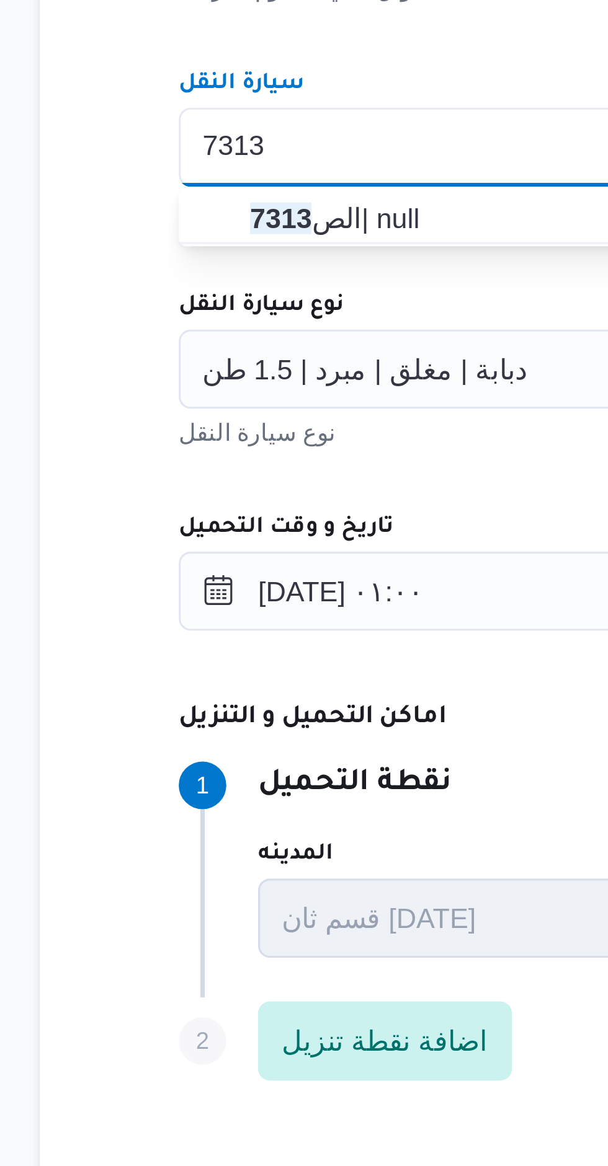
type input "7313"
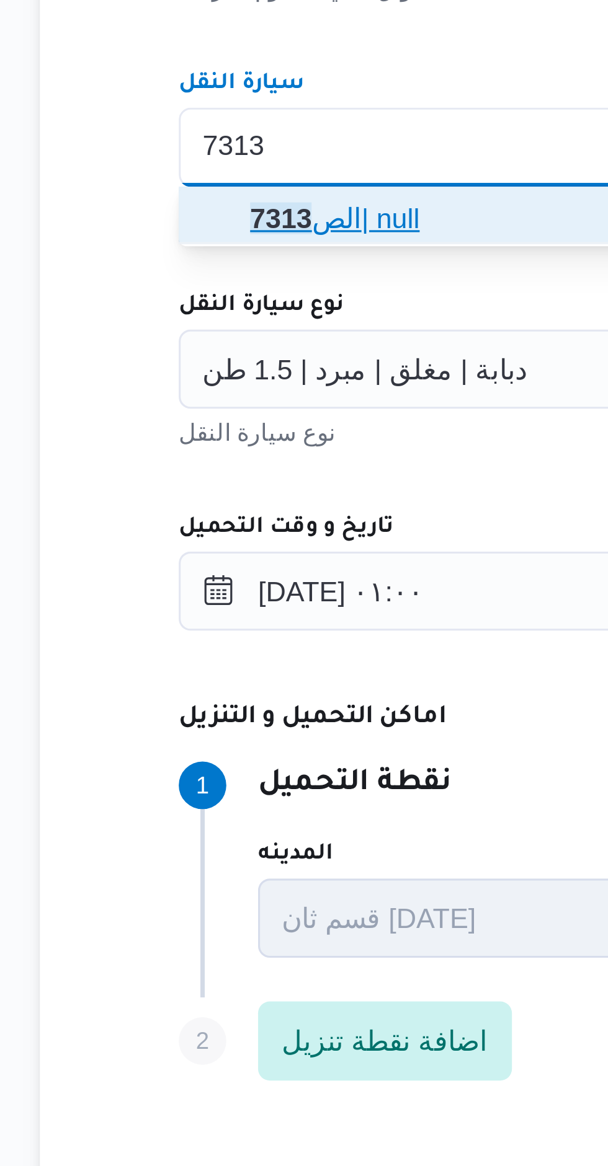
click at [286, 673] on span "الص 7313 | null" at bounding box center [440, 665] width 461 height 20
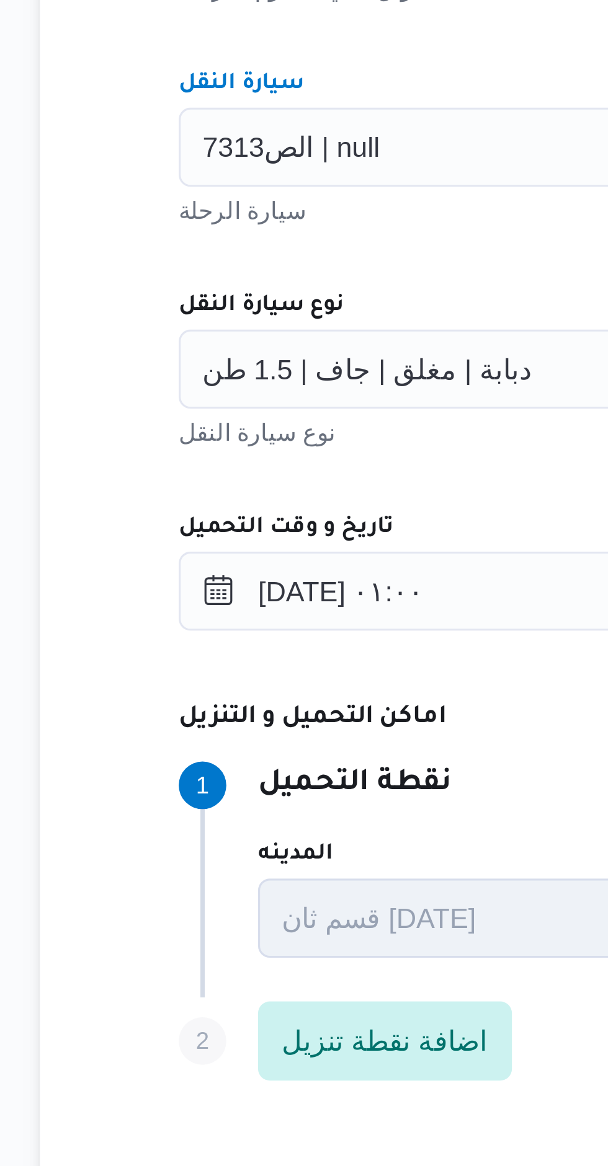
click at [300, 674] on div "المقاول محمد صلاح عبد الهادى عبد الحميد مقاول الرحلة نوع العملية On-Demand orde…" at bounding box center [440, 675] width 491 height 551
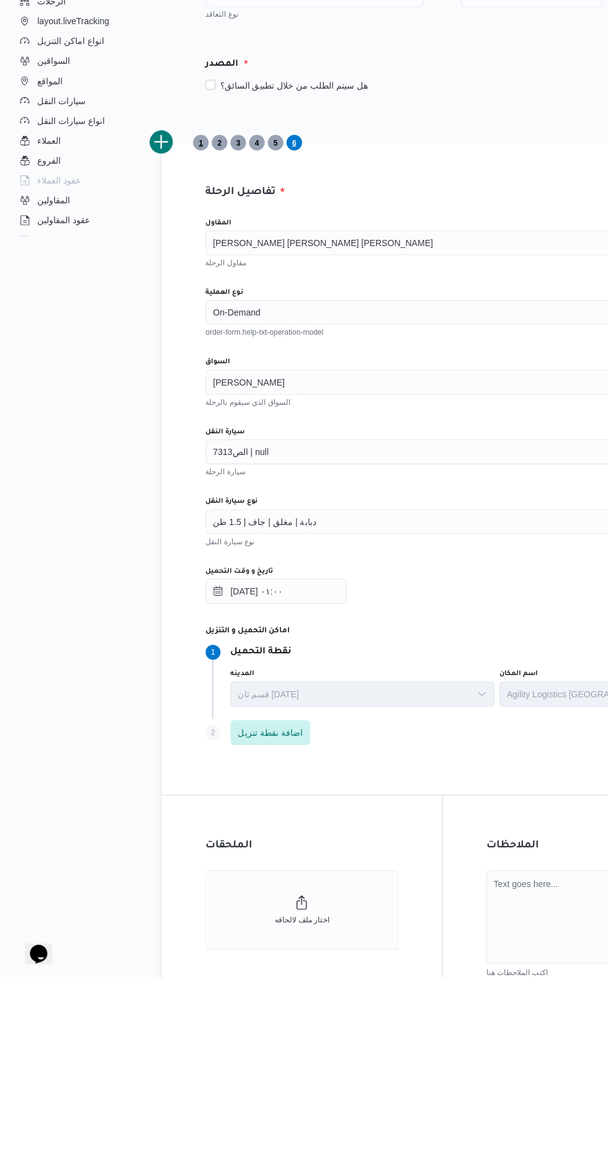
click at [195, 335] on span "1" at bounding box center [200, 335] width 16 height 16
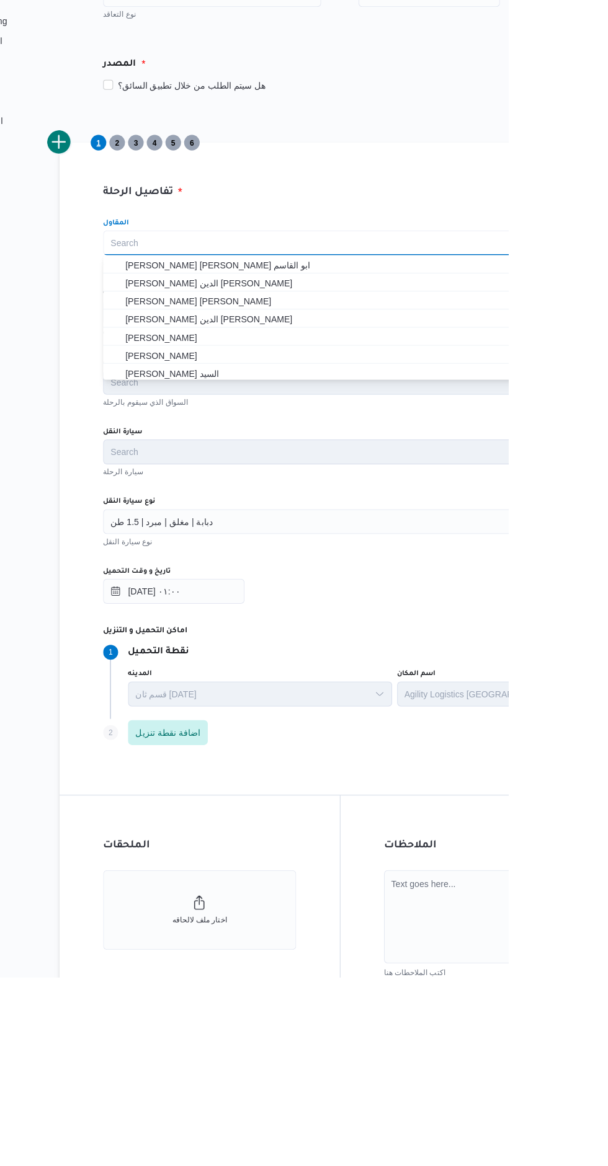
click at [494, 365] on div "تفاصيل الرحلة المقاول Search Combo box. Selected. Combo box input. Search. Type…" at bounding box center [440, 660] width 558 height 650
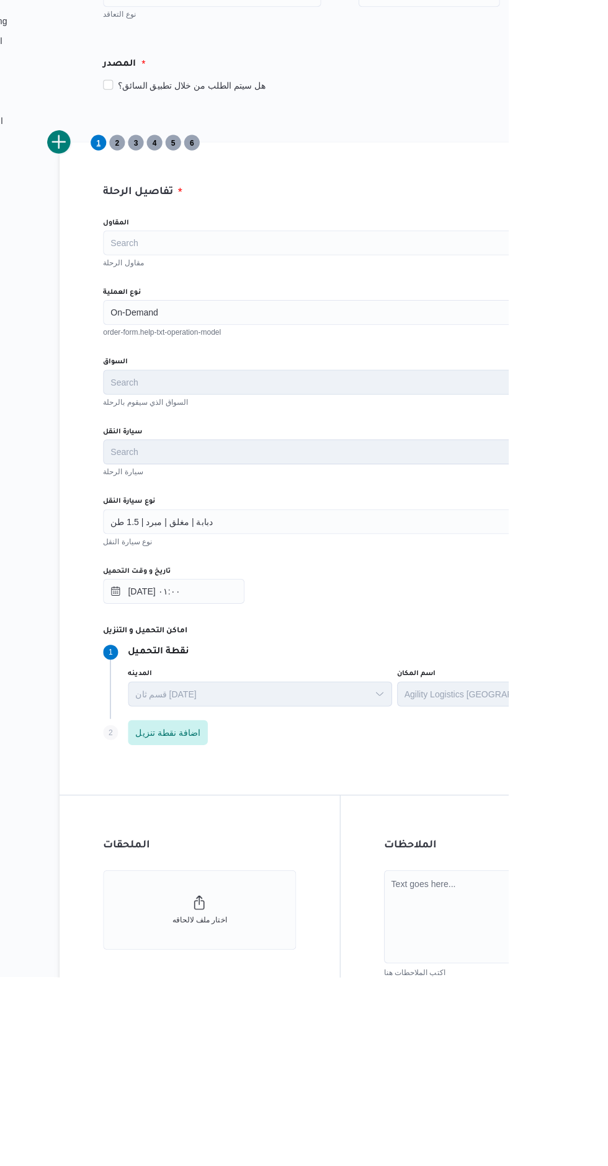
click at [360, 714] on div "دبابة | مغلق | مبرد | 1.5 طن" at bounding box center [440, 712] width 471 height 25
click at [387, 675] on div "المقاول Search مقاول الرحلة نوع العملية On-Demand order-form.help-txt-operation…" at bounding box center [440, 675] width 491 height 551
click at [375, 702] on div "دبابة | مغلق | مبرد | 1.5 طن" at bounding box center [440, 712] width 471 height 25
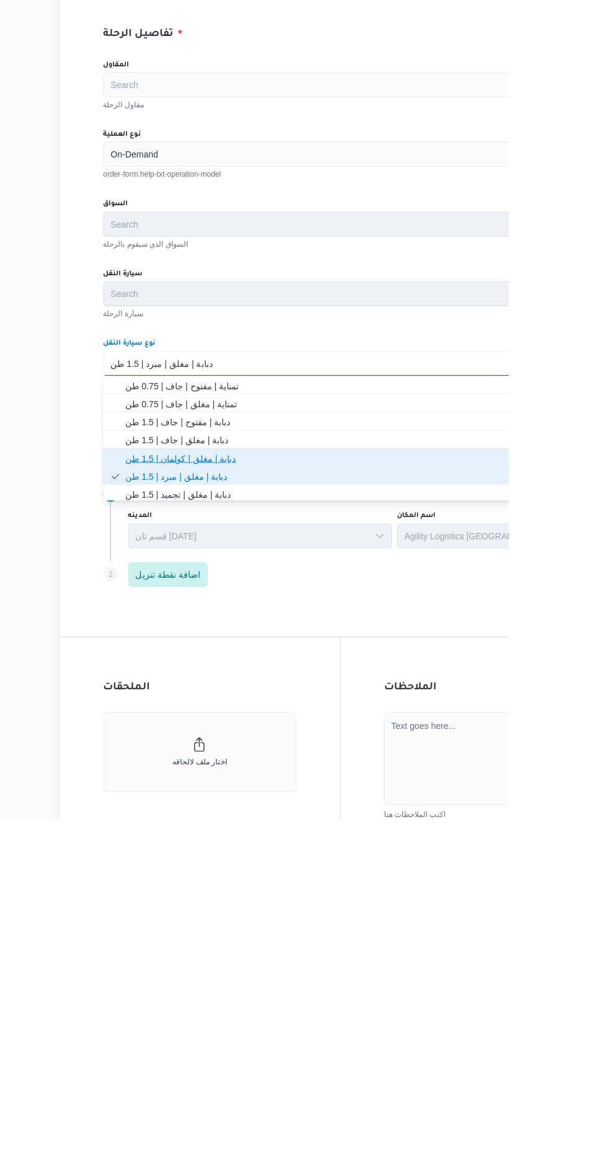
click at [366, 802] on span "دبابة | مغلق | كولمان | 1.5 طن" at bounding box center [448, 806] width 442 height 15
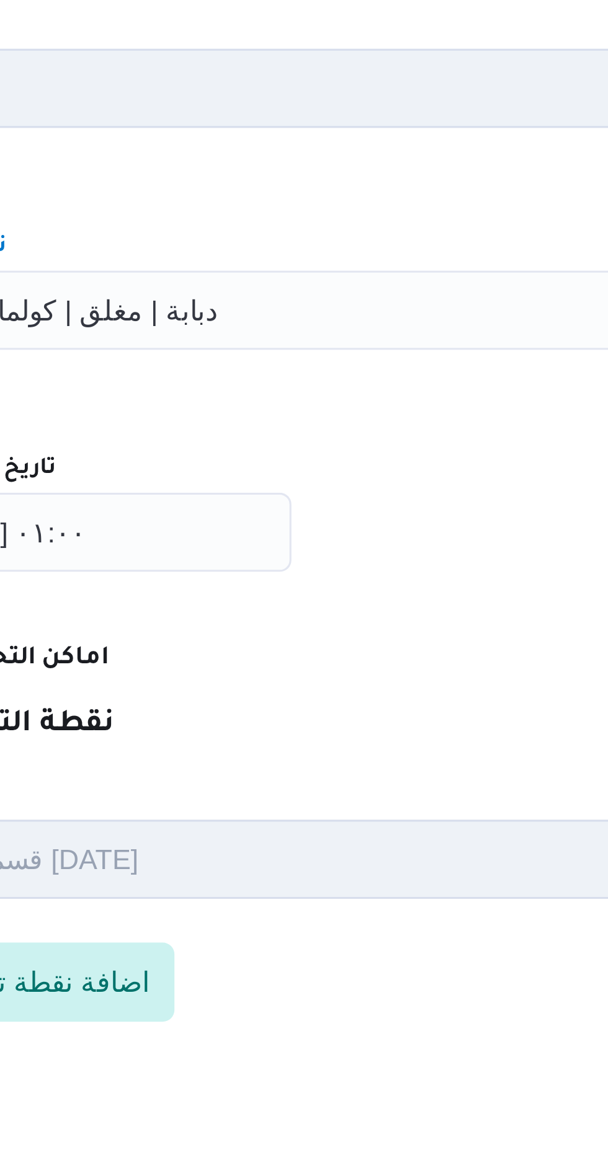
click at [355, 713] on div "دبابة | مغلق | كولمان | 1.5 طن Combo box. Selected. دبابة | مغلق | كولمان | 1.5…" at bounding box center [440, 712] width 471 height 25
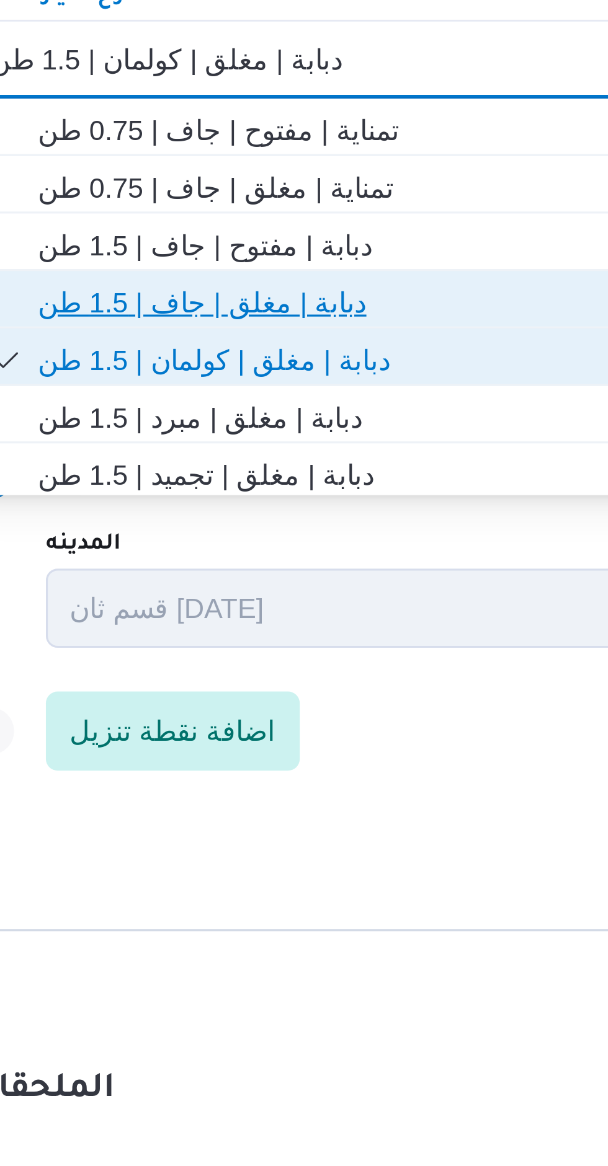
click at [313, 784] on span "دبابة | مغلق | جاف | 1.5 طن" at bounding box center [448, 788] width 442 height 15
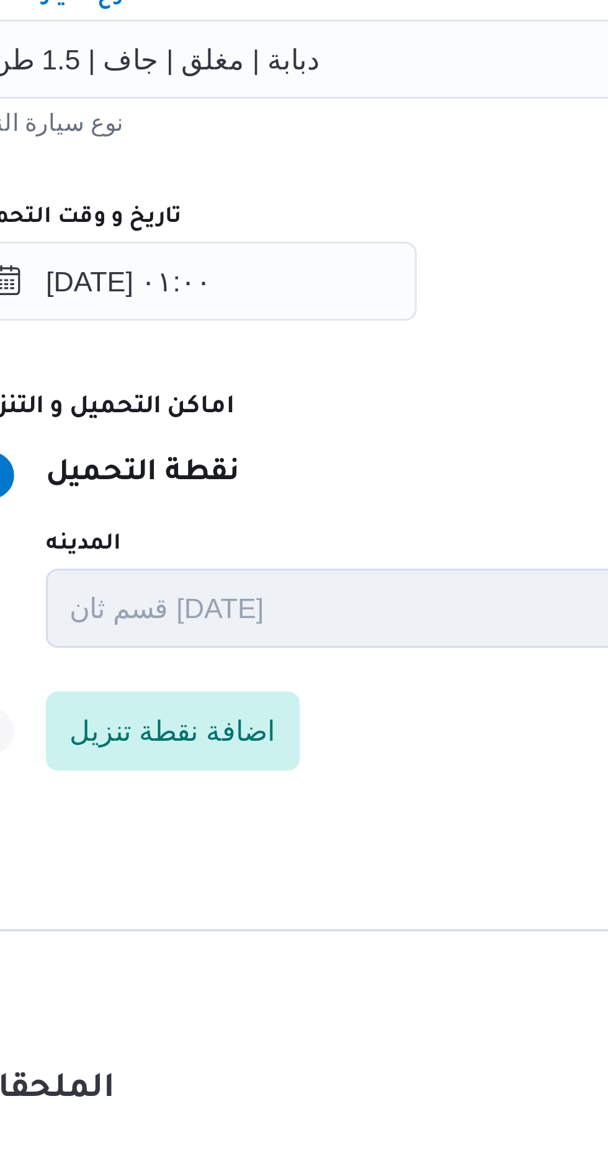
click at [363, 762] on div "تاريخ و وقت التحميل" at bounding box center [440, 762] width 471 height 10
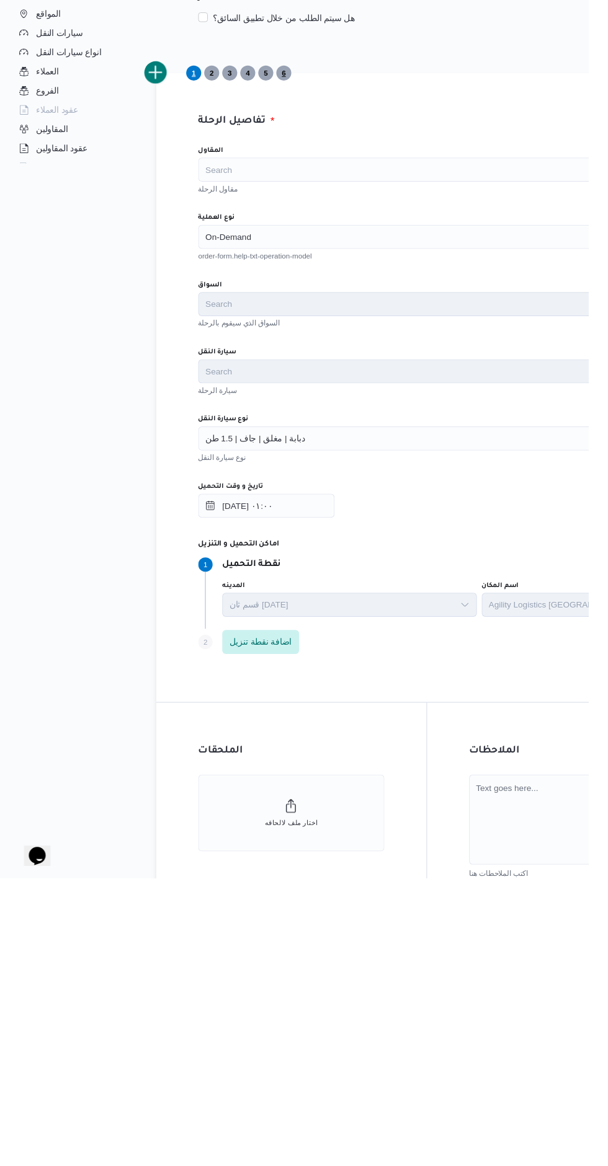
click at [293, 334] on span "6" at bounding box center [293, 334] width 4 height 15
click at [218, 337] on span "2" at bounding box center [218, 334] width 4 height 15
click at [200, 335] on span "1" at bounding box center [200, 334] width 4 height 15
click at [293, 334] on span "6" at bounding box center [293, 334] width 4 height 15
click at [278, 342] on span "5" at bounding box center [275, 335] width 16 height 16
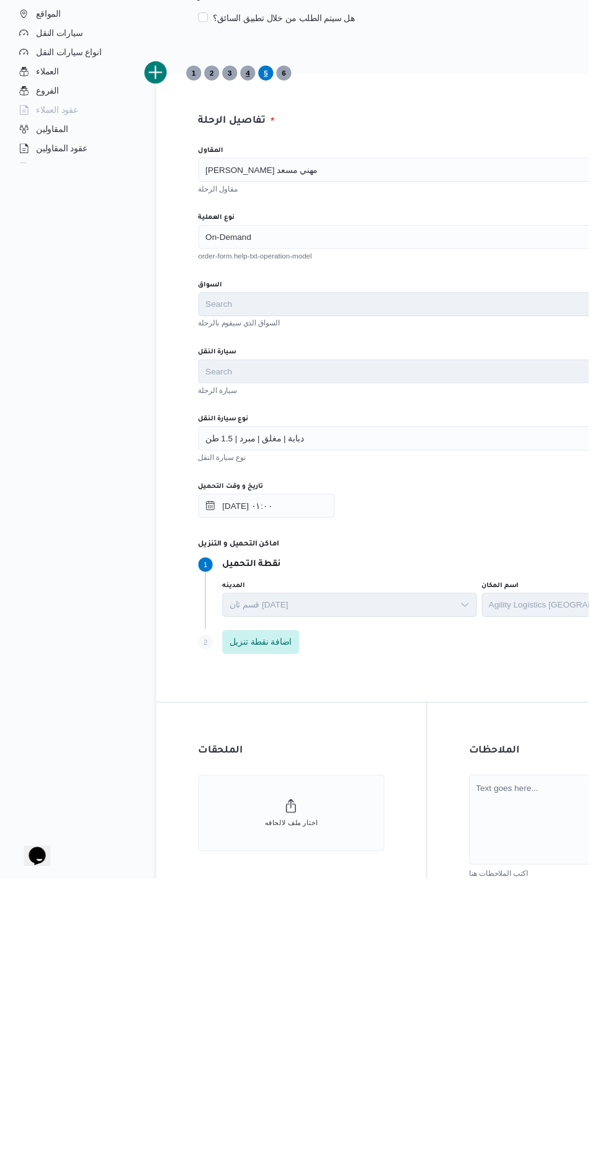
click at [255, 335] on span "4" at bounding box center [256, 334] width 4 height 15
click at [293, 334] on span "6" at bounding box center [293, 334] width 4 height 15
click at [200, 335] on span "1" at bounding box center [200, 334] width 4 height 15
click at [293, 334] on span "6" at bounding box center [293, 334] width 4 height 15
click at [200, 335] on span "1" at bounding box center [200, 334] width 4 height 15
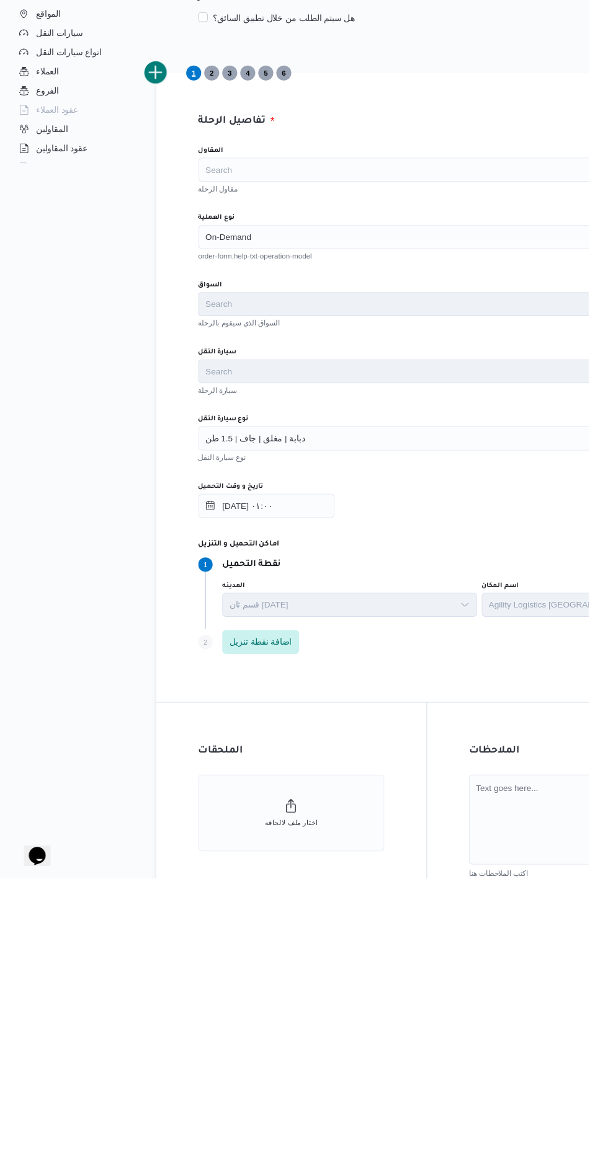
click at [357, 430] on div "Search" at bounding box center [440, 434] width 471 height 25
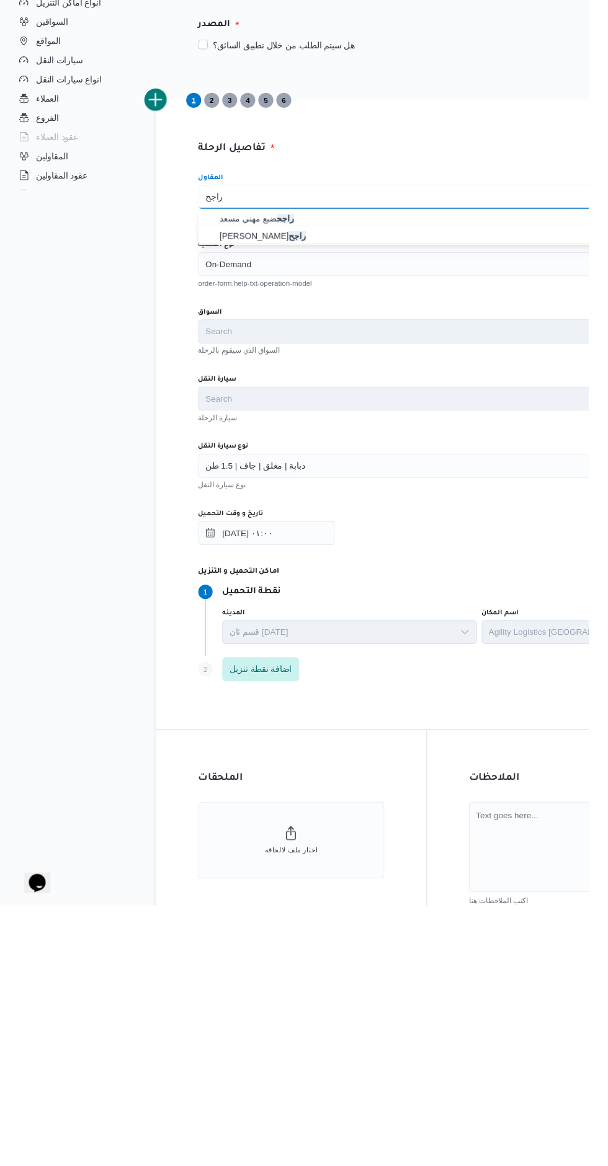
type input "راجح"
click at [388, 455] on span "راجح ضبع مهني مسعد" at bounding box center [448, 457] width 442 height 15
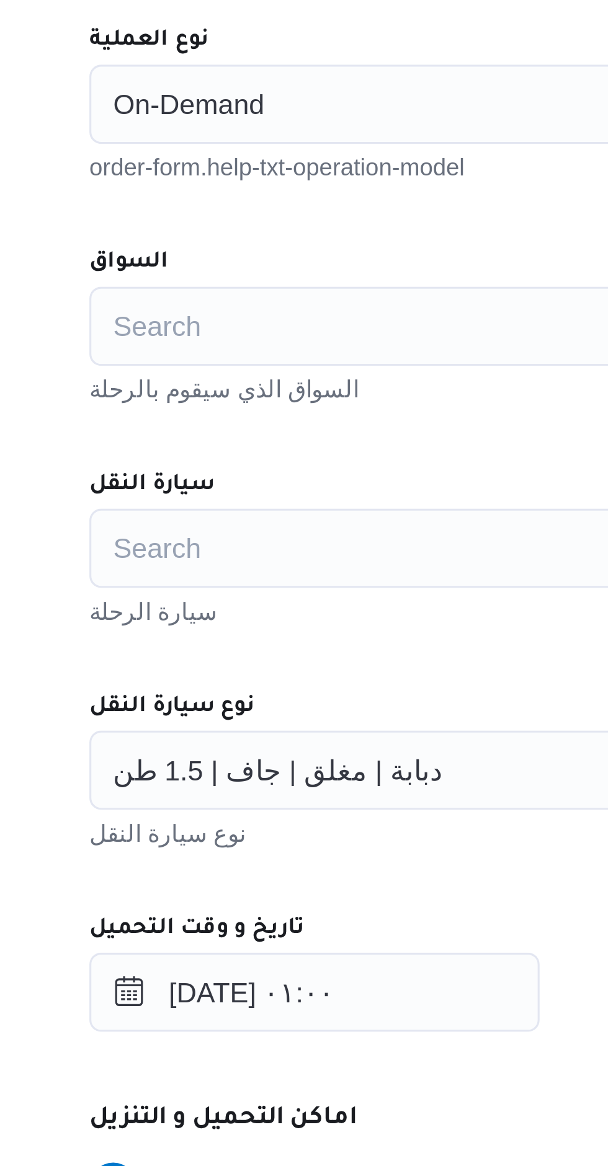
click at [293, 569] on div "Search" at bounding box center [440, 573] width 471 height 25
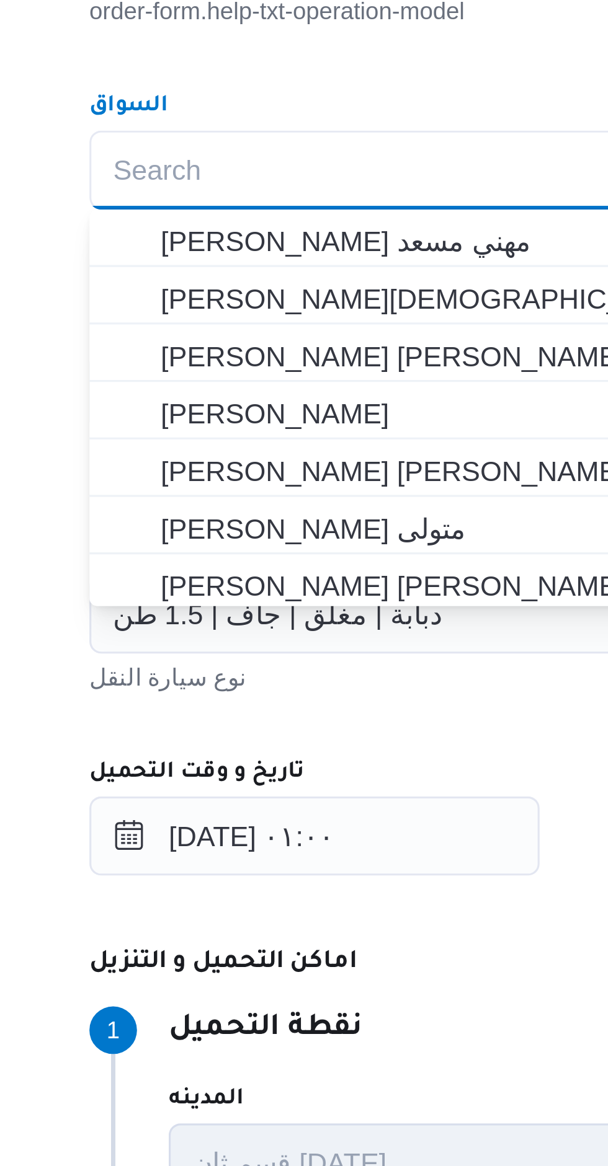
click at [305, 575] on div "Search Combo box. Selected. Combo box input. Search. Type some text or, to disp…" at bounding box center [440, 573] width 471 height 25
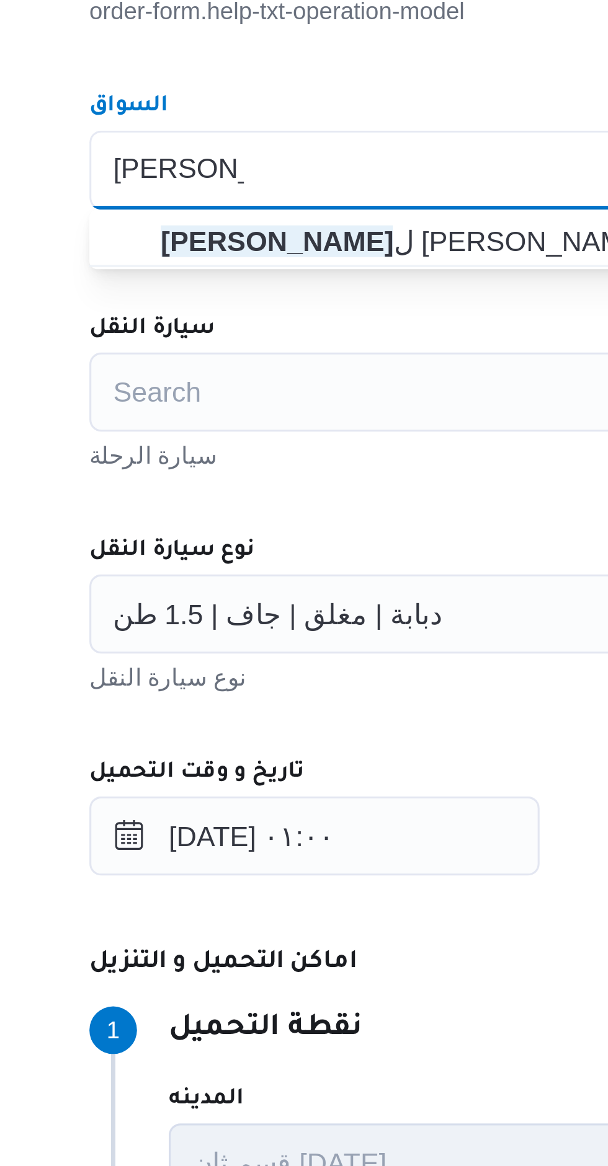
type input "محمود فيص"
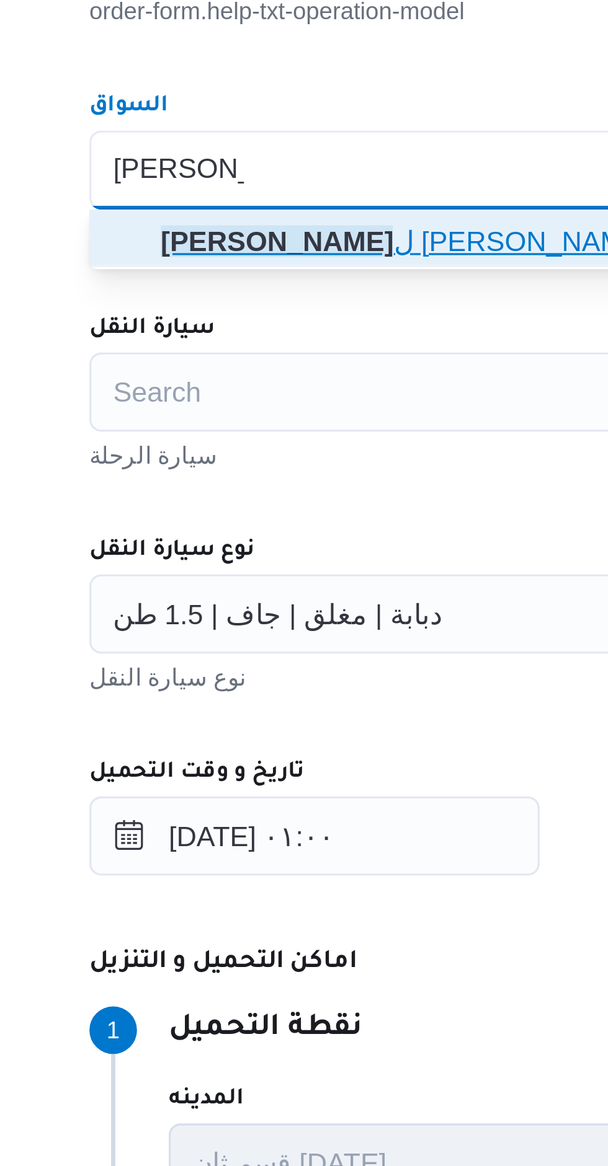
click at [300, 593] on mark "محمود فيص" at bounding box center [263, 596] width 73 height 10
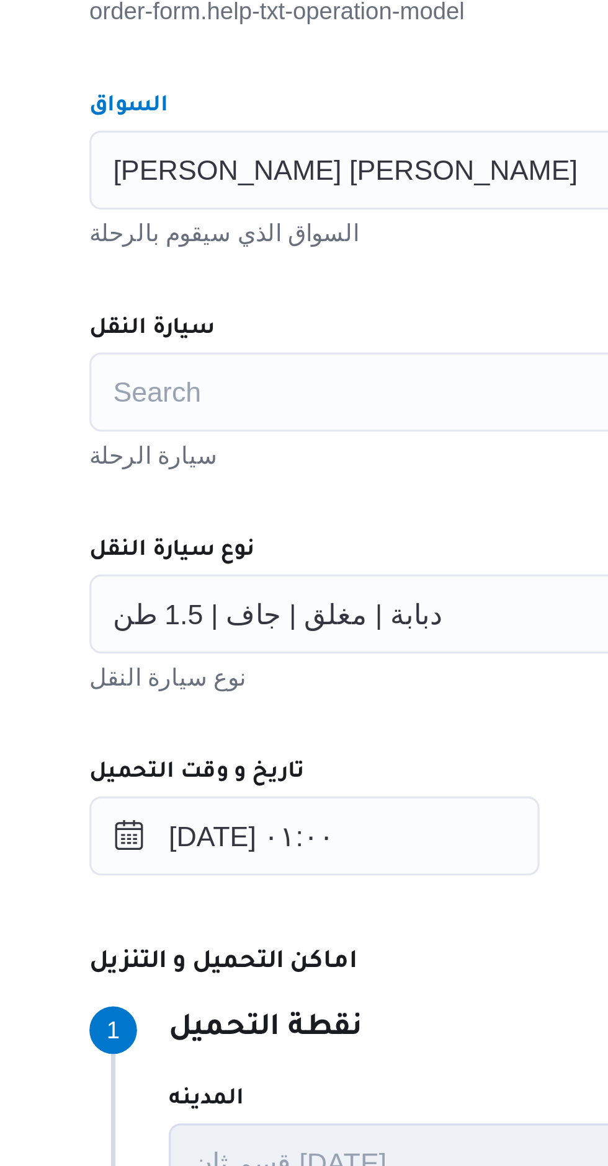
click at [290, 641] on div "Search" at bounding box center [440, 643] width 471 height 25
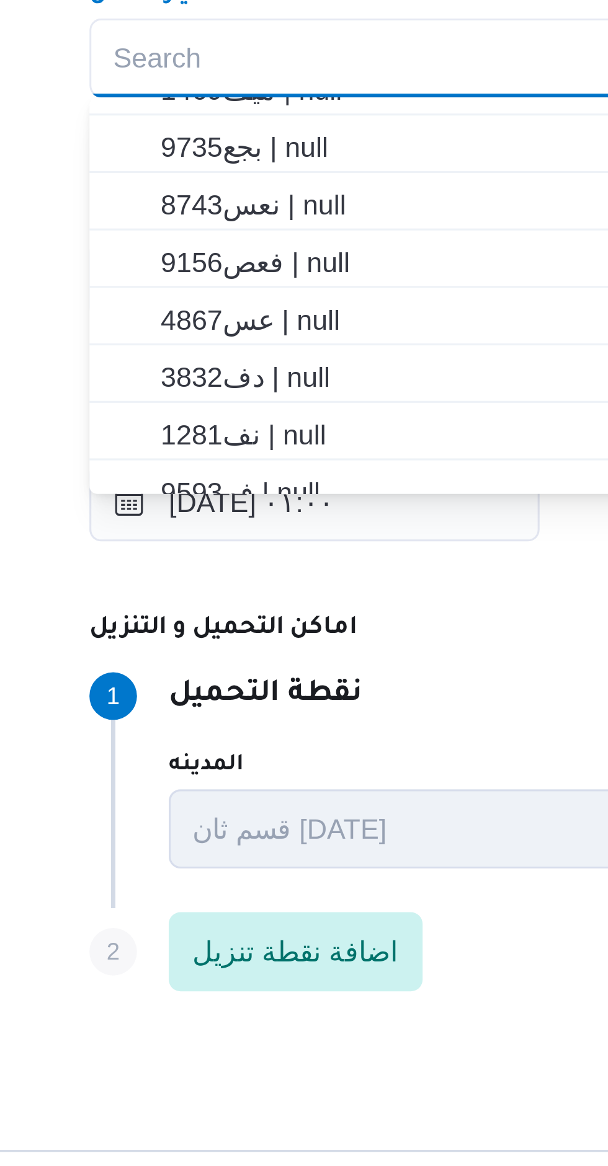
scroll to position [238, 0]
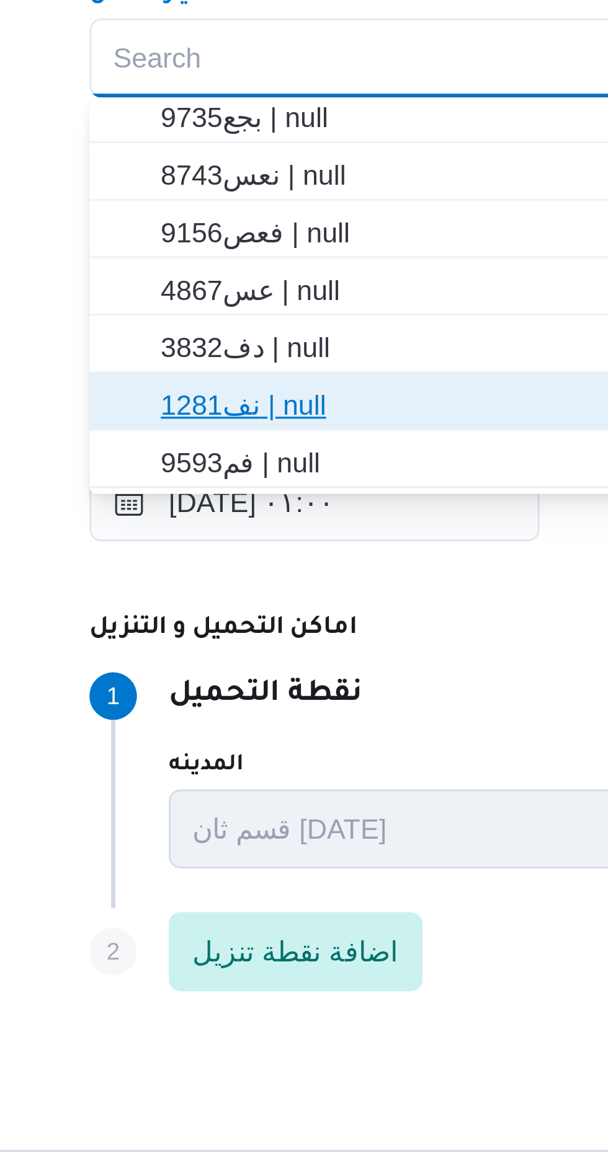
click at [295, 751] on span "نف1281 | null" at bounding box center [448, 751] width 442 height 15
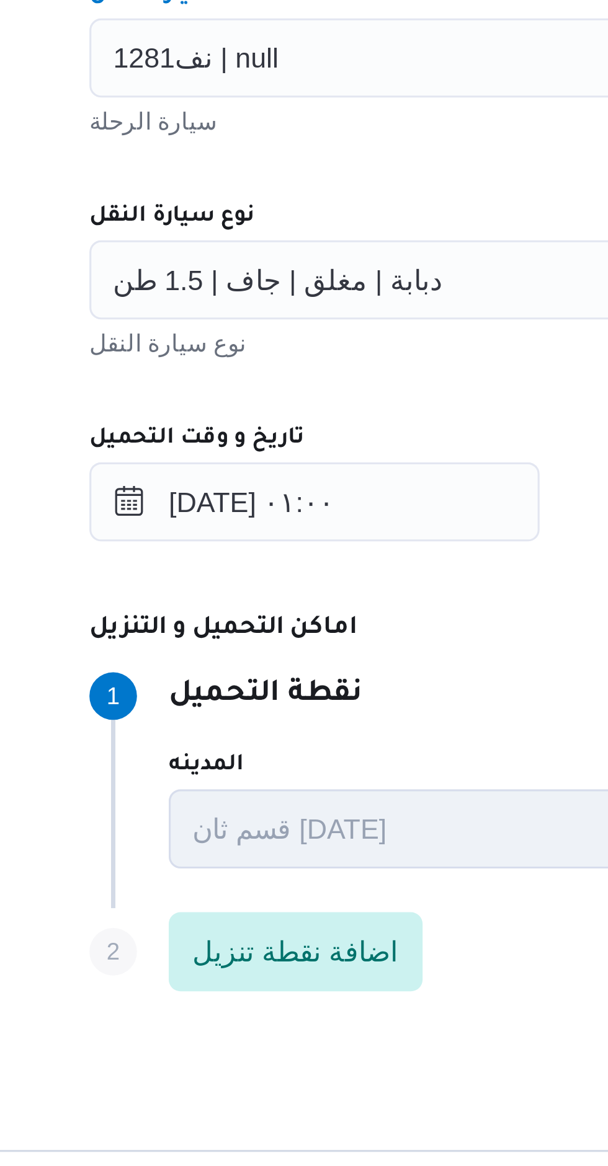
click at [314, 742] on div "المقاول راجح ضبع مهني مسعد مقاول الرحلة نوع العملية On-Demand order-form.help-t…" at bounding box center [440, 675] width 491 height 551
click at [319, 711] on div "دبابة | مغلق | جاف | 1.5 طن" at bounding box center [440, 712] width 471 height 25
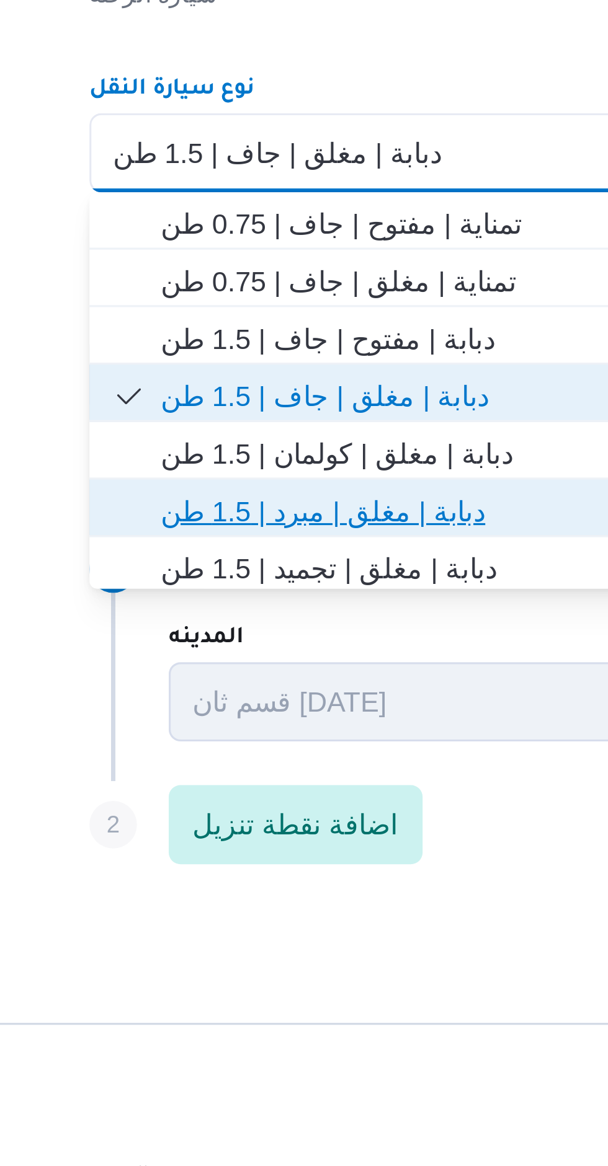
click at [293, 827] on span "دبابة | مغلق | مبرد | 1.5 طن" at bounding box center [448, 824] width 442 height 15
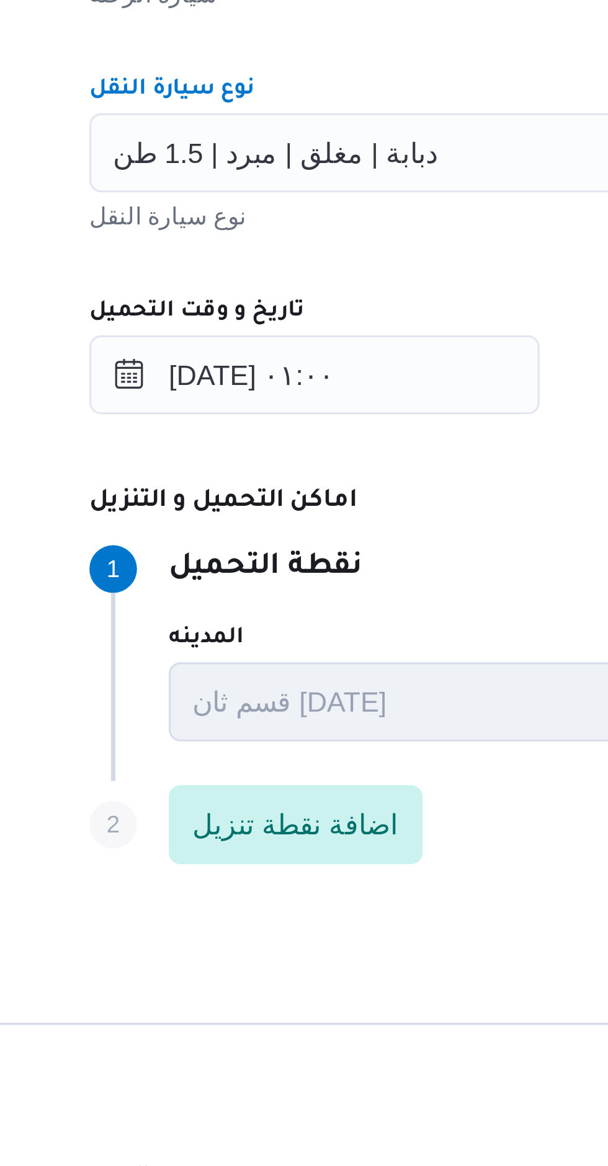
click at [342, 750] on div "المقاول راجح ضبع مهني مسعد مقاول الرحلة نوع العملية On-Demand order-form.help-t…" at bounding box center [440, 675] width 491 height 551
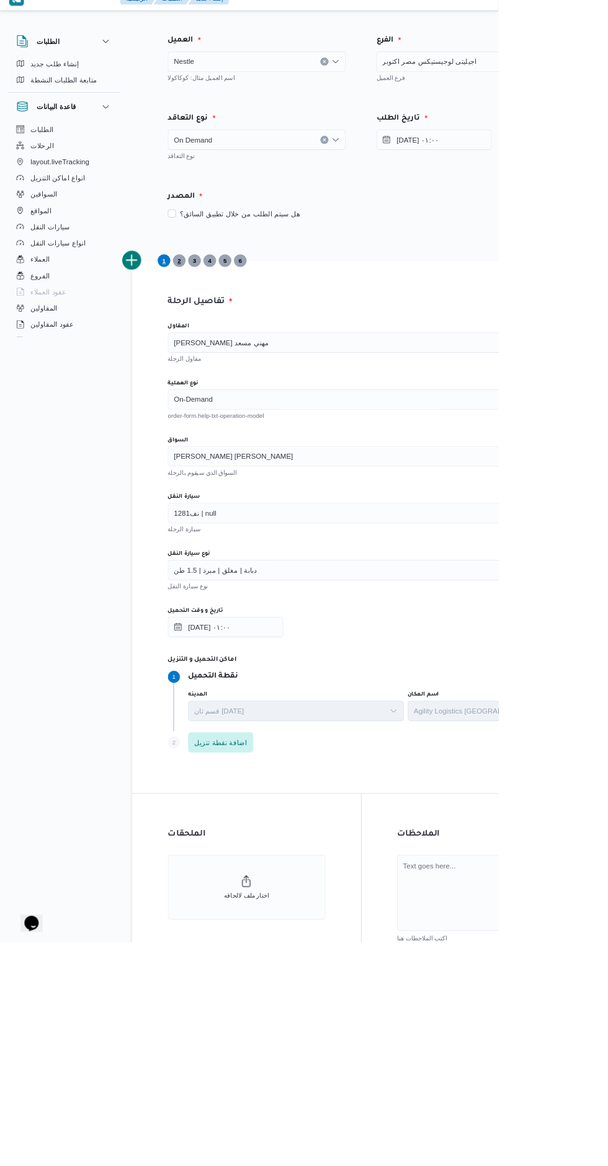
click at [226, 327] on span "2" at bounding box center [219, 335] width 16 height 16
click at [243, 339] on span "3" at bounding box center [237, 335] width 16 height 16
click at [267, 337] on span "5" at bounding box center [275, 335] width 16 height 16
click at [262, 337] on span "4" at bounding box center [256, 335] width 16 height 16
click at [289, 332] on span "6" at bounding box center [293, 335] width 16 height 16
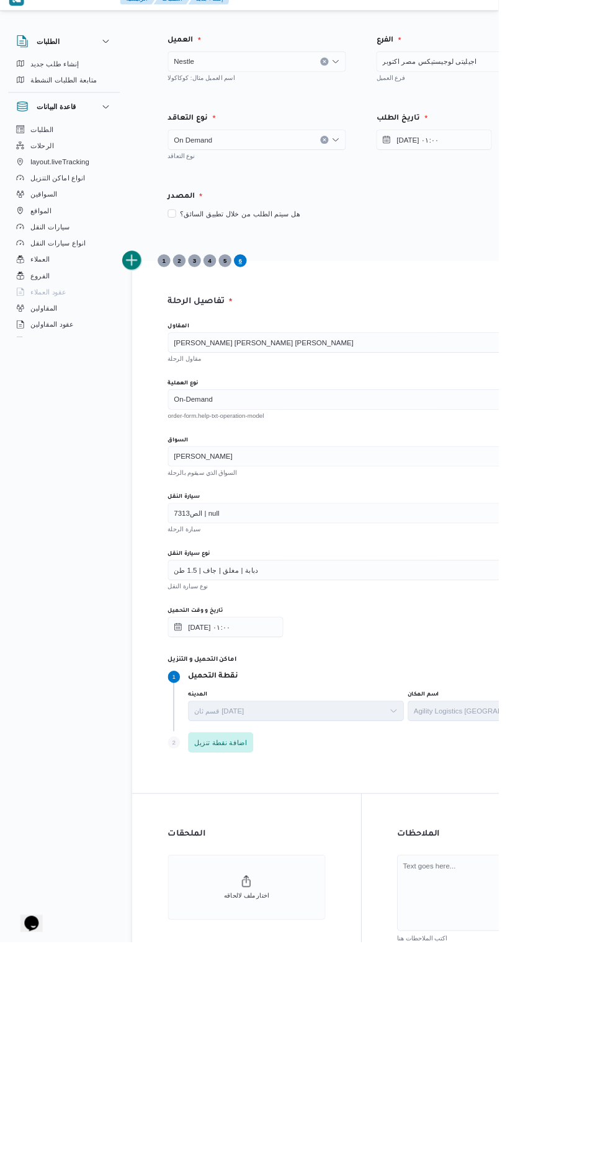
click at [164, 335] on button "add trip" at bounding box center [161, 334] width 25 height 25
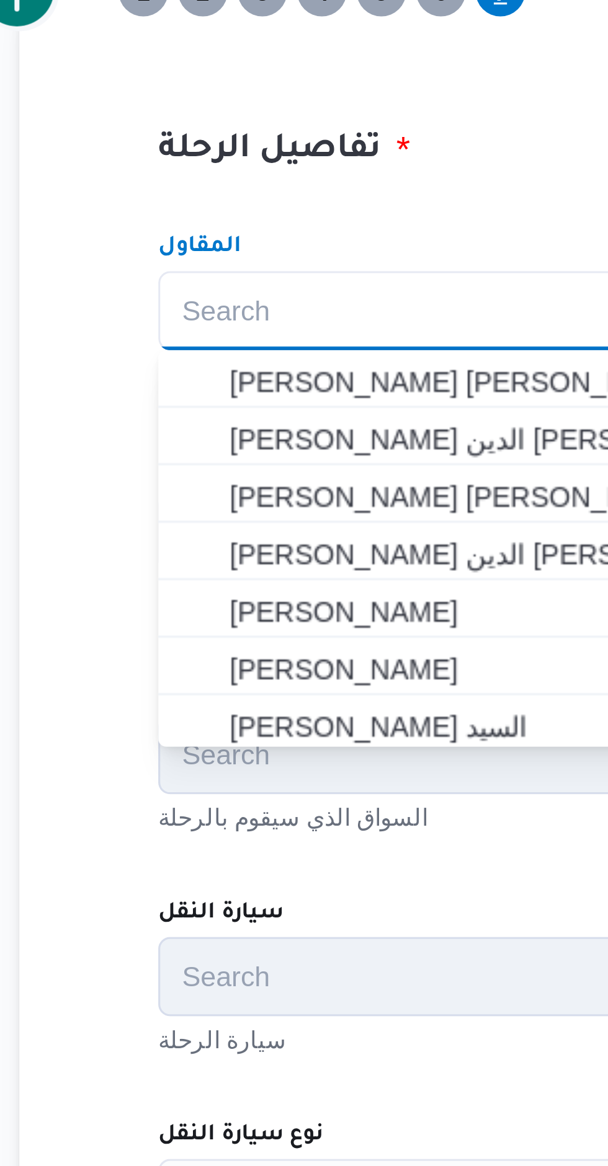
click at [322, 397] on div "تفاصيل الرحلة المقاول Search Combo box. Selected. Combo box input. Search. Type…" at bounding box center [440, 660] width 558 height 650
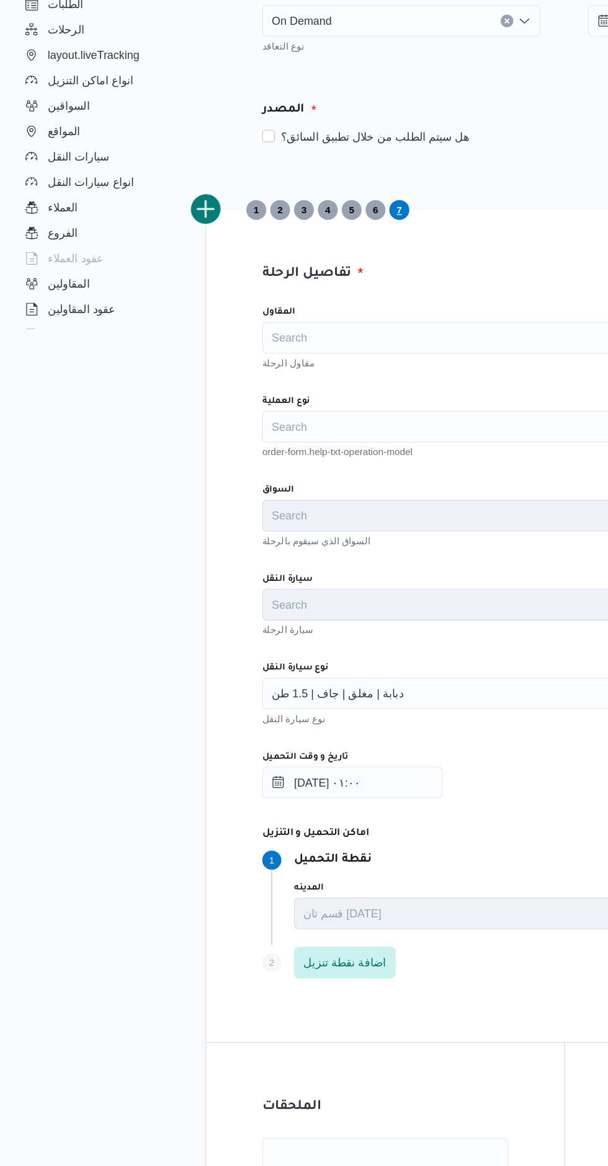
click at [288, 492] on div "Search" at bounding box center [440, 504] width 471 height 25
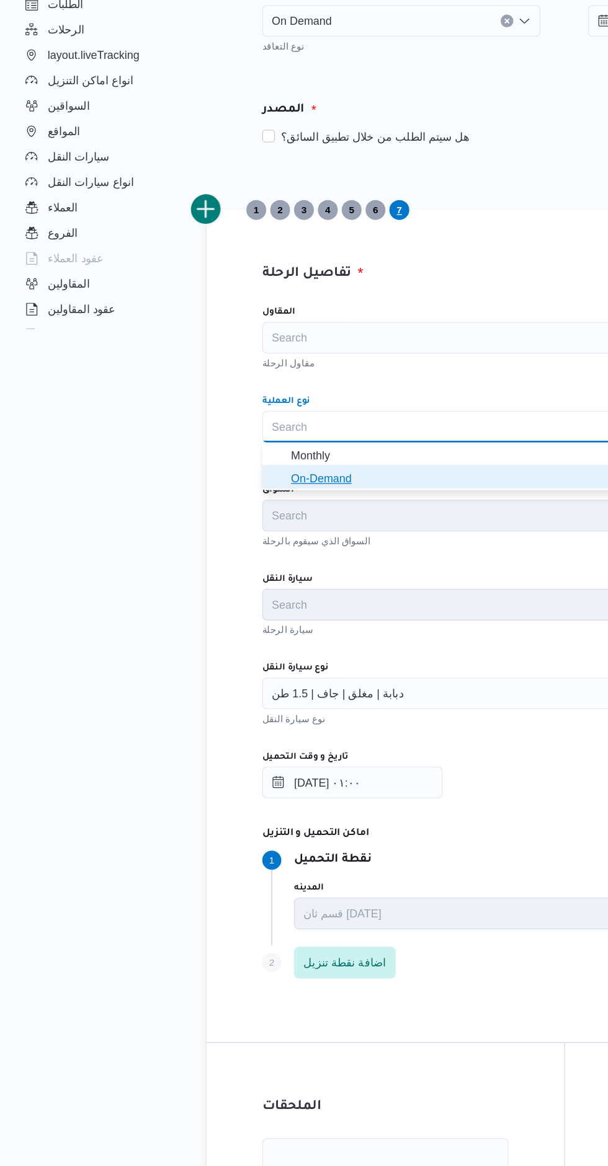
click at [275, 546] on span "On-Demand" at bounding box center [448, 544] width 442 height 15
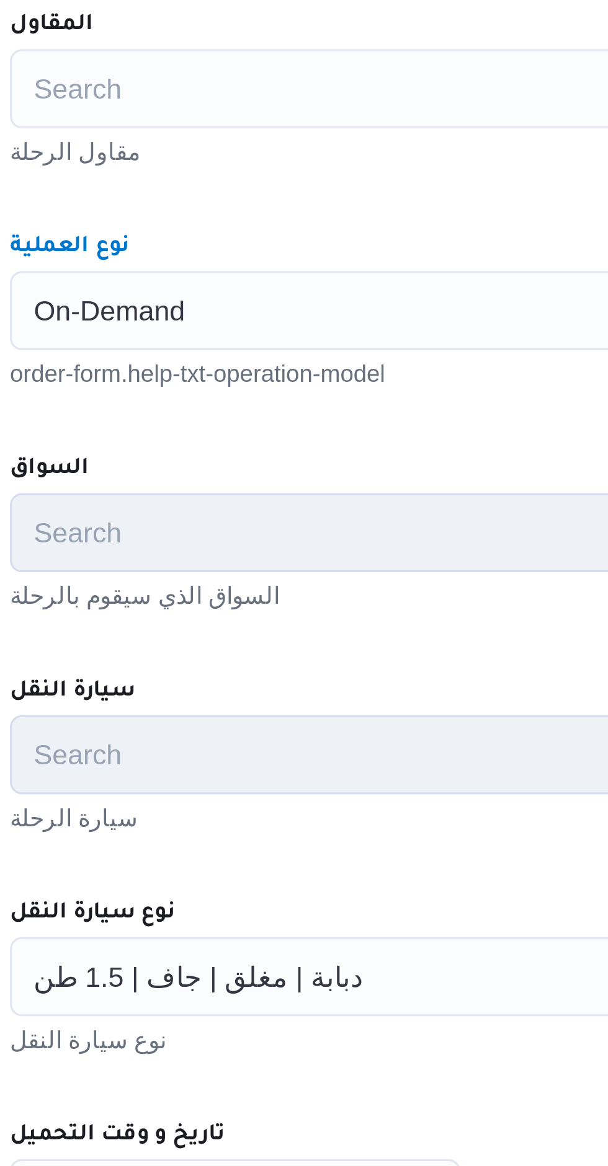
click at [337, 468] on div "المقاول Search مقاول الرحلة نوع العملية On-Demand Combo box. Selected. On-Deman…" at bounding box center [440, 675] width 491 height 551
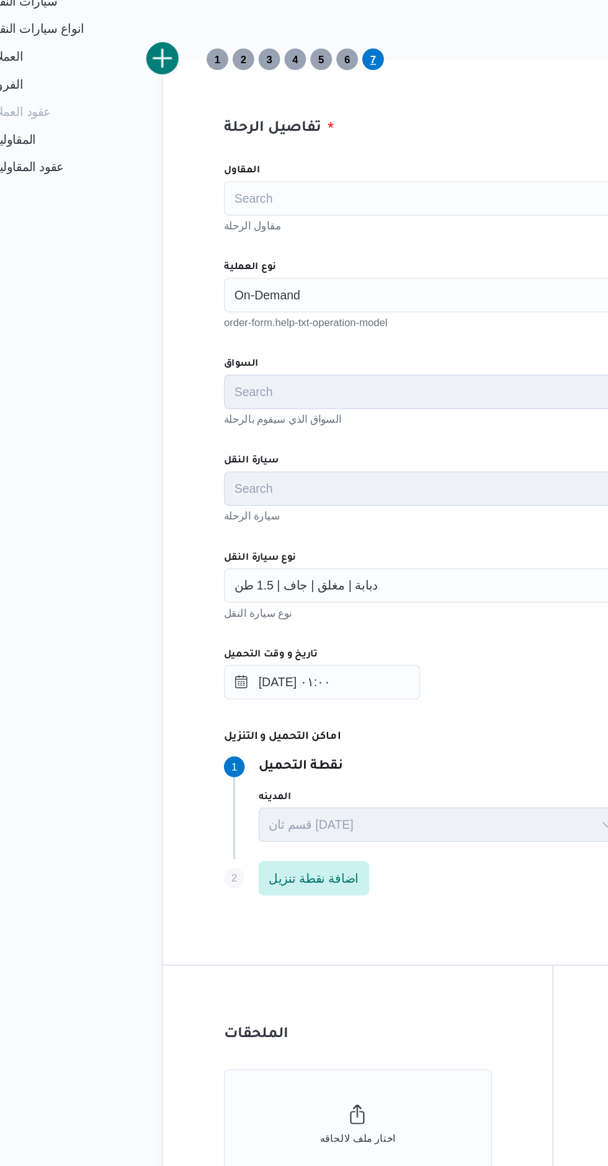
click at [173, 344] on div "تفاصيل الرحلة المقاول Search مقاول الرحلة نوع العملية On-Demand order-form.help…" at bounding box center [440, 660] width 558 height 650
click at [169, 335] on button "add trip" at bounding box center [161, 334] width 25 height 25
click at [303, 502] on div "Search" at bounding box center [440, 504] width 471 height 25
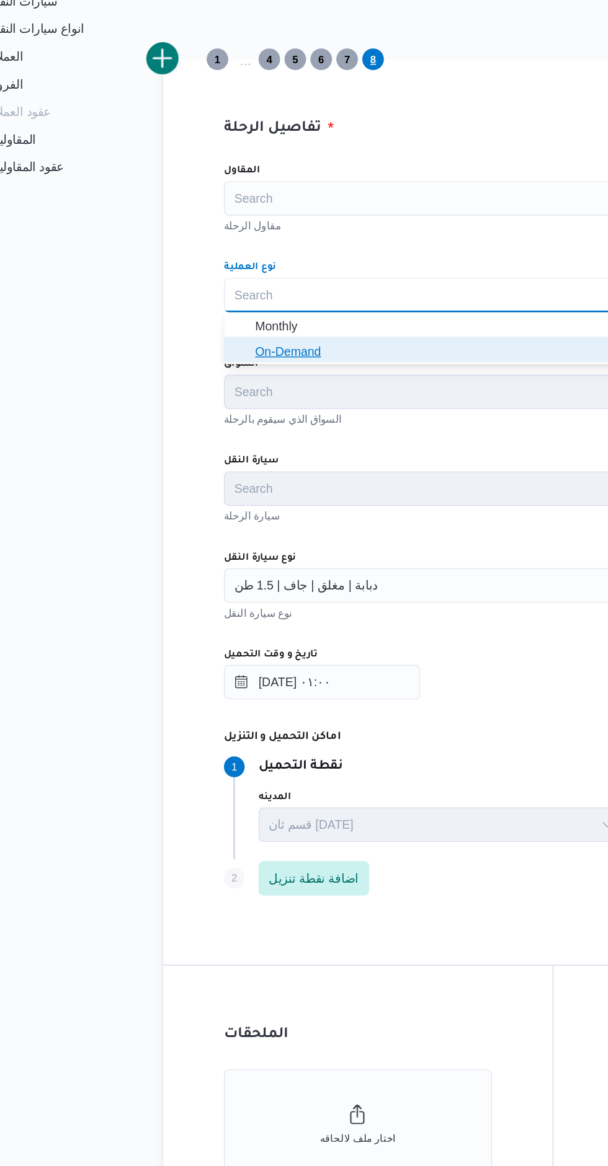
click at [313, 546] on span "On-Demand" at bounding box center [448, 544] width 442 height 15
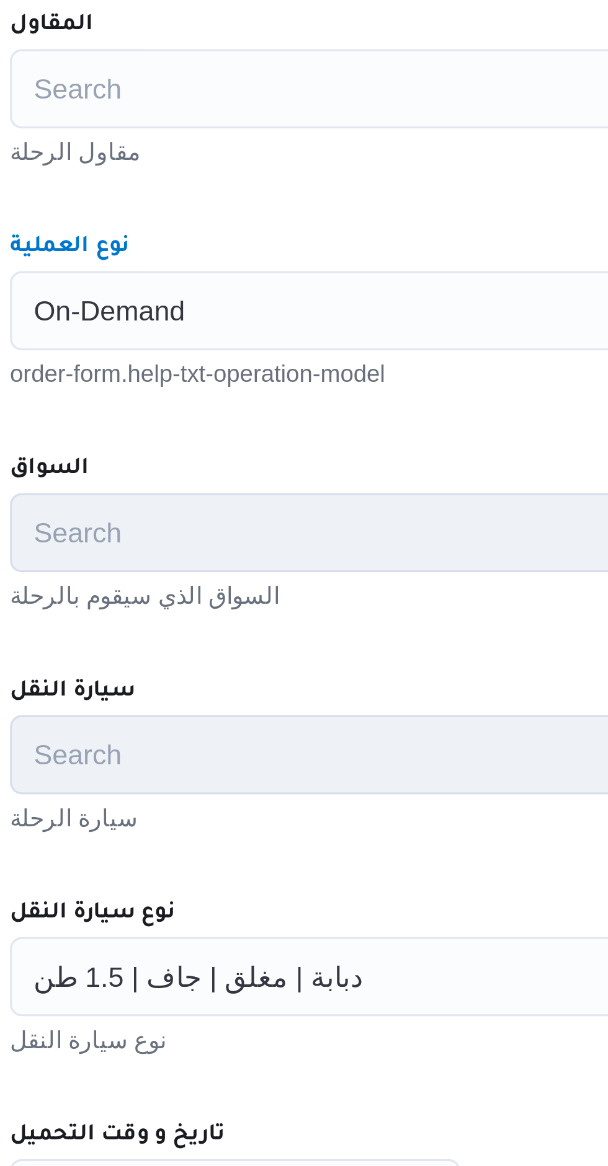
click at [328, 533] on div "المقاول Search مقاول الرحلة نوع العملية On-Demand Combo box. Selected. On-Deman…" at bounding box center [440, 675] width 491 height 551
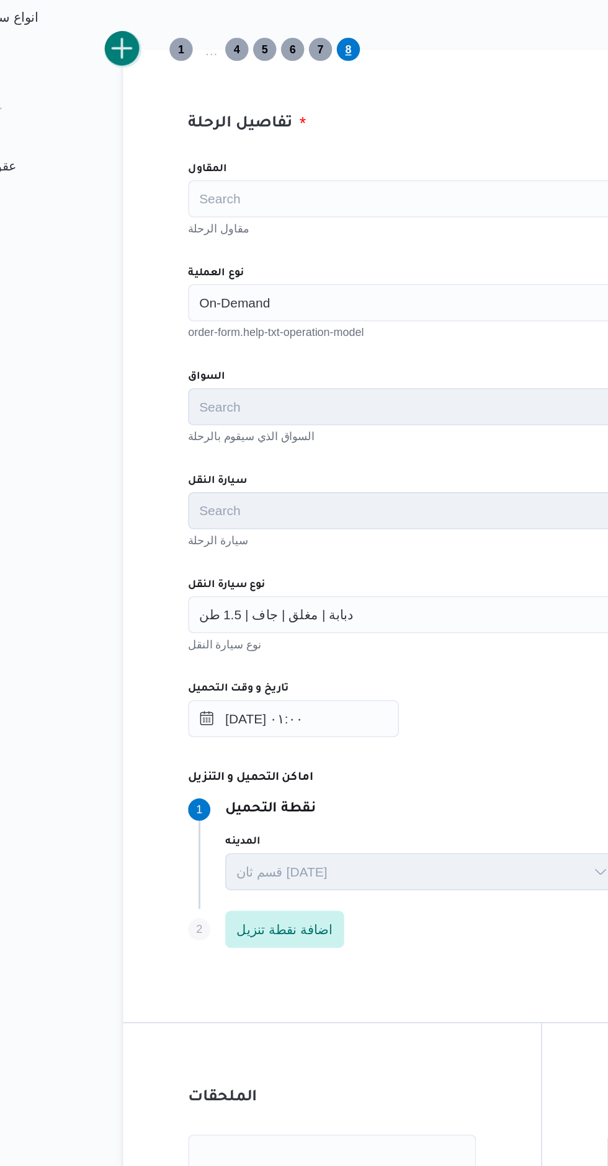
click at [171, 337] on button "add trip" at bounding box center [161, 334] width 25 height 25
click at [293, 504] on div "Search" at bounding box center [440, 504] width 471 height 25
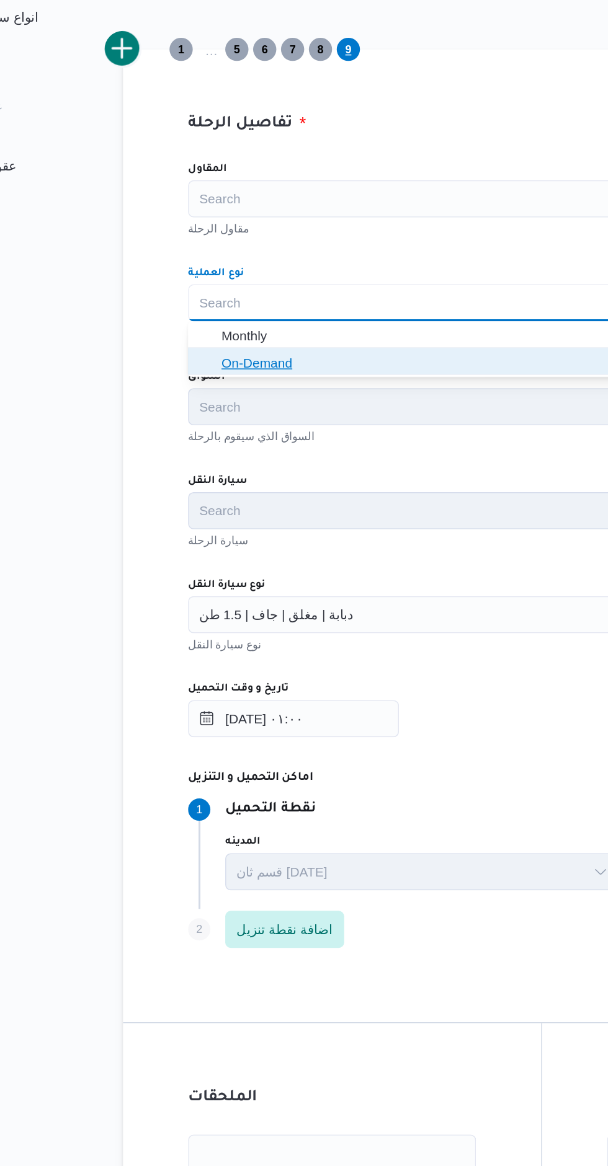
click at [304, 548] on span "On-Demand" at bounding box center [448, 544] width 442 height 15
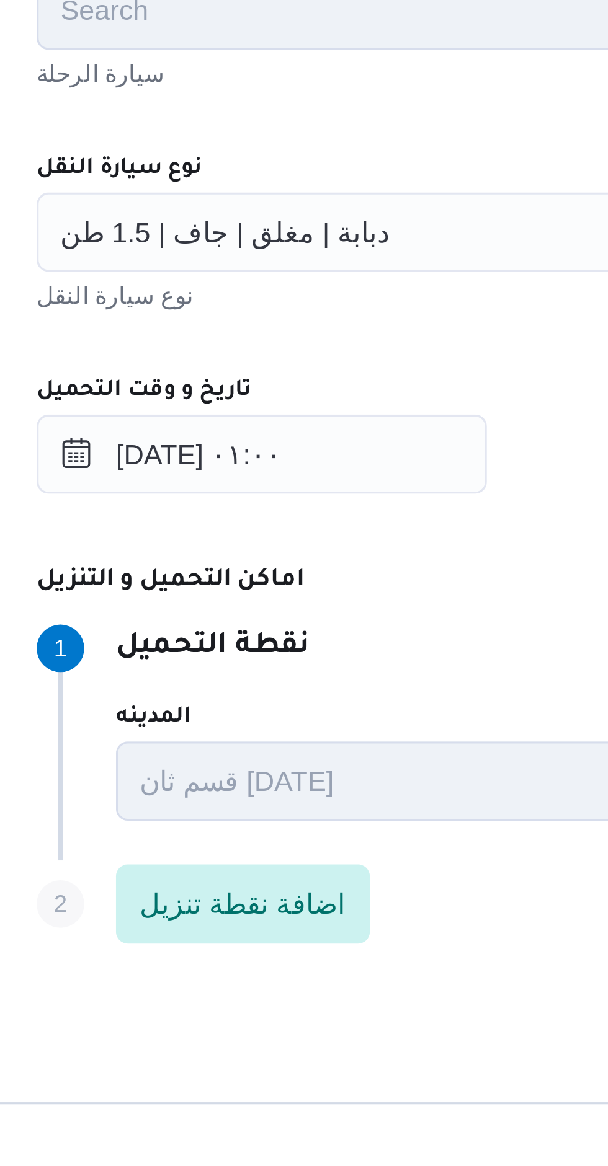
click at [322, 714] on div "دبابة | مغلق | جاف | 1.5 طن" at bounding box center [440, 712] width 471 height 25
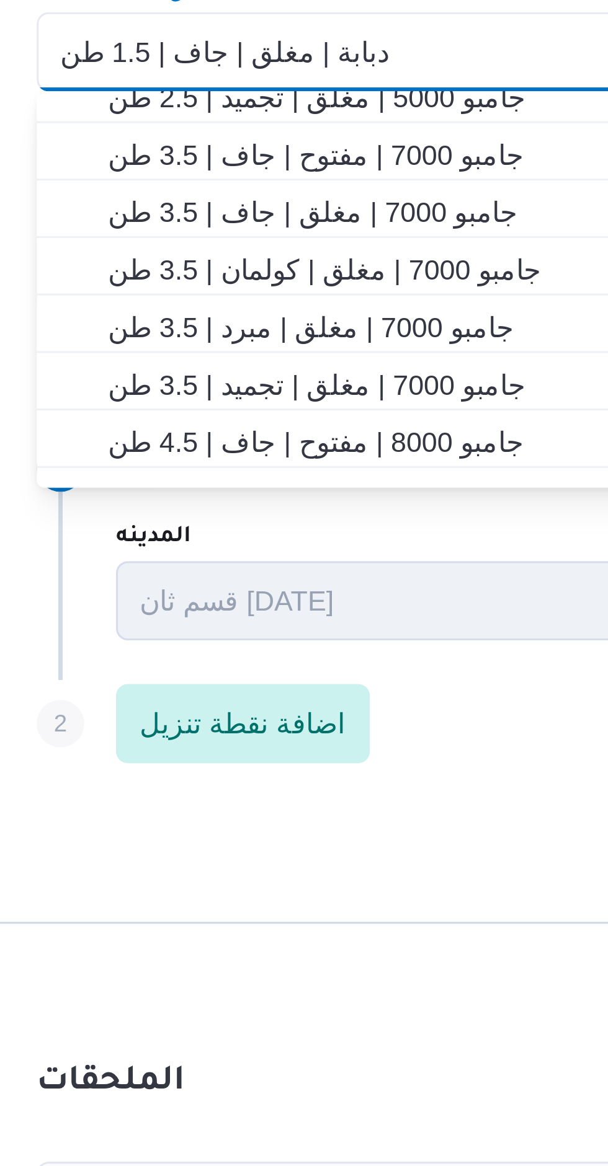
scroll to position [207, 0]
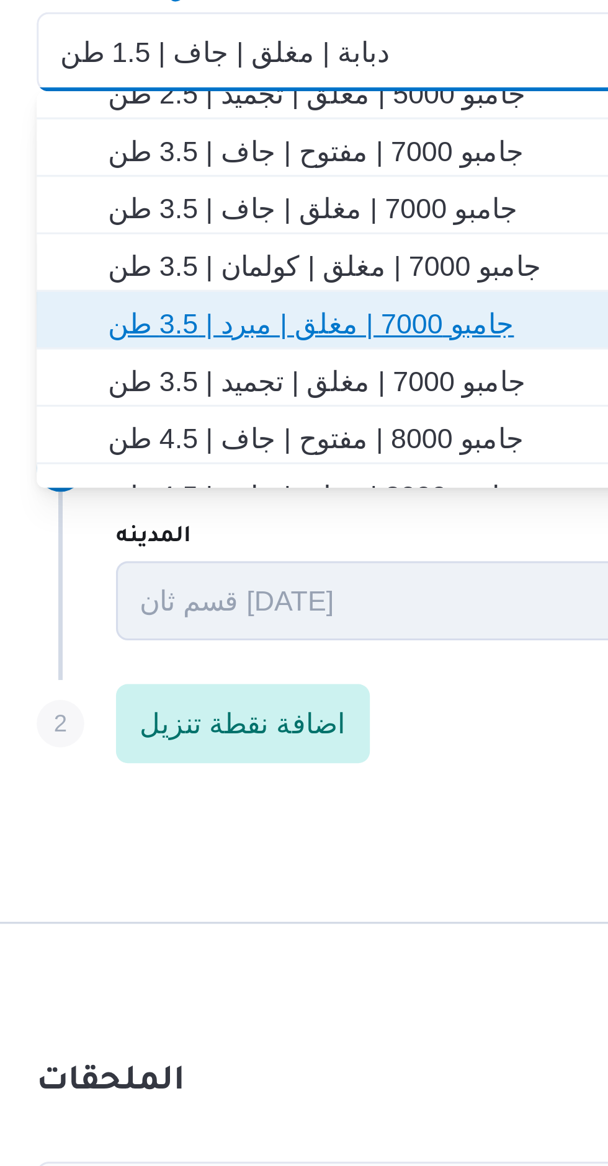
click at [327, 802] on span "جامبو 7000 | مغلق | مبرد | 3.5 طن" at bounding box center [448, 797] width 442 height 15
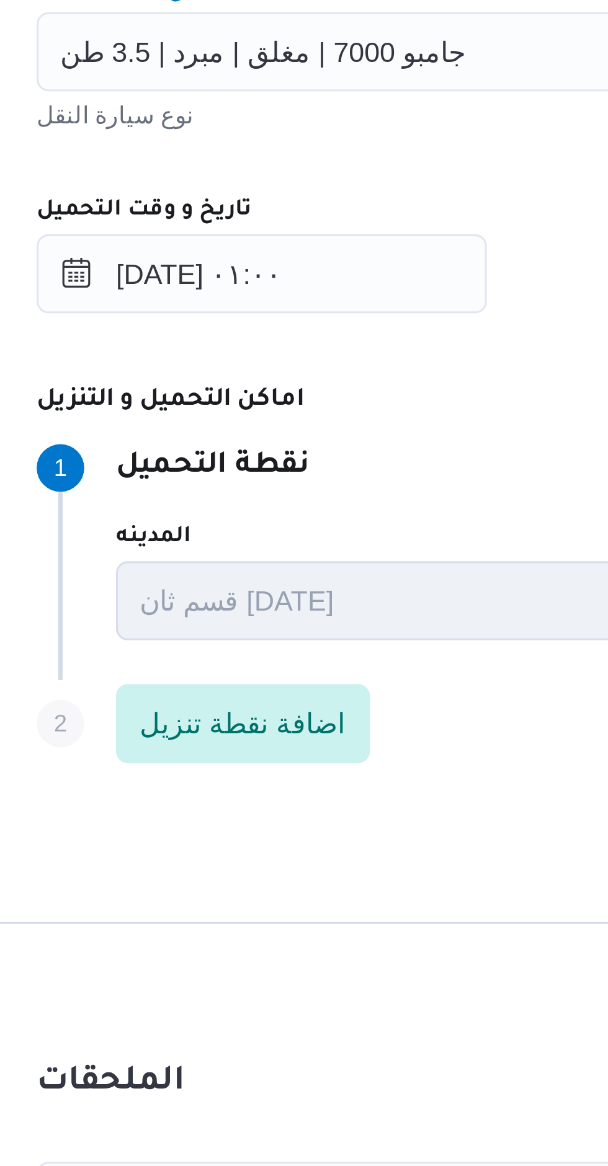
click at [358, 770] on div "١٢/٠٨/٢٠٢٥ ٠١:٠٠" at bounding box center [440, 782] width 471 height 25
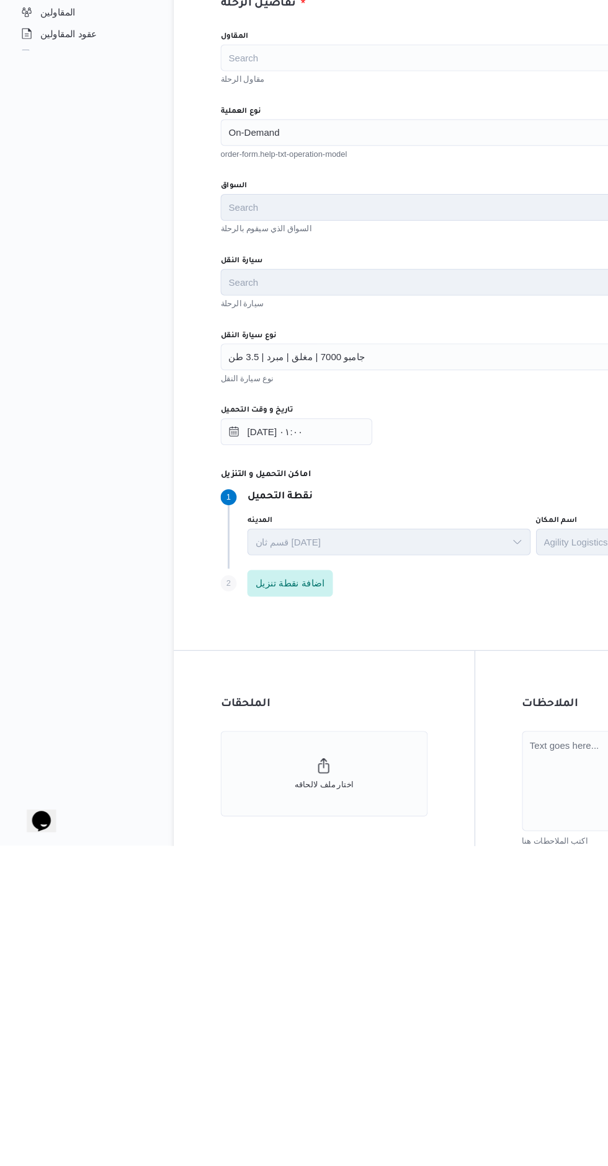
scroll to position [0, 0]
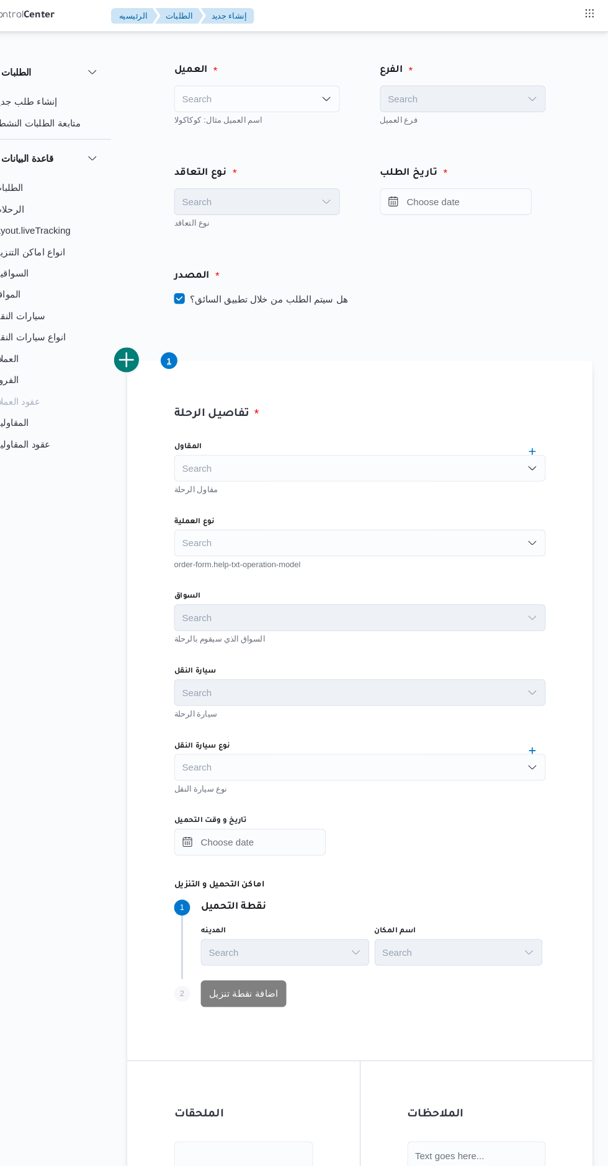
click at [346, 92] on icon "Open list of options" at bounding box center [346, 92] width 10 height 10
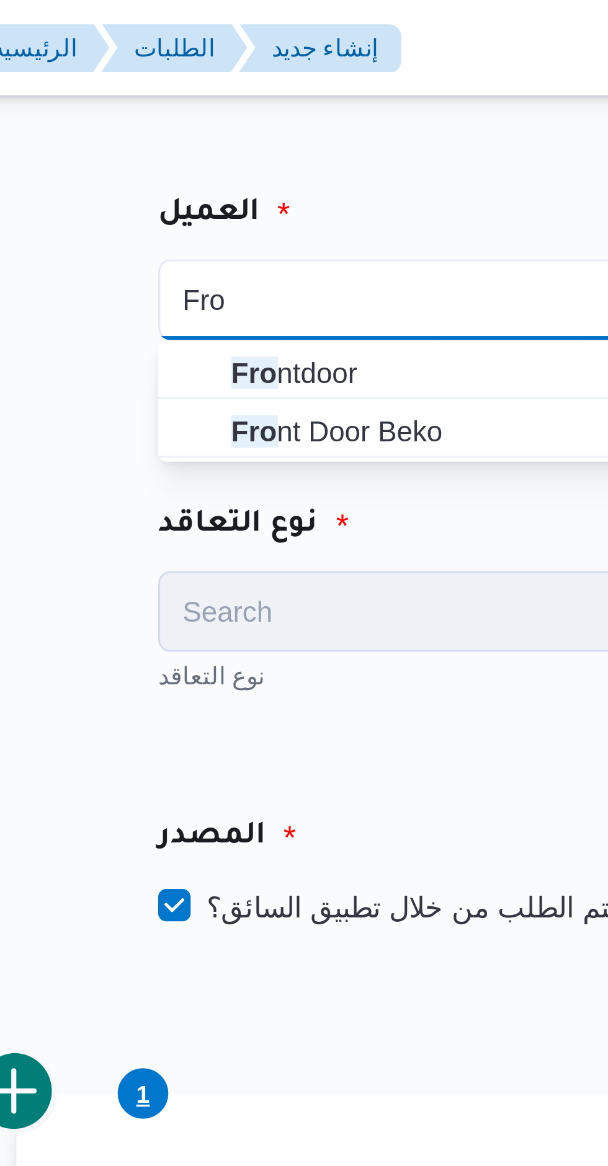
type input "Fro"
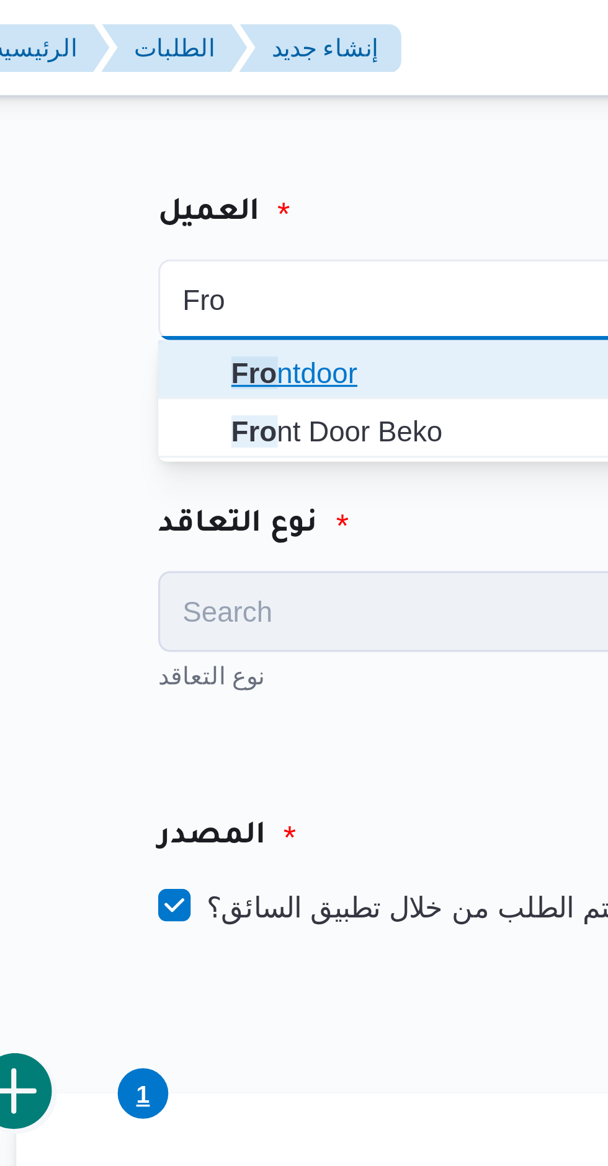
click at [277, 110] on span "Fro ntdoor" at bounding box center [289, 114] width 124 height 15
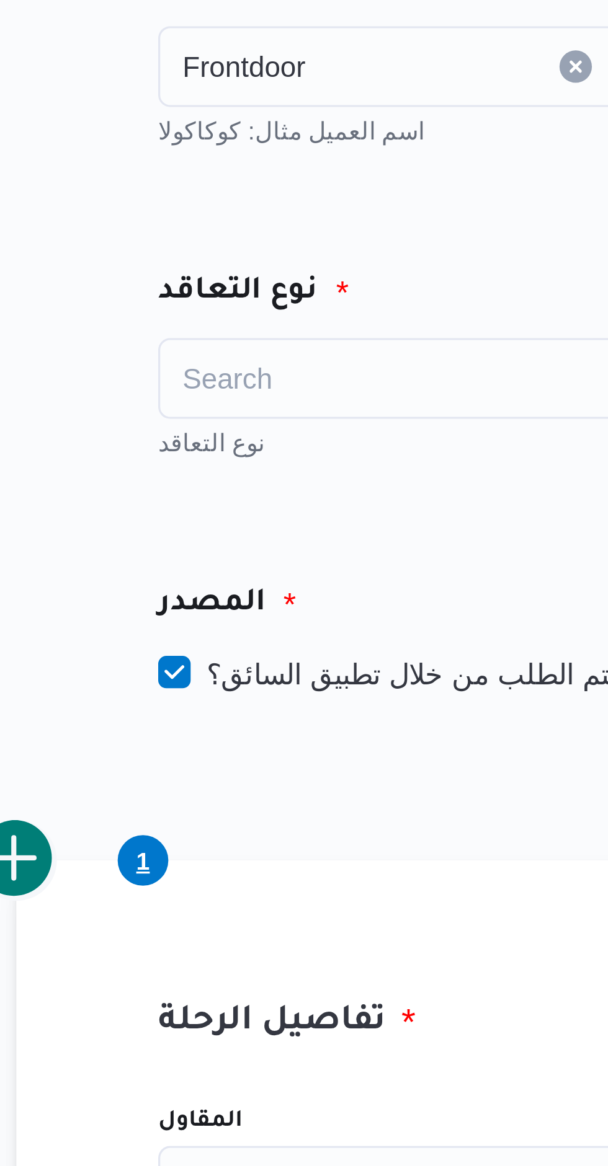
click at [280, 197] on div "Search" at bounding box center [282, 187] width 154 height 25
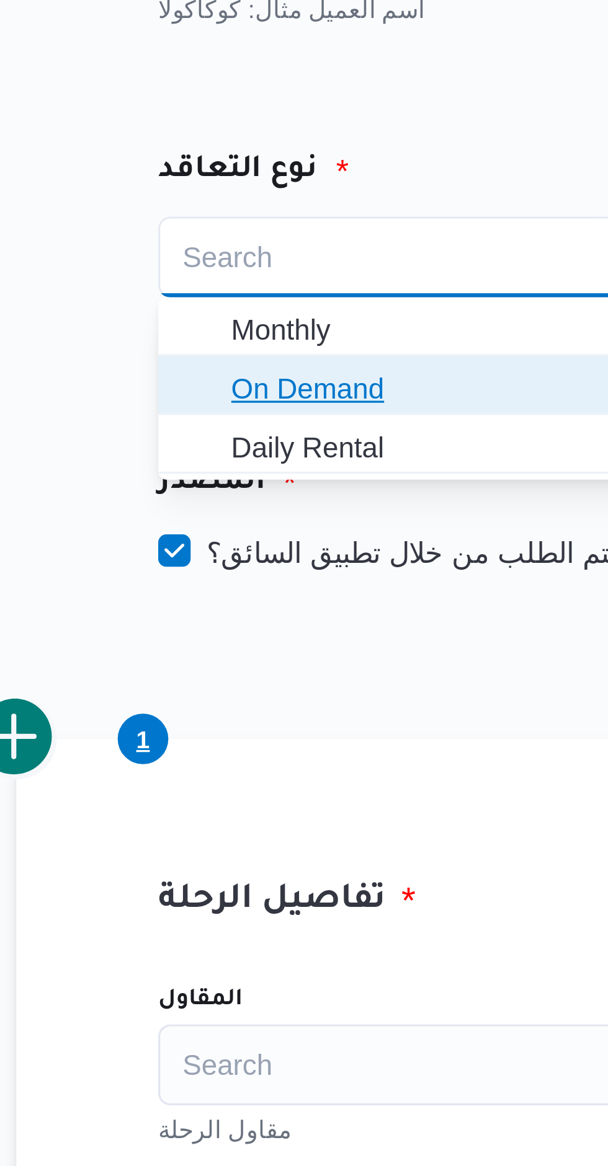
click at [281, 224] on span "On Demand" at bounding box center [289, 227] width 124 height 15
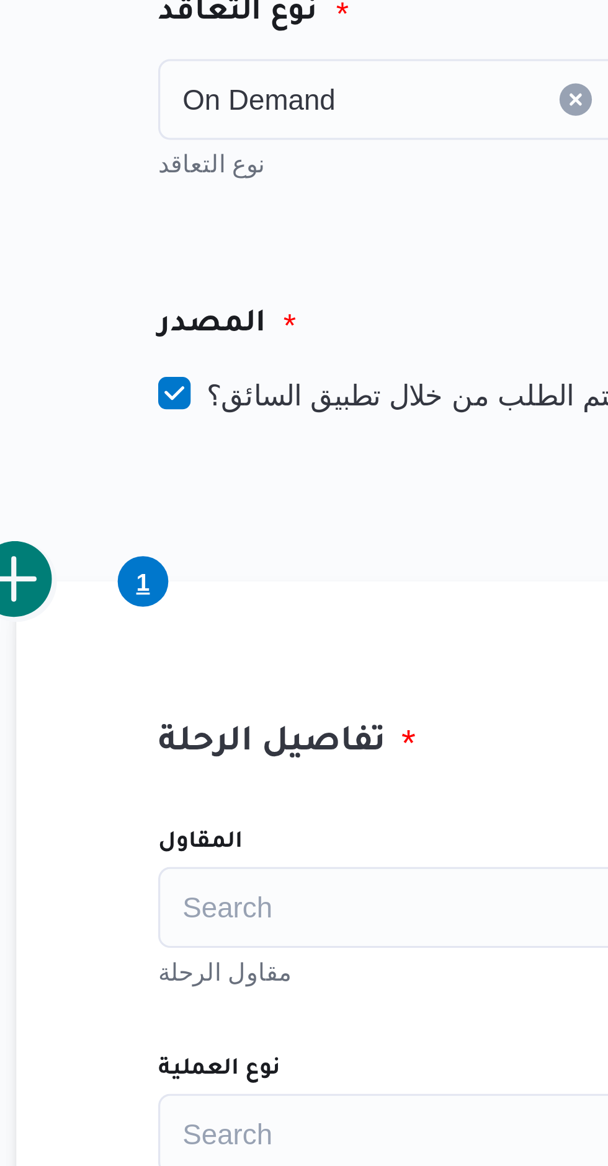
click at [288, 276] on label "هل سيتم الطلب من خلال تطبيق السائق؟" at bounding box center [285, 277] width 161 height 15
checkbox input "false"
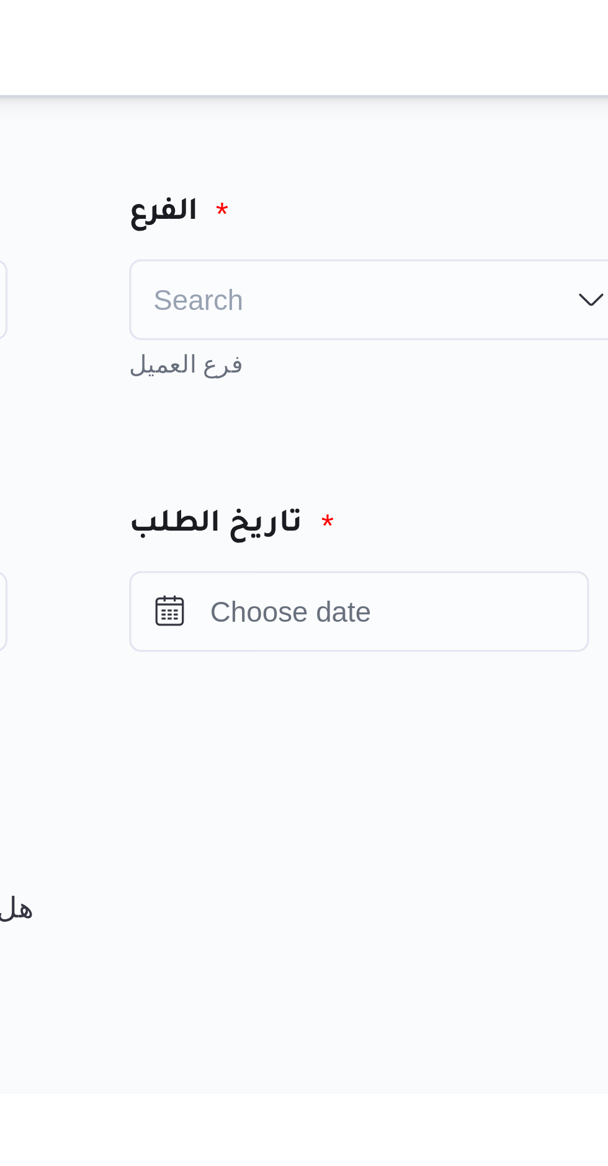
click at [483, 96] on div "Search" at bounding box center [473, 91] width 154 height 25
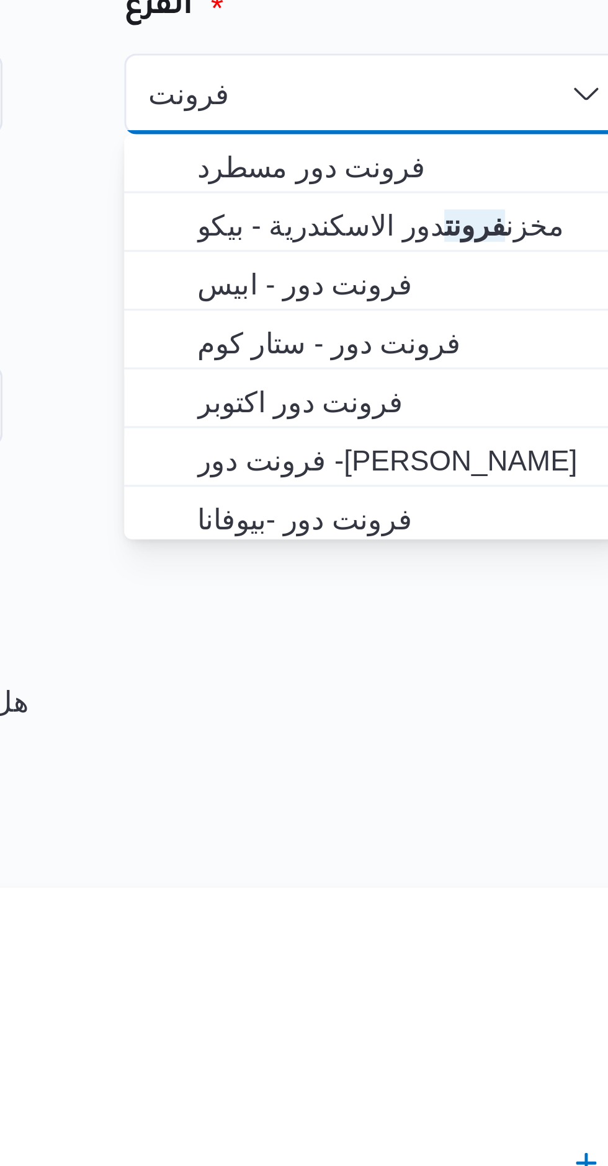
type input "فرونت"
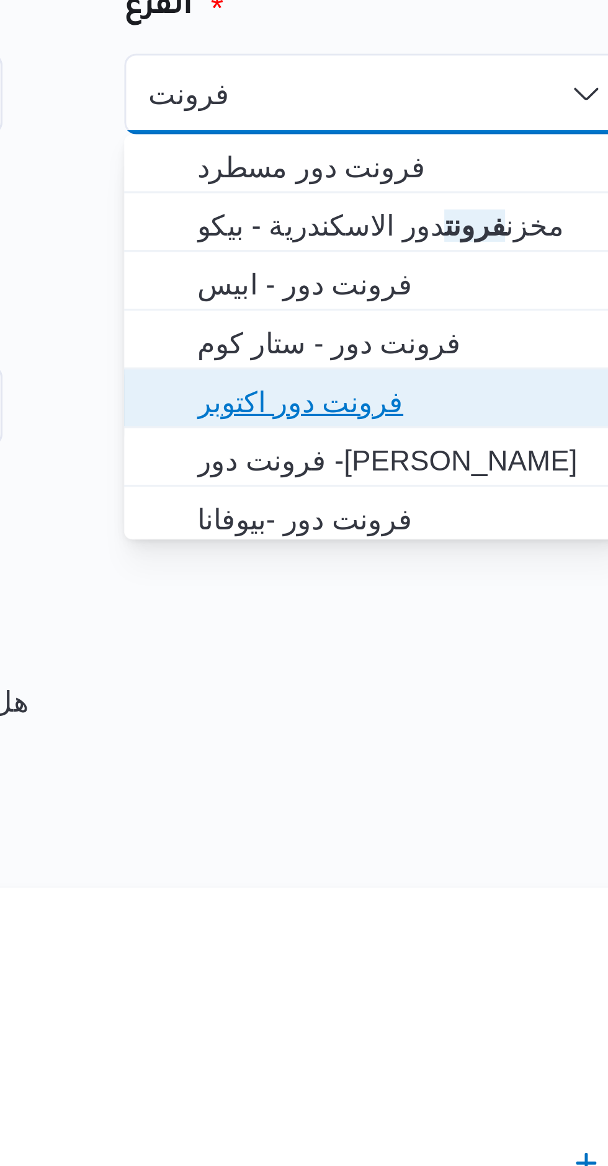
click at [471, 192] on span "فرونت دور اكتوبر" at bounding box center [480, 186] width 124 height 15
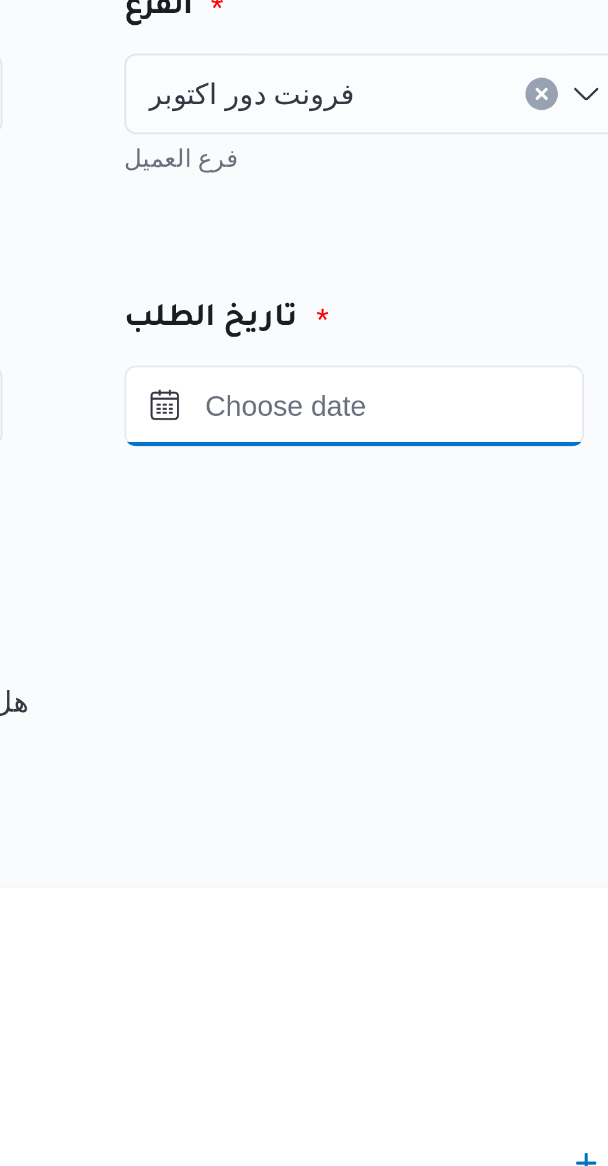
click at [479, 182] on input "Press the down key to open a popover containing a calendar." at bounding box center [466, 187] width 141 height 25
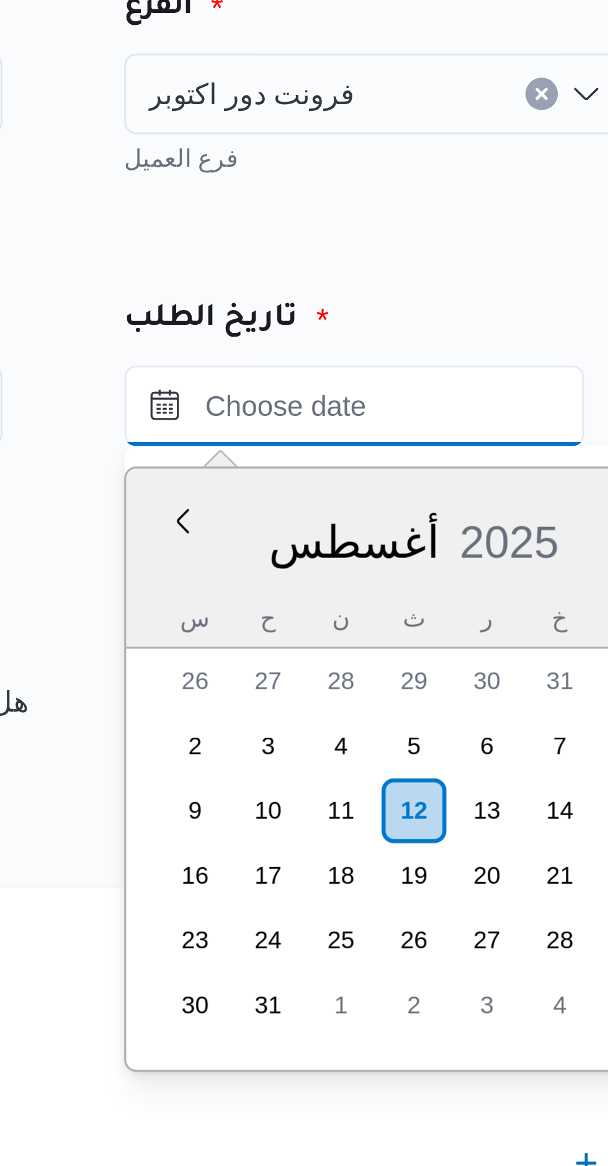
scroll to position [3, 0]
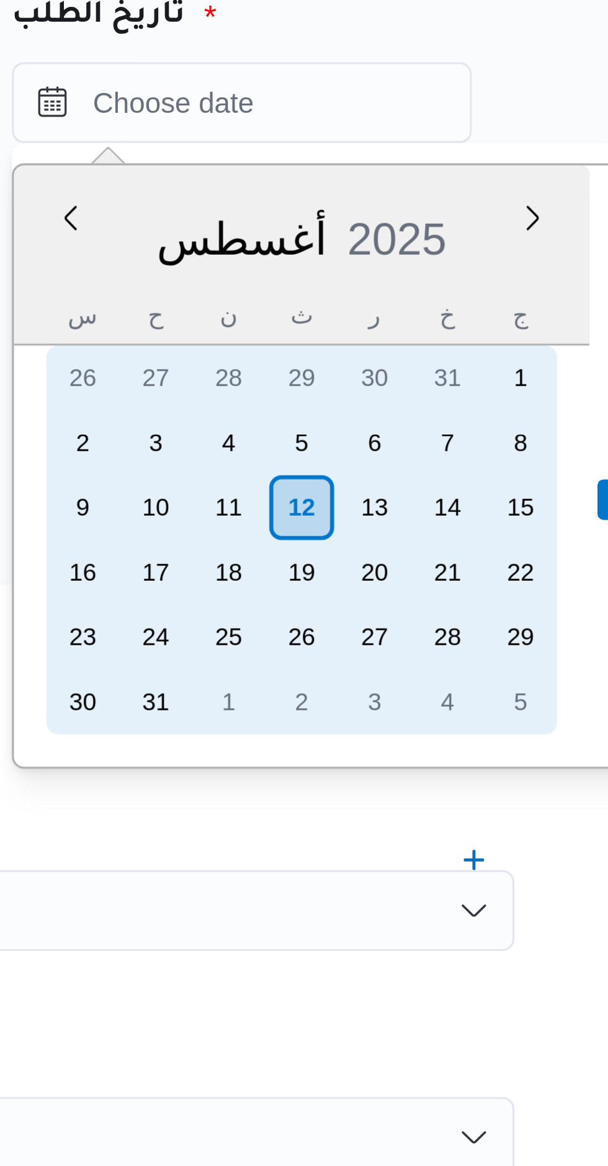
click at [491, 311] on div "12" at bounding box center [484, 311] width 20 height 20
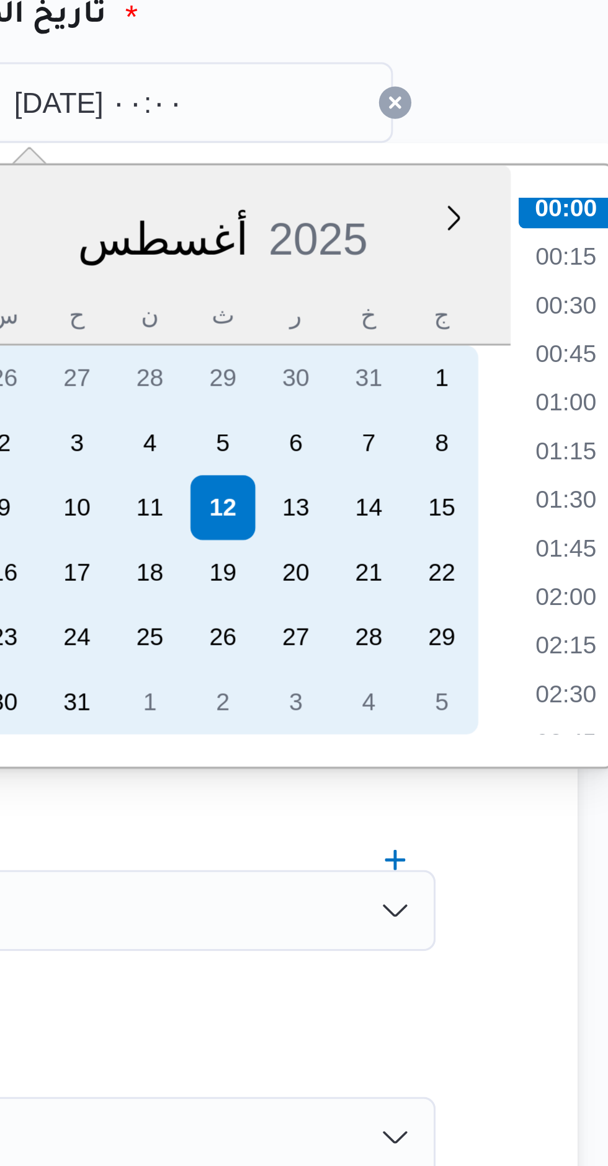
scroll to position [0, 0]
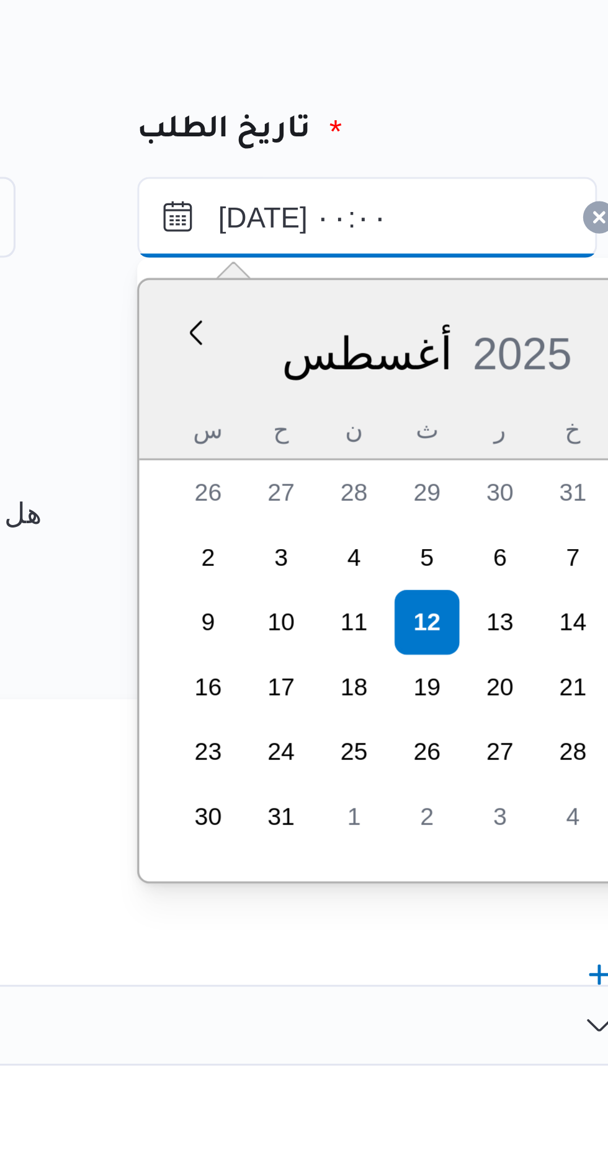
click at [429, 188] on input "١٢/٠٨/٢٠٢٥ ٠٠:٠٠" at bounding box center [466, 187] width 141 height 25
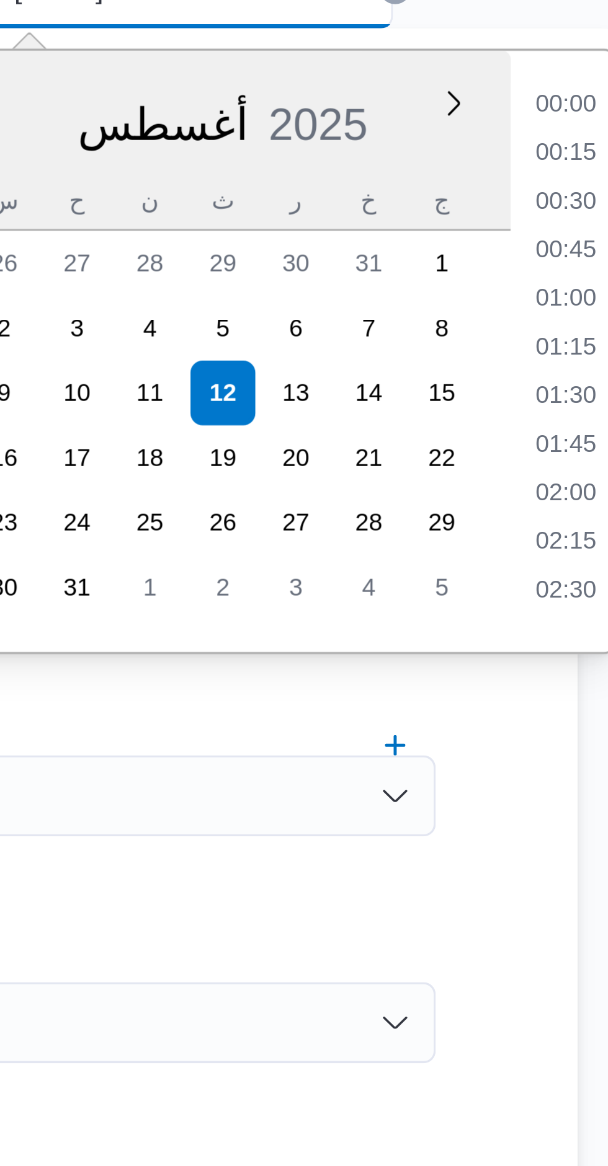
scroll to position [383, 0]
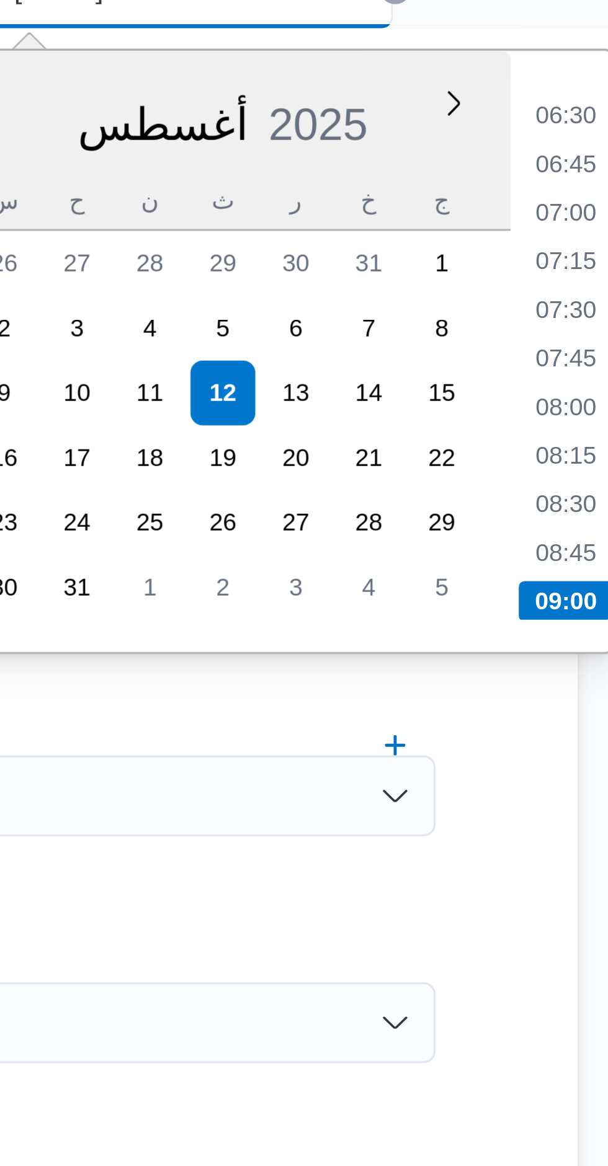
type input "١٢/٠٨/٢٠٢٥ ٠٩:٠٠"
click at [589, 375] on li "09:00" at bounding box center [589, 375] width 29 height 12
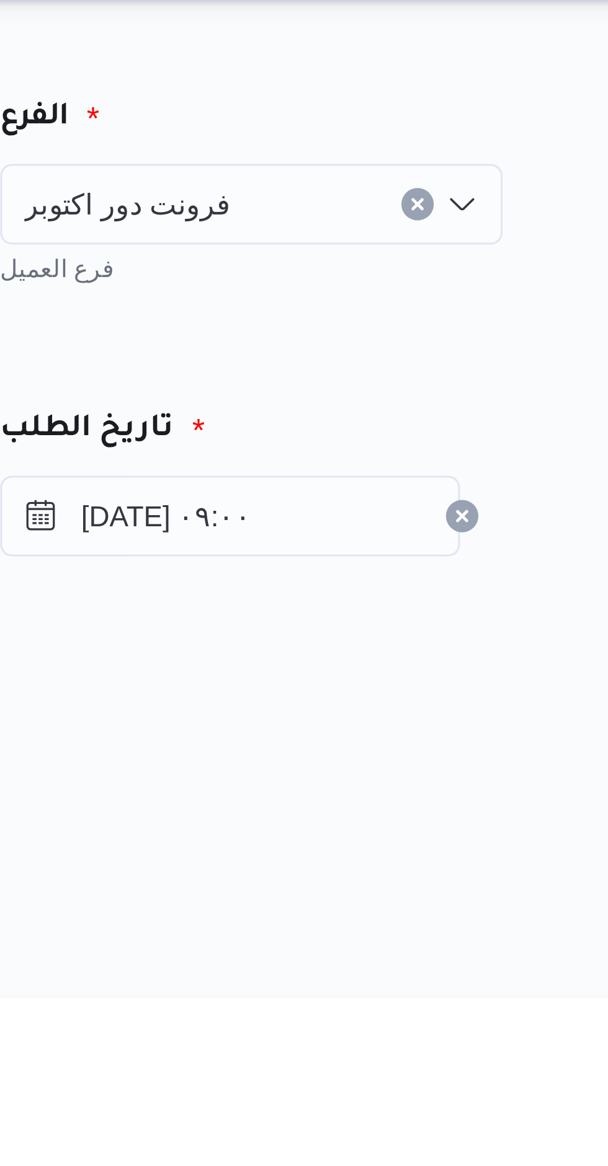
click at [500, 97] on div "فرونت دور اكتوبر" at bounding box center [473, 91] width 154 height 25
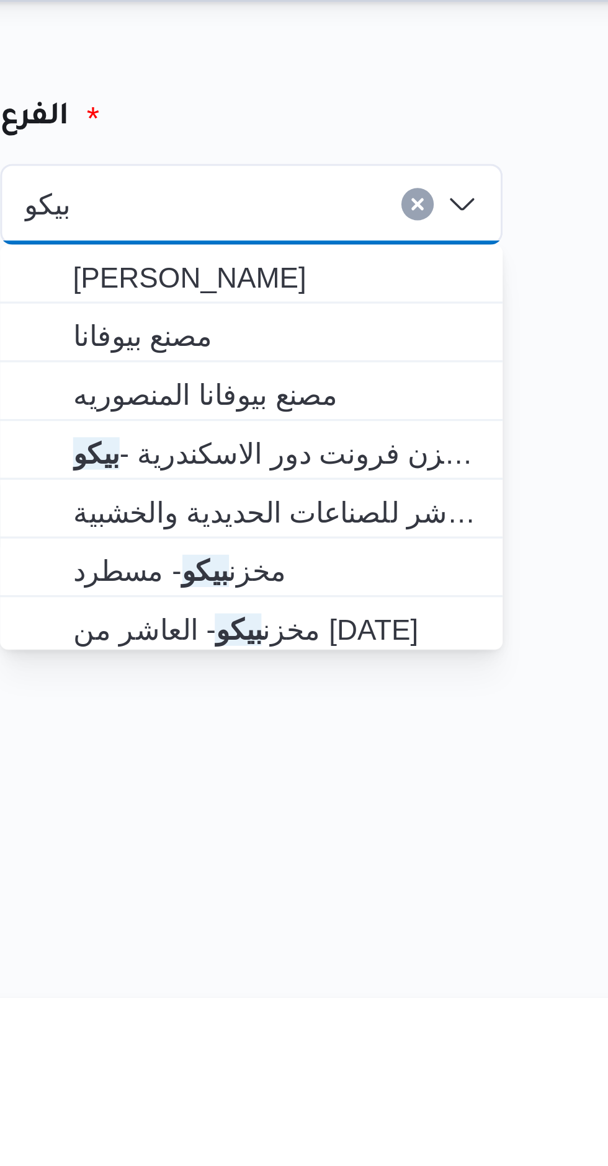
scroll to position [0, 0]
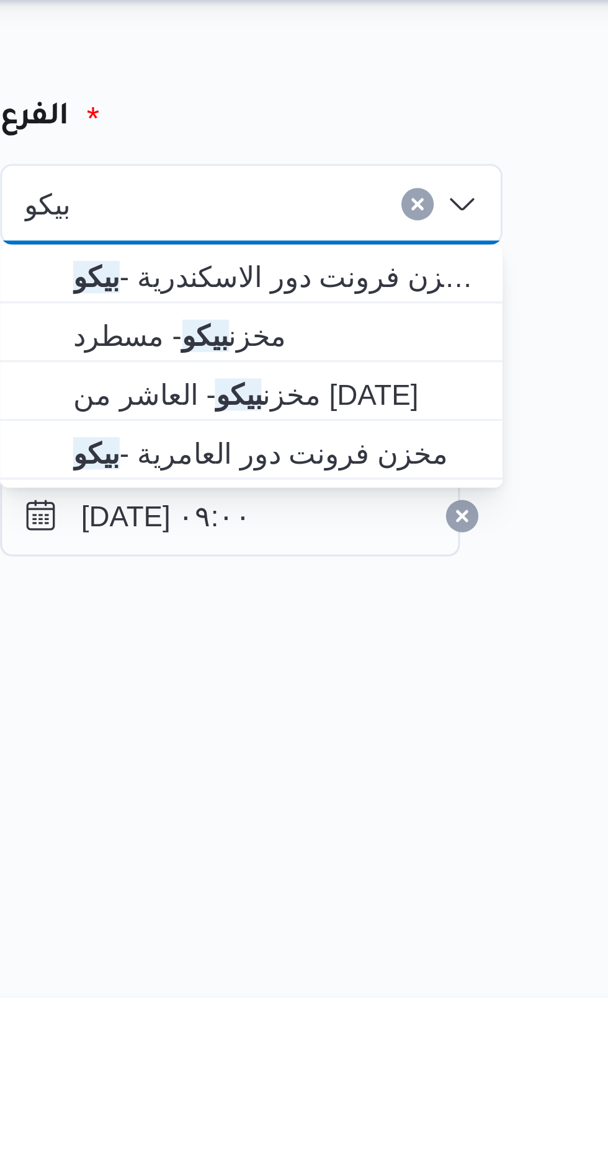
type input "بيكو"
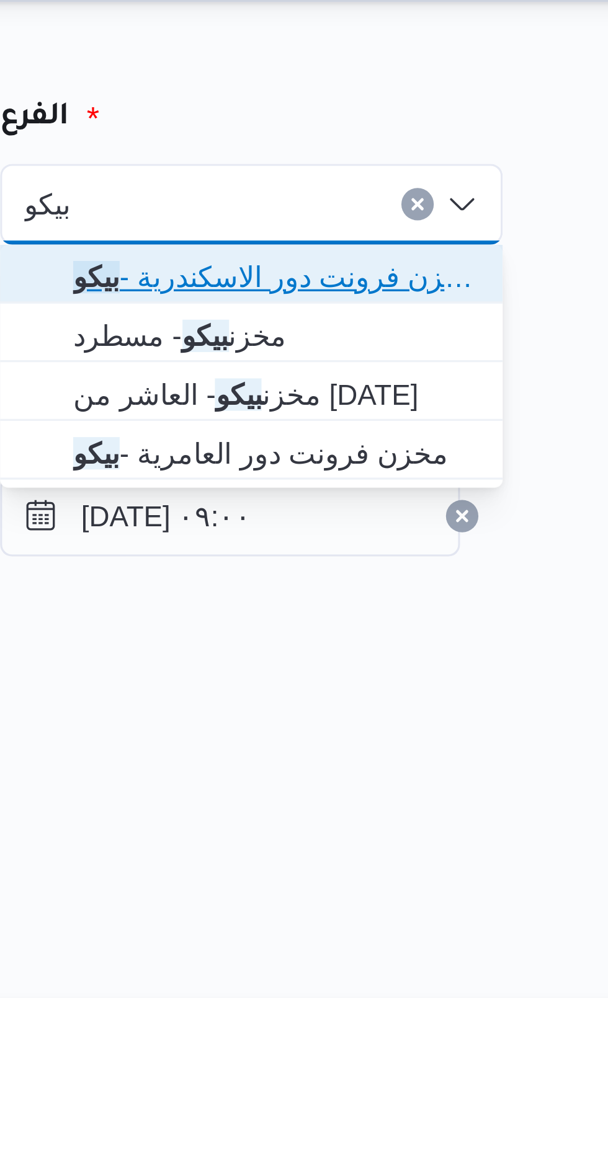
click at [504, 115] on span "مخزن فرونت دور الاسكندرية - بيكو" at bounding box center [480, 114] width 124 height 15
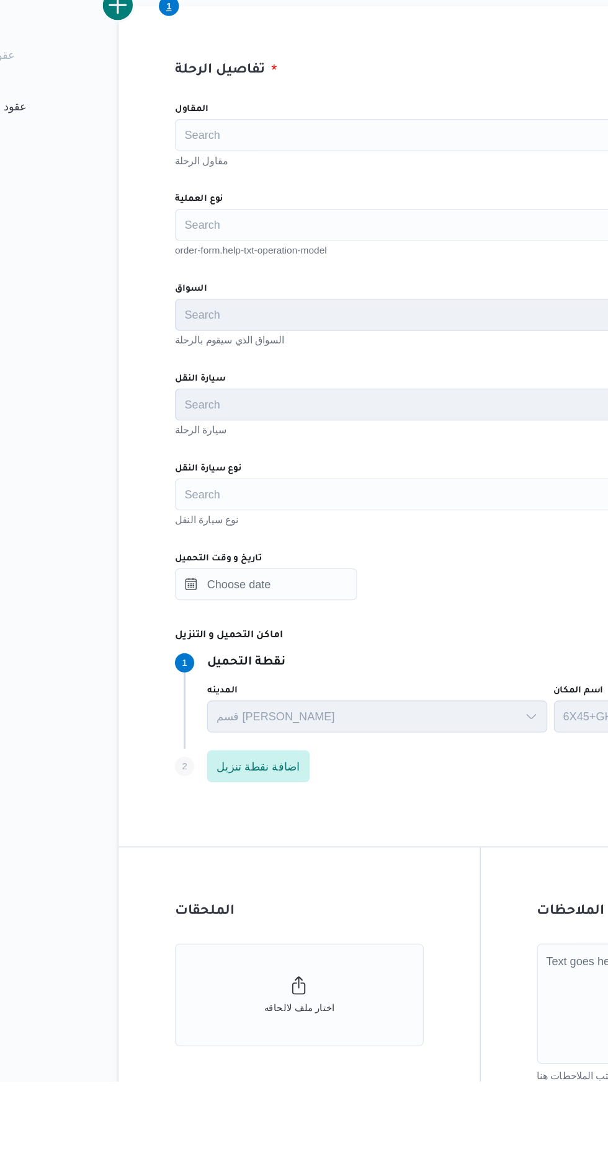
click at [231, 711] on div "Search" at bounding box center [440, 712] width 471 height 25
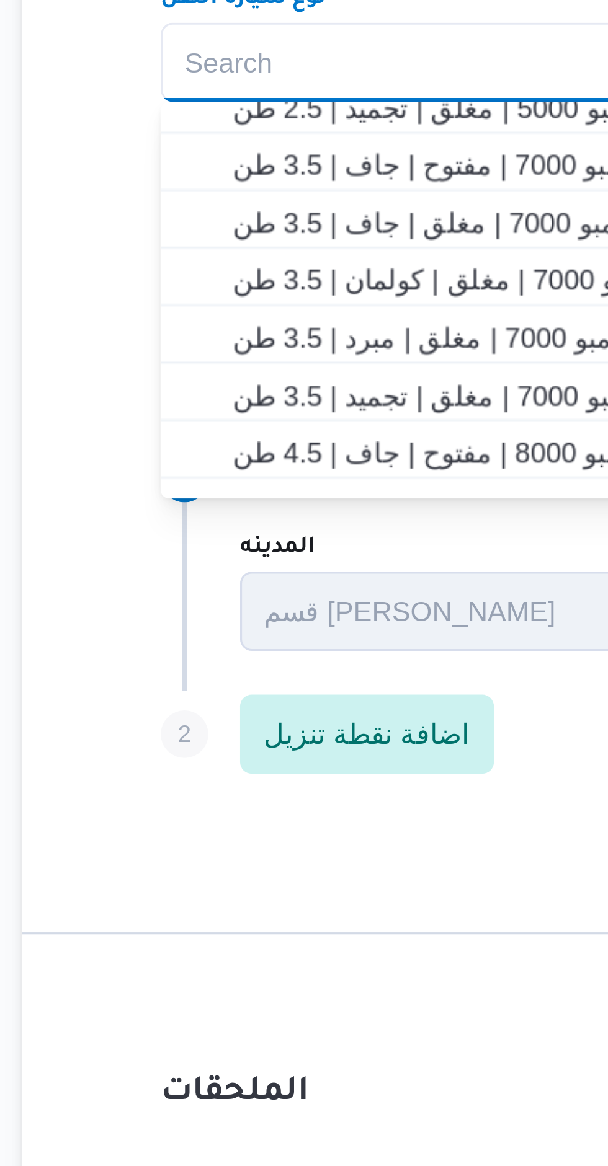
scroll to position [204, 0]
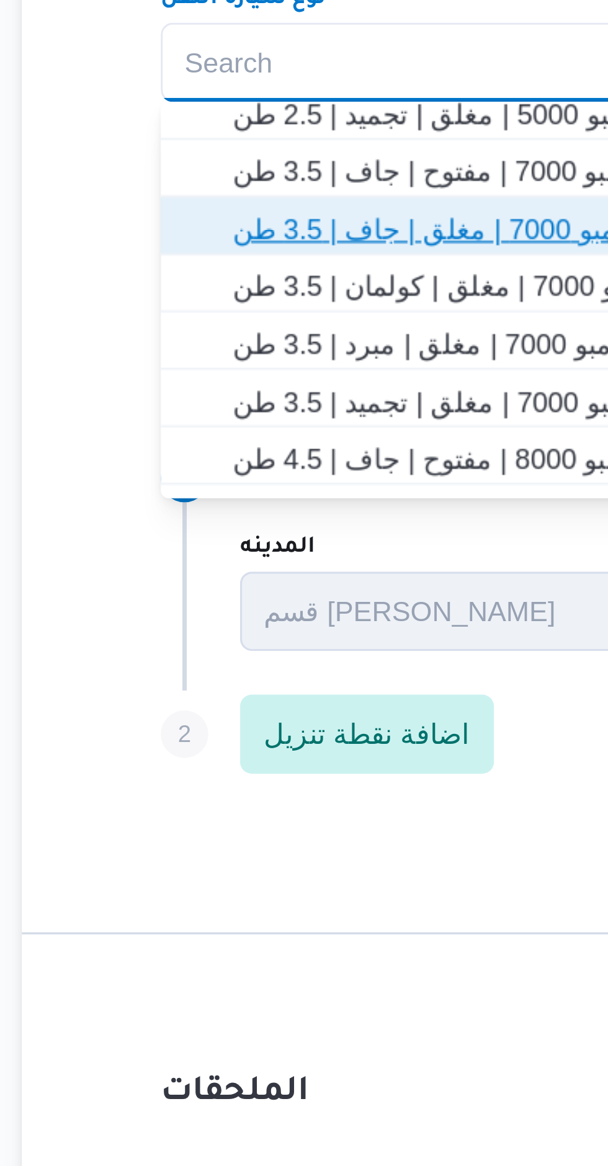
click at [237, 764] on span "جامبو 7000 | مغلق | جاف | 3.5 طن" at bounding box center [417, 764] width 380 height 15
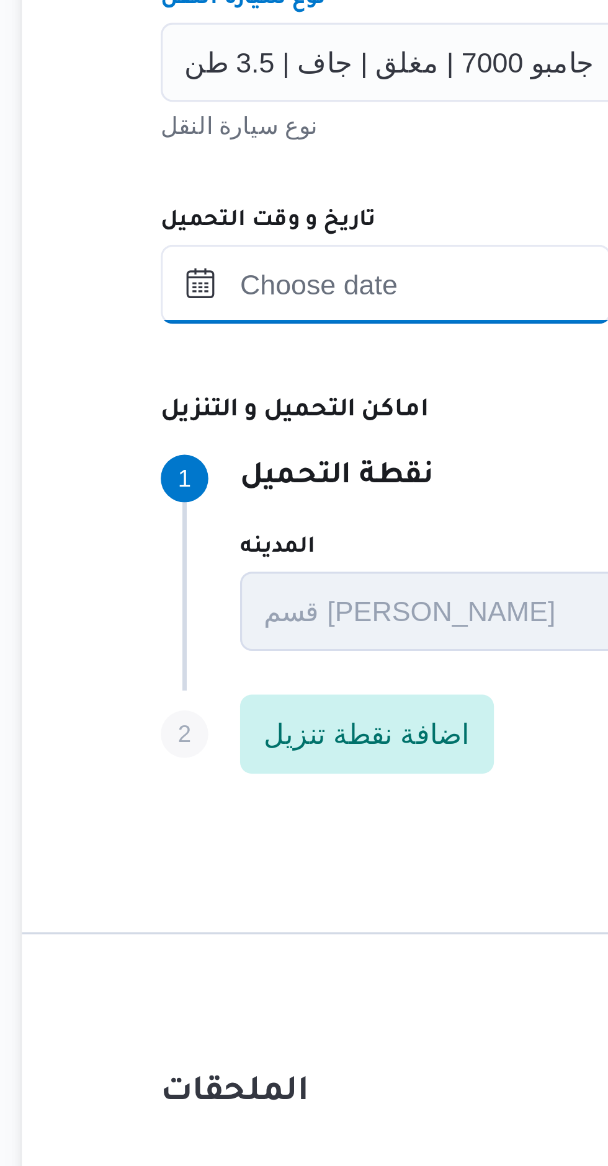
click at [246, 784] on input "تاريخ و وقت التحميل" at bounding box center [275, 782] width 141 height 25
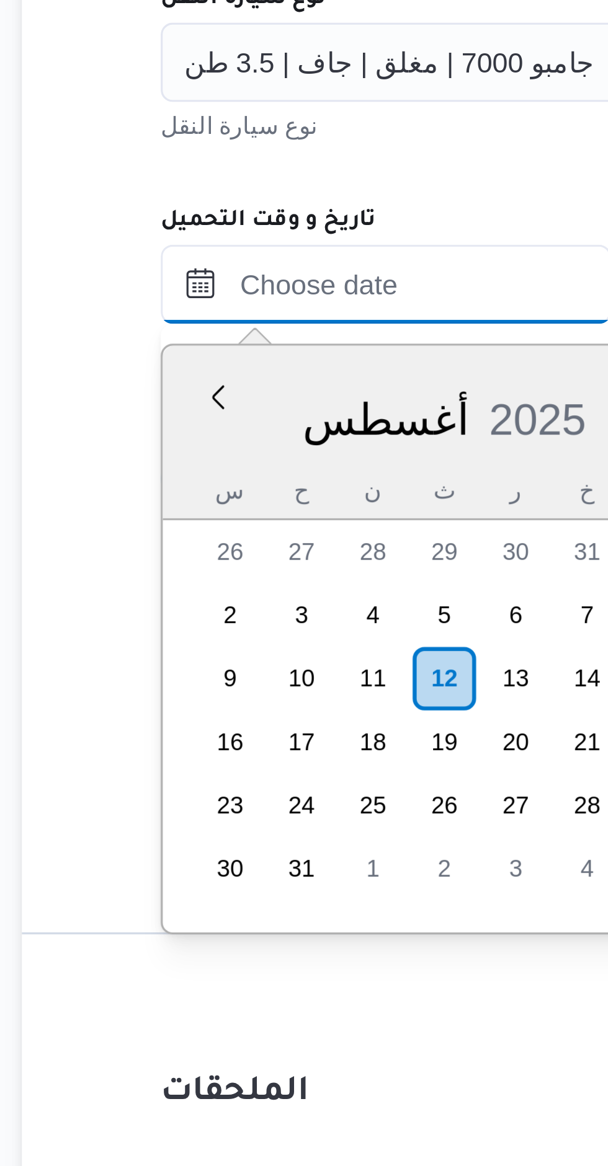
scroll to position [4, 0]
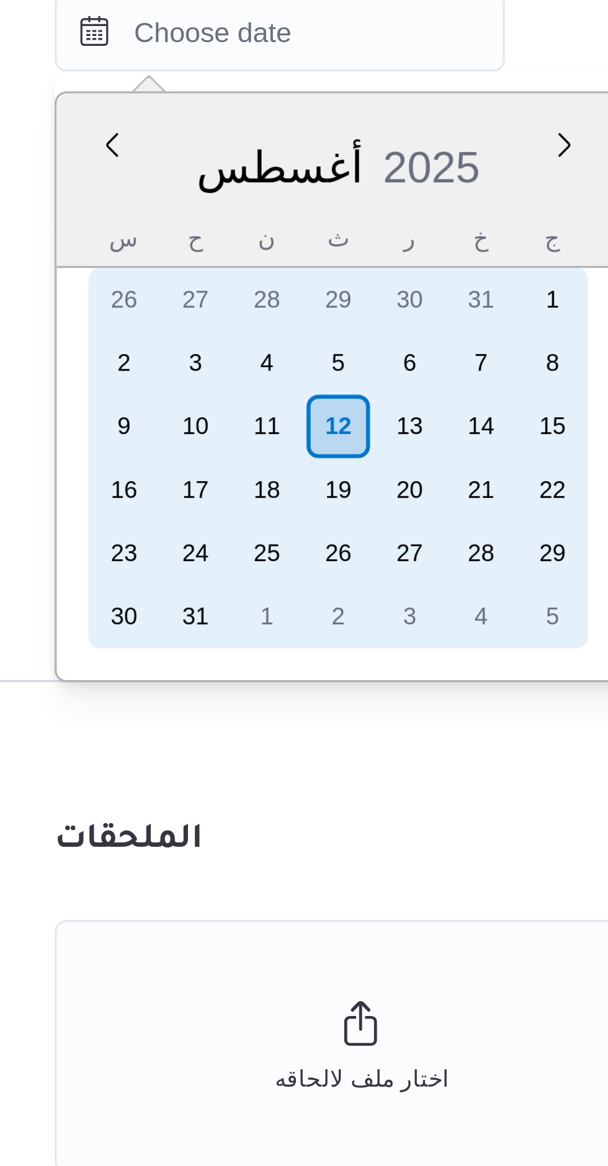
click at [285, 905] on div "12" at bounding box center [293, 905] width 20 height 20
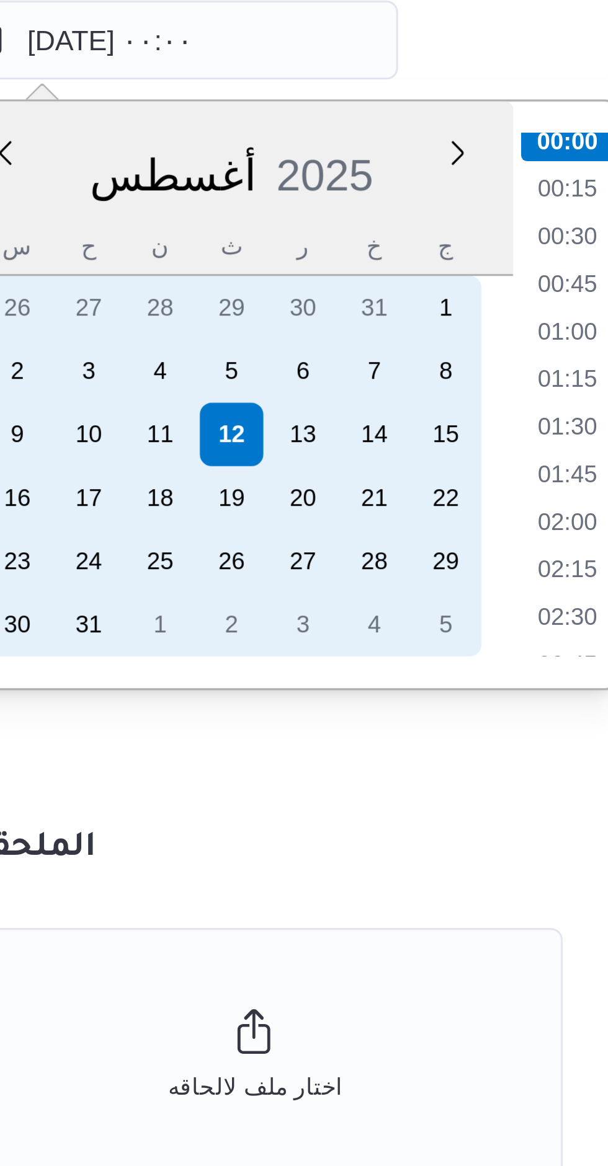
scroll to position [0, 0]
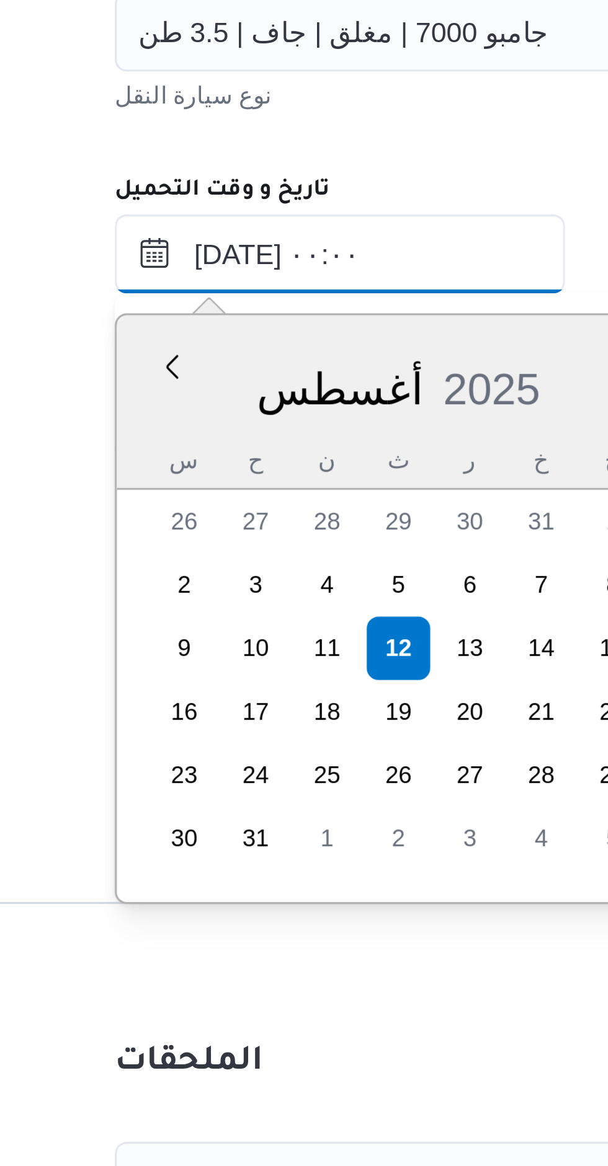
click at [233, 782] on input "١٢/٠٨/٢٠٢٥ ٠٠:٠٠" at bounding box center [275, 782] width 141 height 25
click at [233, 783] on input "١٢/٠٨/٢٠٢٥ ٠٠:٠٠" at bounding box center [275, 782] width 141 height 25
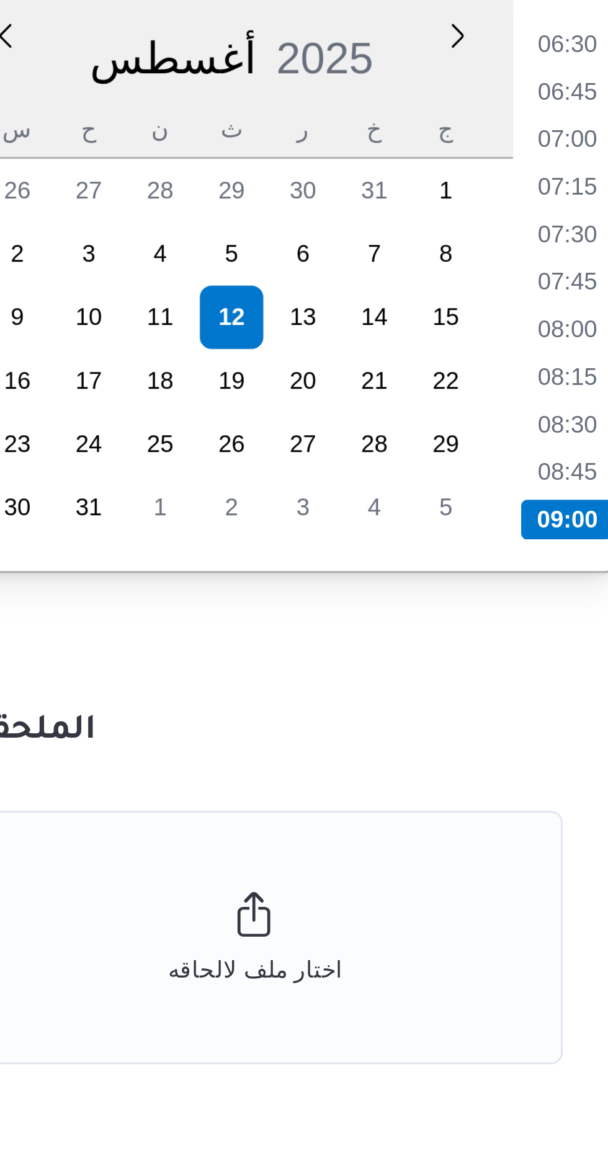
type input "١٢/٠٨/٢٠٢٥ ٠٩:٠٠"
click at [399, 967] on li "09:00" at bounding box center [398, 968] width 29 height 12
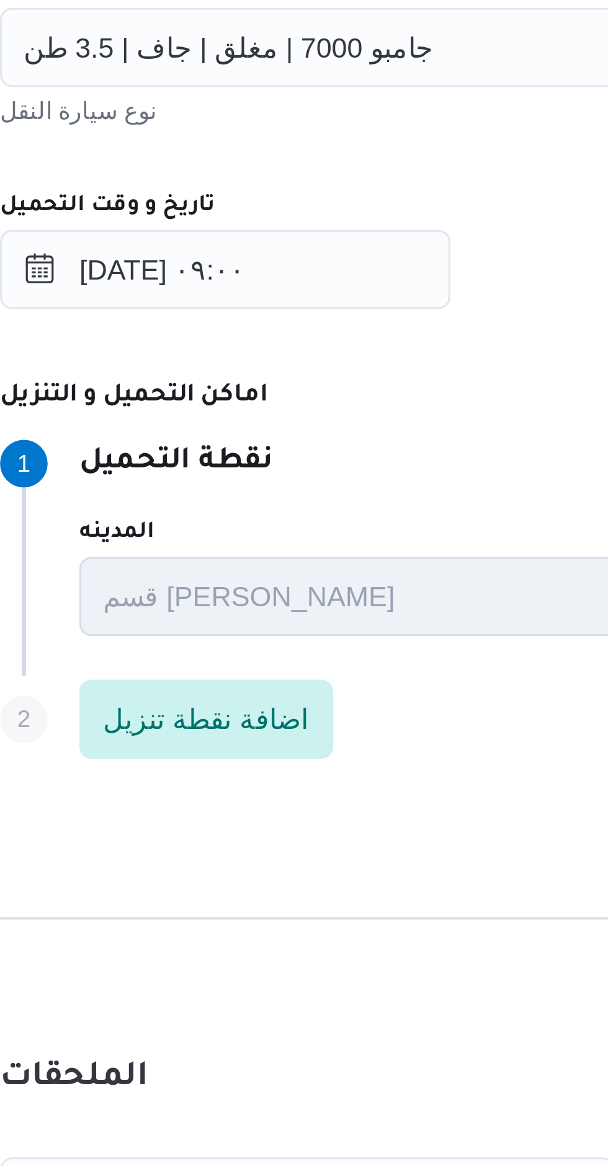
click at [296, 747] on div "المقاول Search مقاول الرحلة نوع العملية Search order-form.help-txt-operation-mo…" at bounding box center [440, 675] width 491 height 551
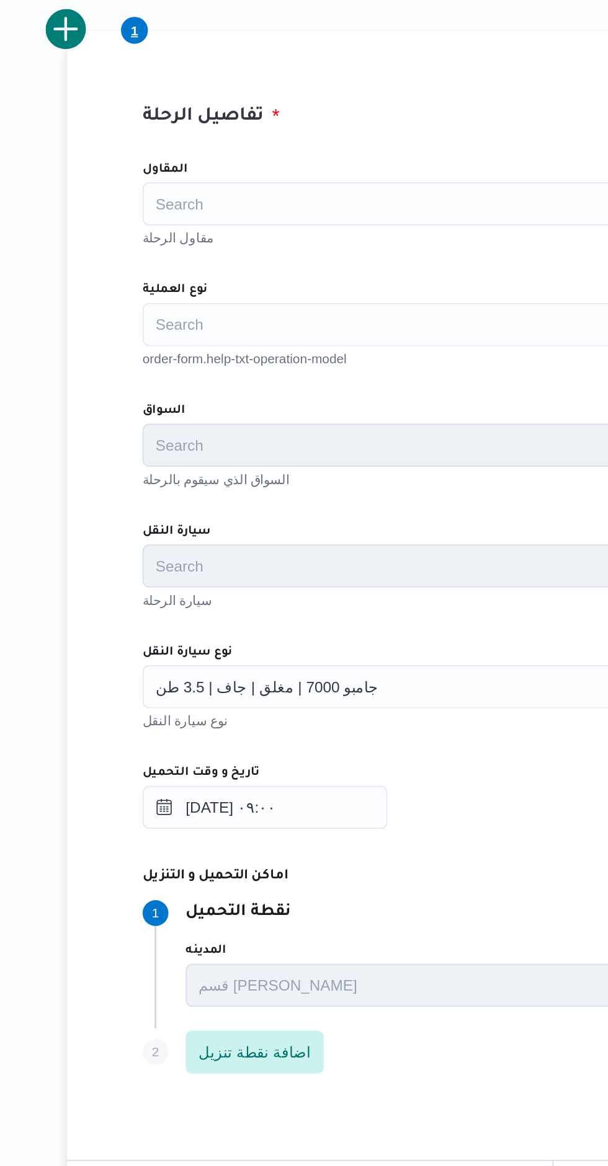
click at [227, 497] on div "Search" at bounding box center [440, 504] width 471 height 25
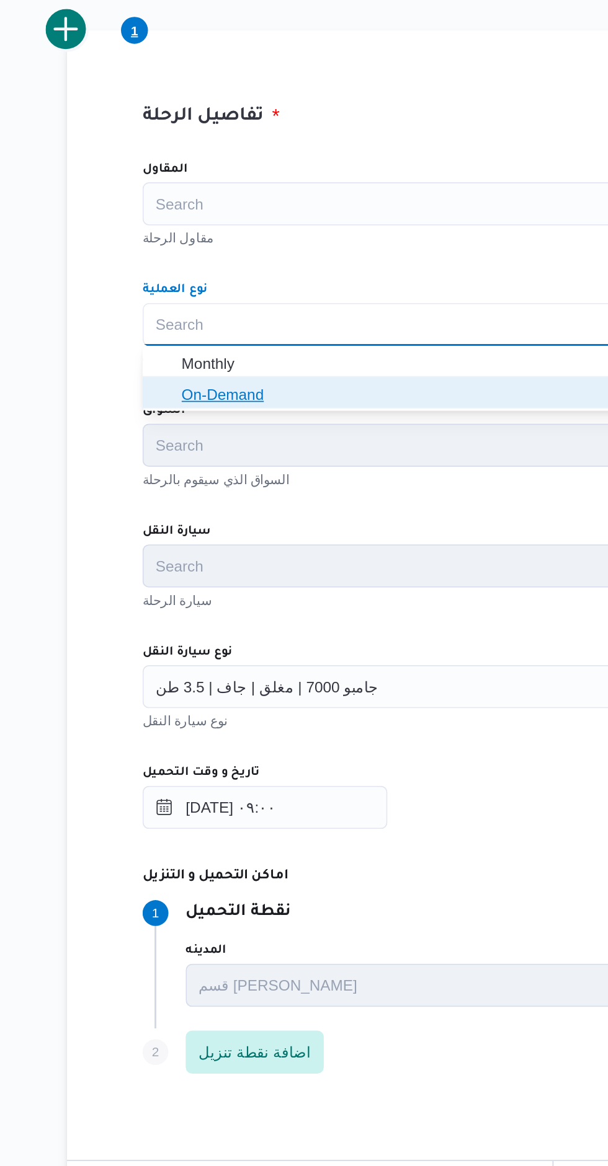
click at [217, 544] on icon "button" at bounding box center [217, 545] width 10 height 10
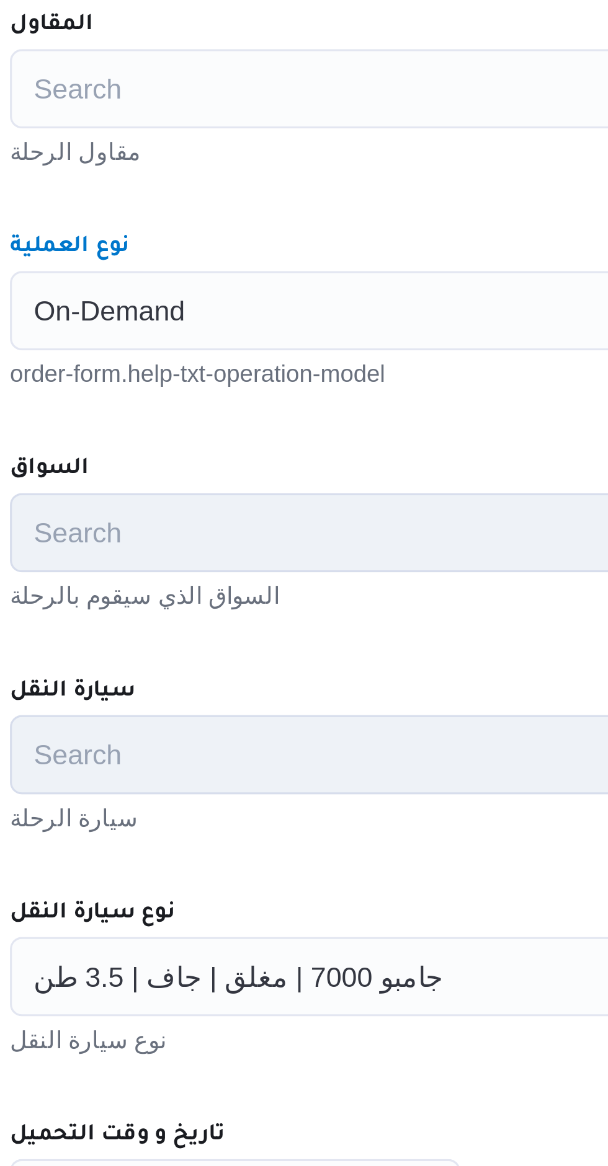
click at [272, 540] on div "المقاول Search مقاول الرحلة نوع العملية On-Demand Combo box. Selected. On-Deman…" at bounding box center [440, 675] width 491 height 551
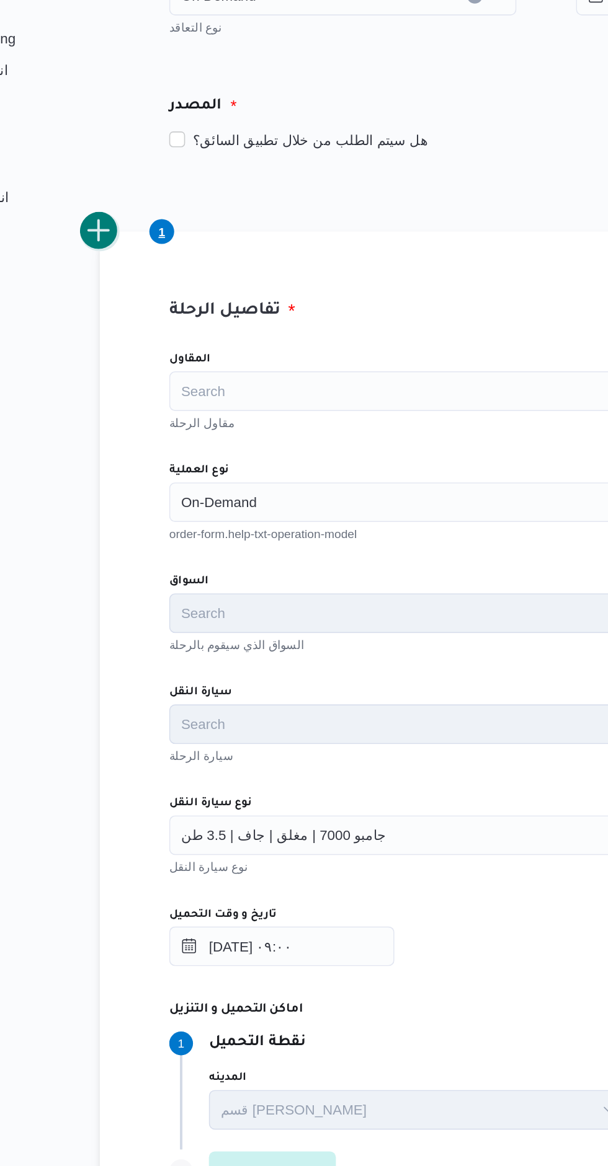
click at [161, 345] on button "add trip" at bounding box center [161, 334] width 25 height 25
click at [230, 502] on div "Search" at bounding box center [440, 504] width 471 height 25
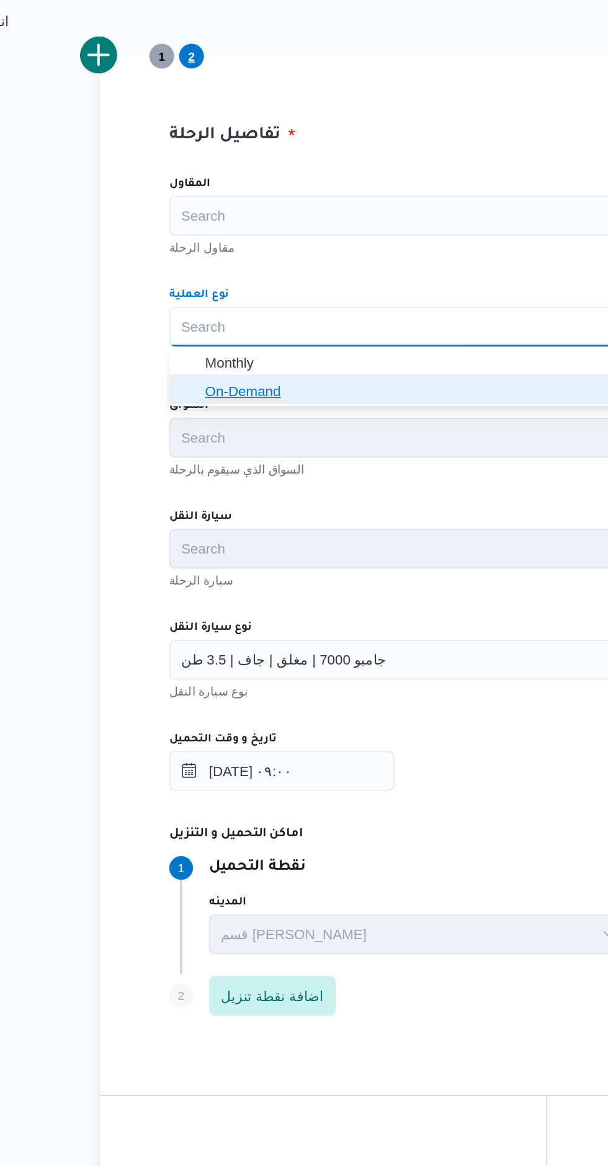
click at [220, 549] on span "On-Demand" at bounding box center [409, 545] width 399 height 20
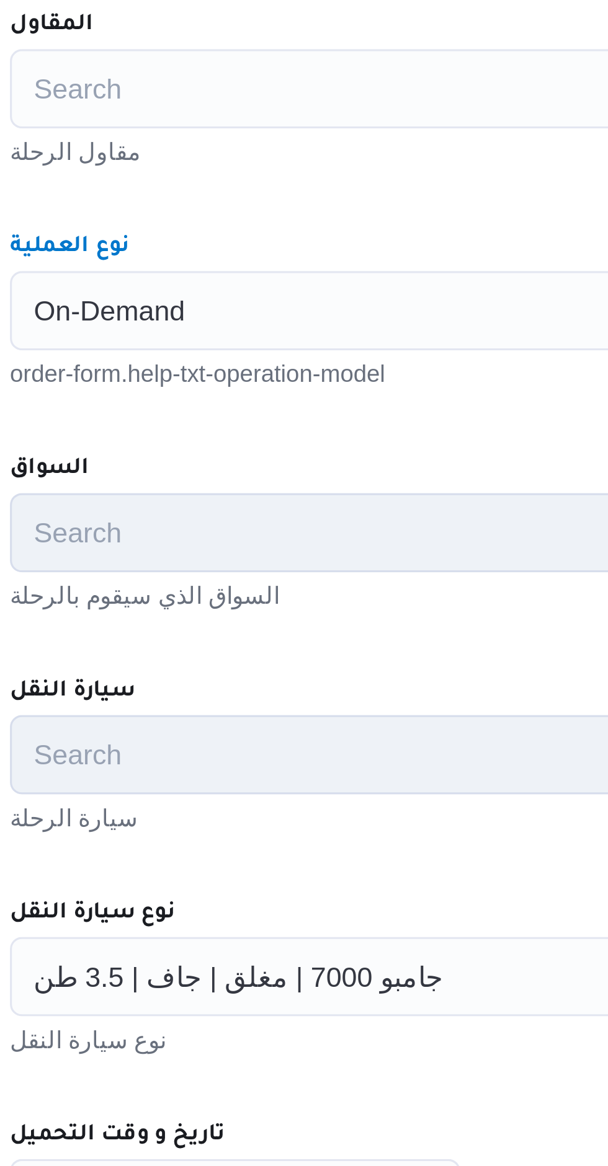
click at [260, 537] on div "المقاول Search مقاول الرحلة نوع العملية On-Demand Combo box. Selected. On-Deman…" at bounding box center [440, 675] width 491 height 551
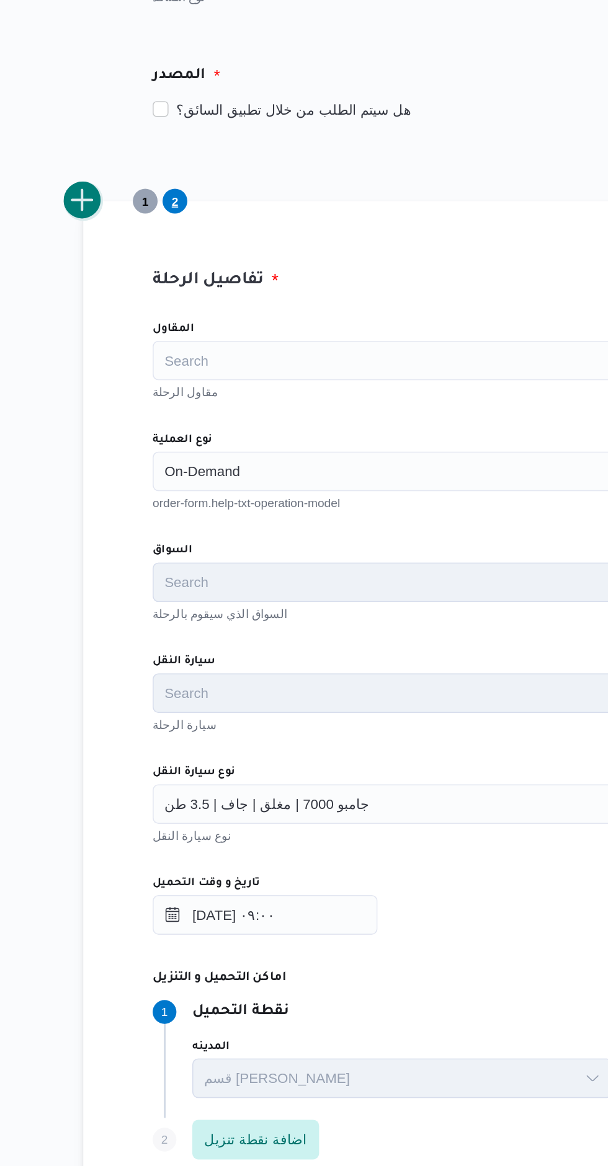
click at [158, 331] on button "add trip" at bounding box center [161, 334] width 25 height 25
click at [220, 486] on label "نوع العملية" at bounding box center [223, 484] width 37 height 10
click at [213, 497] on input "نوع العملية" at bounding box center [212, 504] width 1 height 15
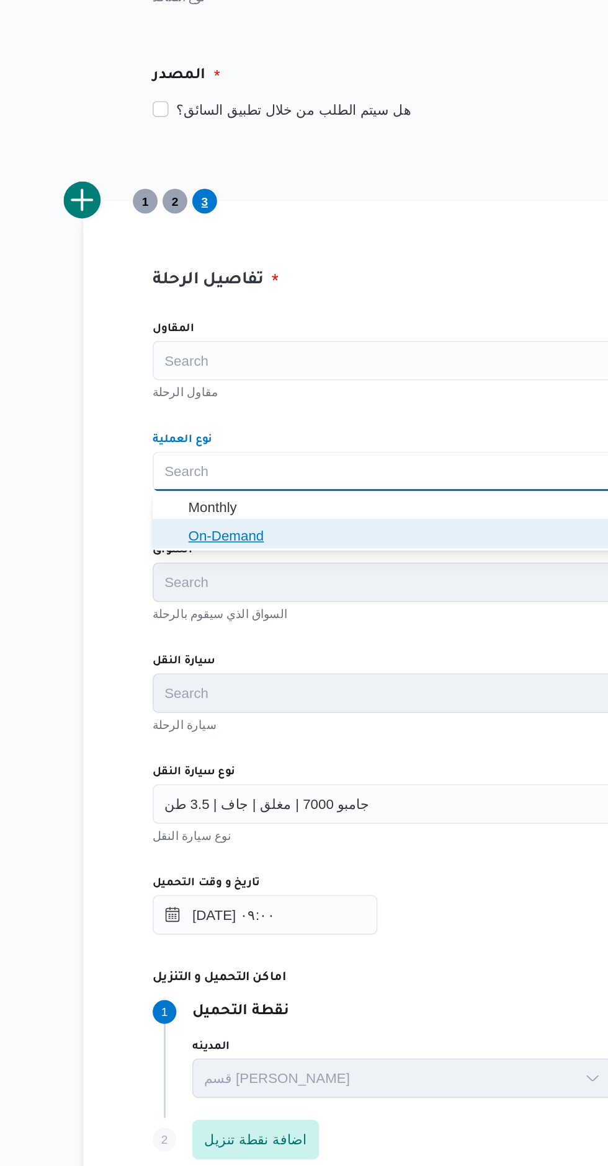
click at [215, 540] on icon "button" at bounding box center [217, 545] width 10 height 10
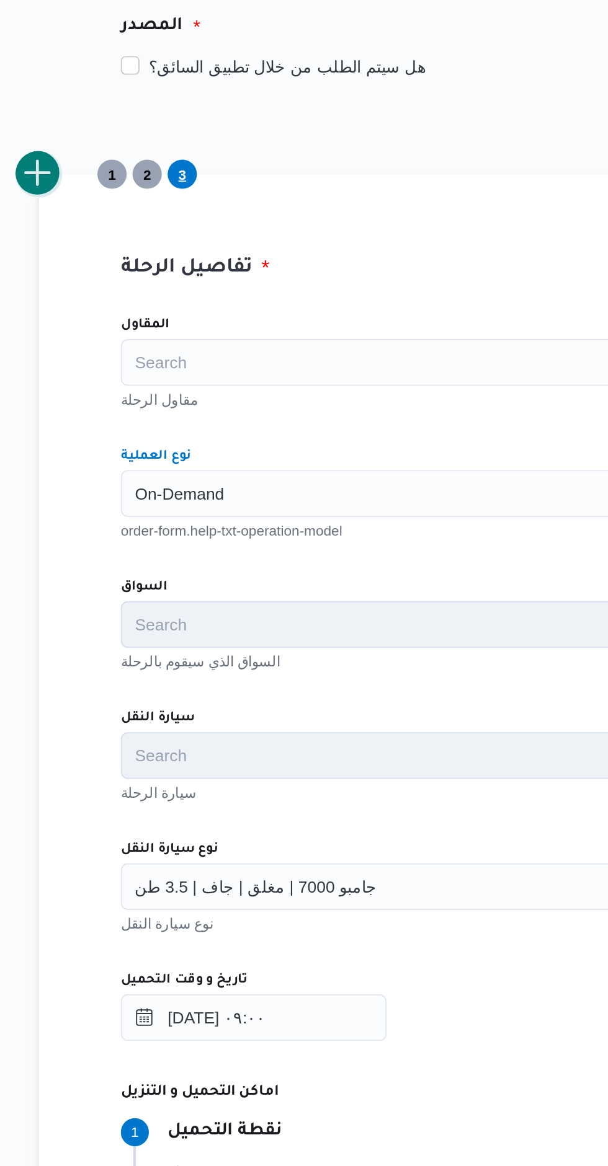
click at [163, 341] on button "add trip" at bounding box center [161, 334] width 25 height 25
click at [242, 516] on div "Search" at bounding box center [440, 504] width 471 height 25
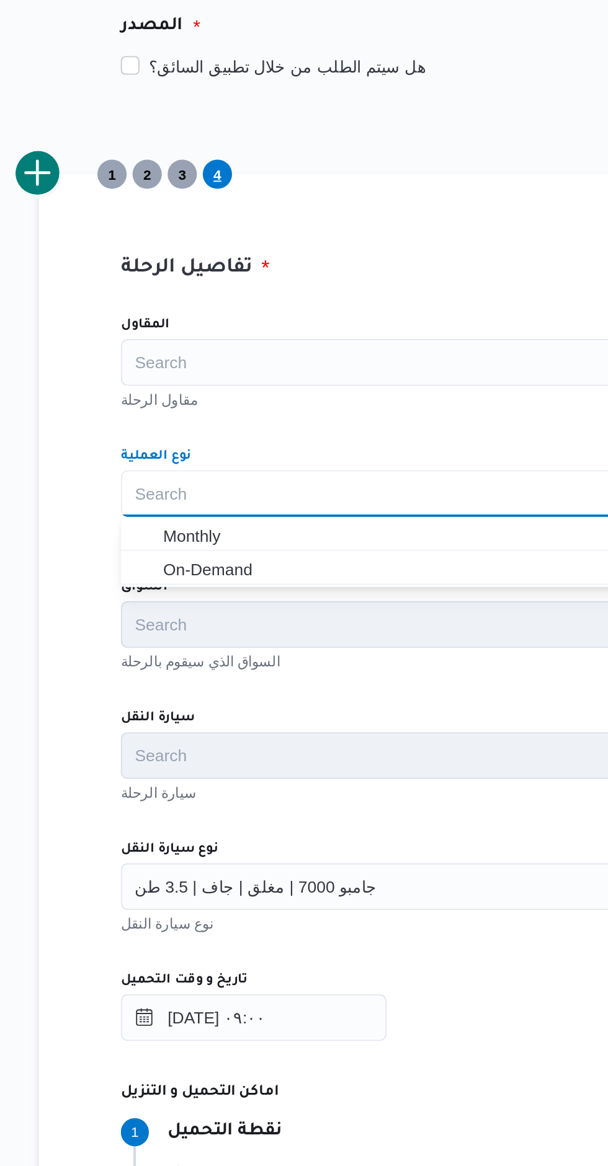
click at [213, 431] on input "المقاول" at bounding box center [212, 434] width 1 height 15
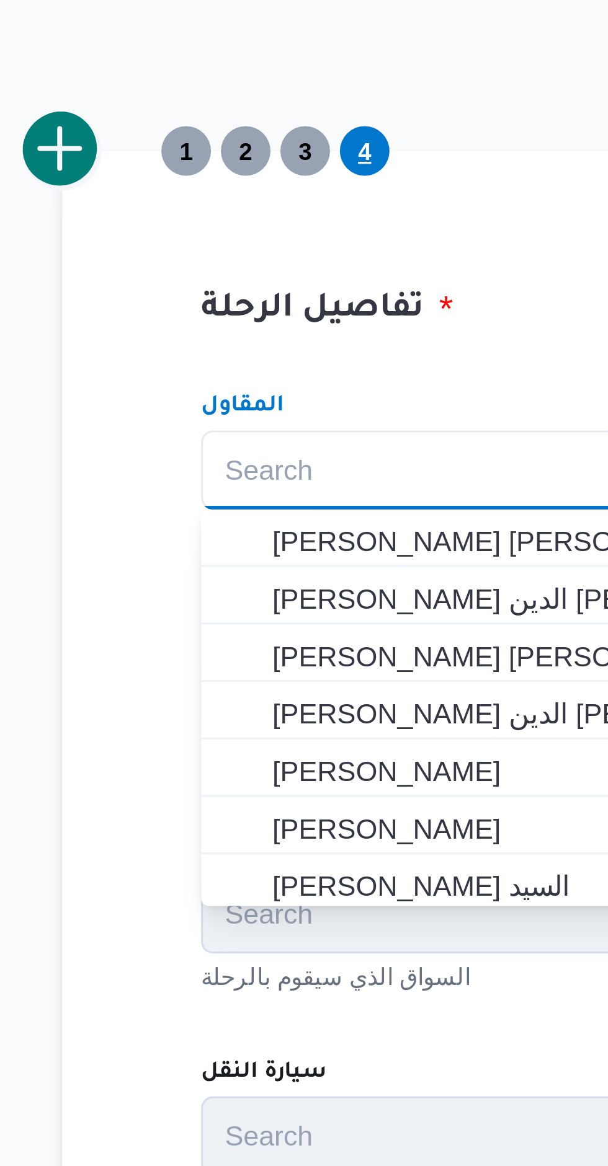
click at [207, 412] on label "المقاول" at bounding box center [218, 415] width 26 height 10
click at [212, 427] on input "المقاول" at bounding box center [212, 434] width 1 height 15
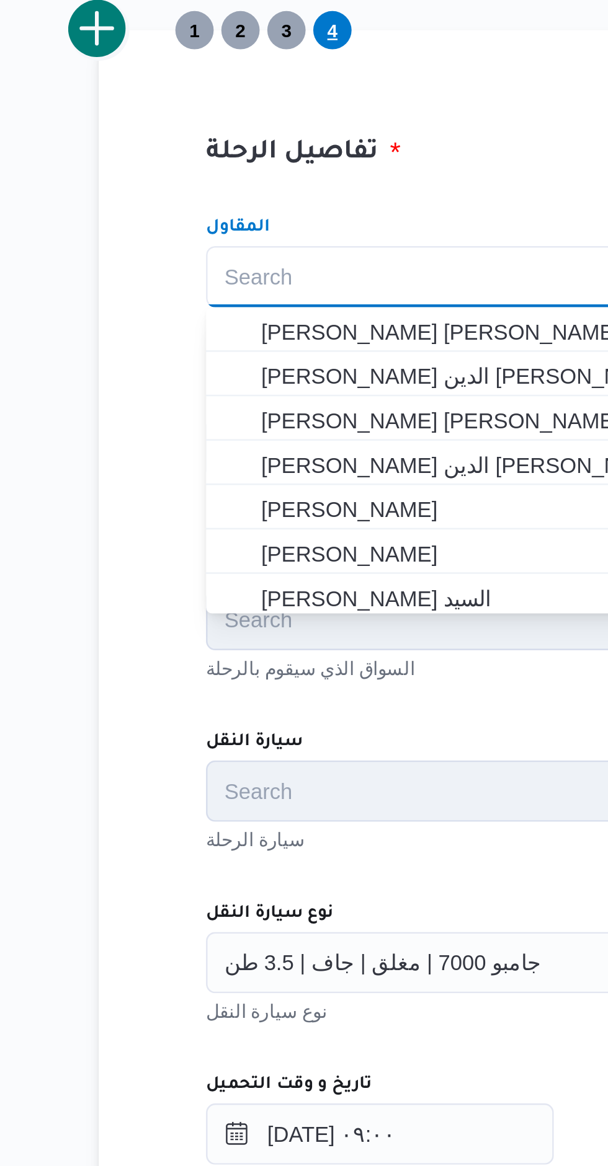
click at [189, 397] on div "تفاصيل الرحلة المقاول Search Combo box. Selected. Combo box input. Search. Type…" at bounding box center [440, 660] width 558 height 650
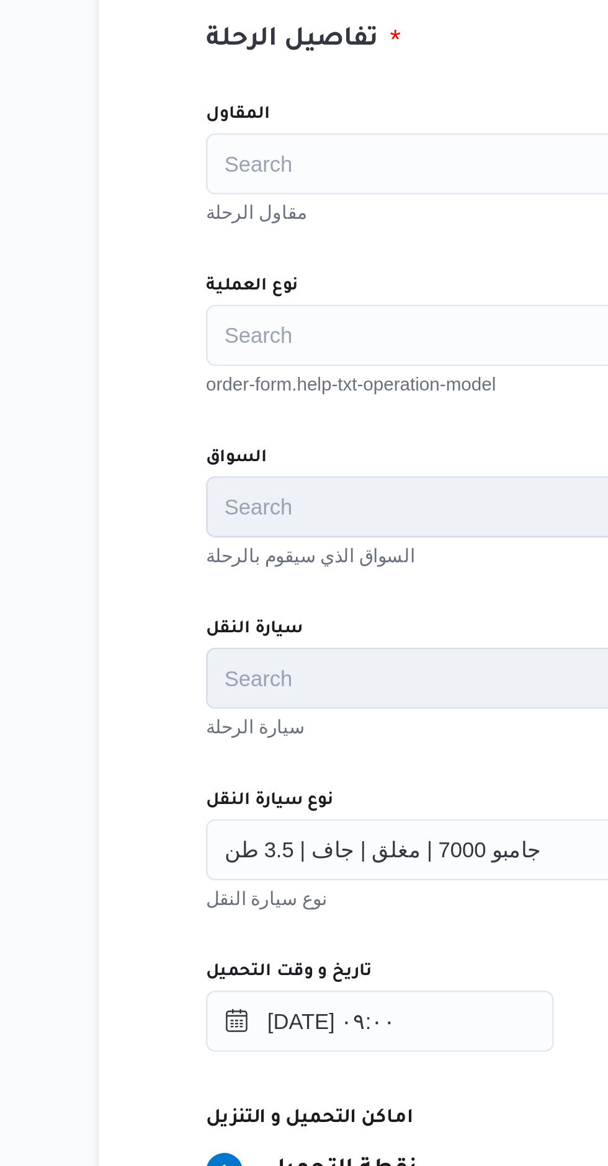
click at [213, 505] on input "نوع العملية" at bounding box center [212, 504] width 1 height 15
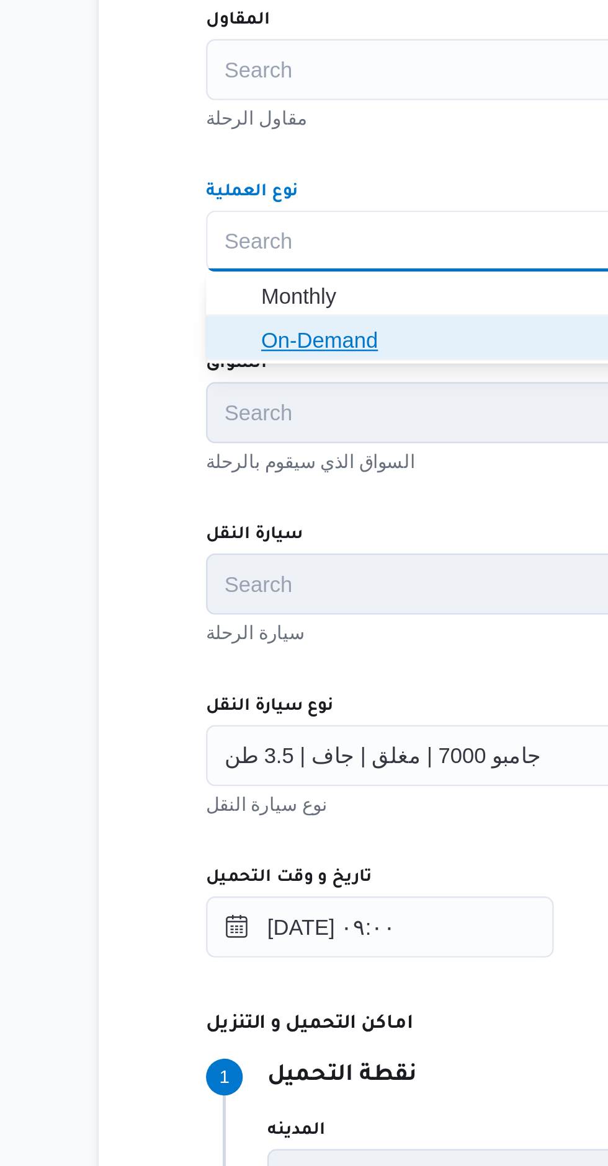
click at [217, 549] on icon "button" at bounding box center [217, 545] width 10 height 10
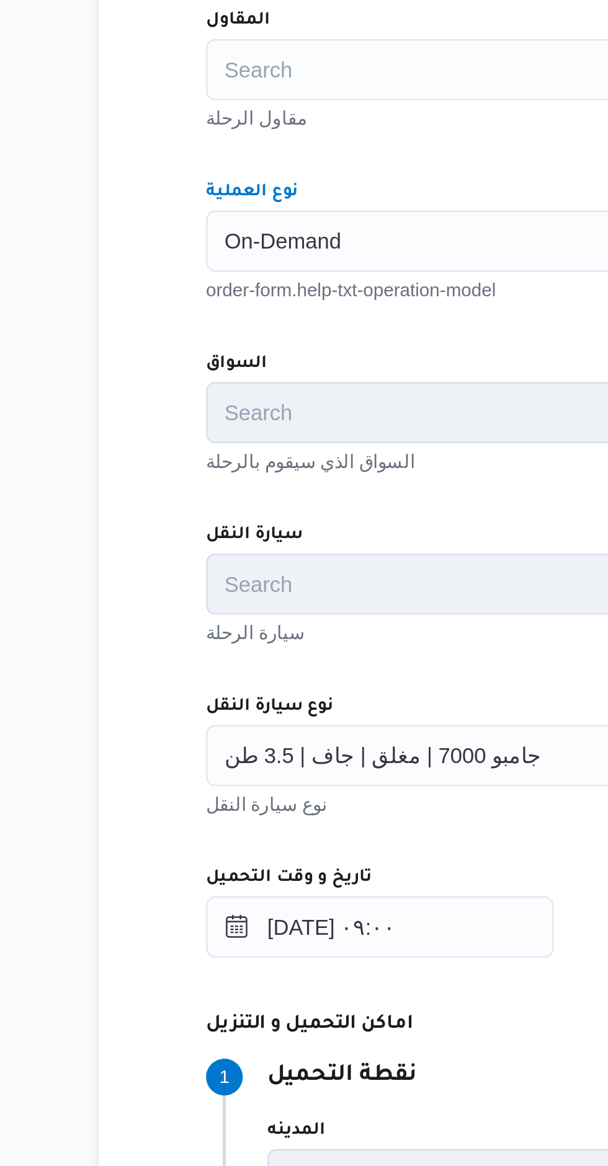
click at [227, 544] on div "المقاول Search مقاول الرحلة نوع العملية On-Demand Combo box. Selected. On-Deman…" at bounding box center [440, 675] width 491 height 551
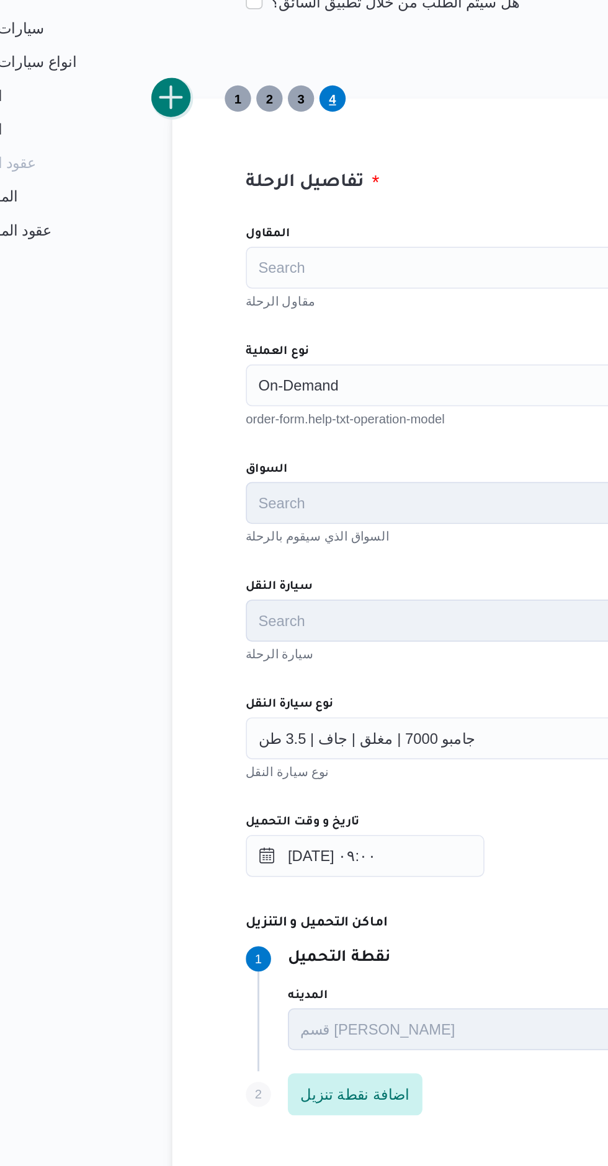
click at [161, 327] on button "add trip" at bounding box center [161, 334] width 25 height 25
click at [213, 504] on input "نوع العملية" at bounding box center [212, 504] width 1 height 15
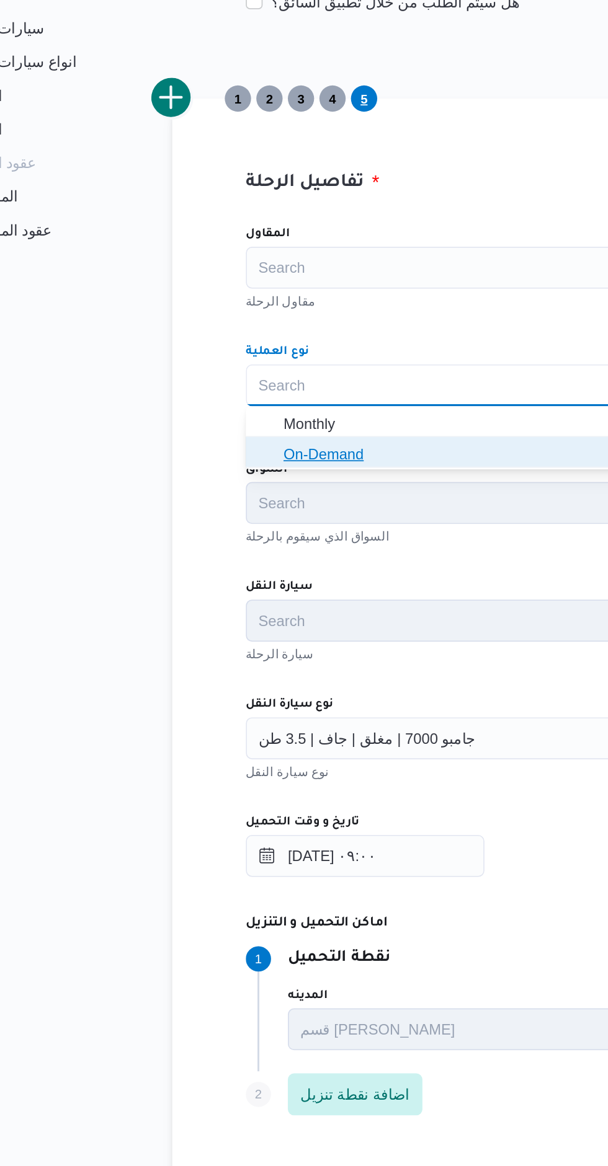
click at [218, 542] on icon "button" at bounding box center [217, 545] width 10 height 10
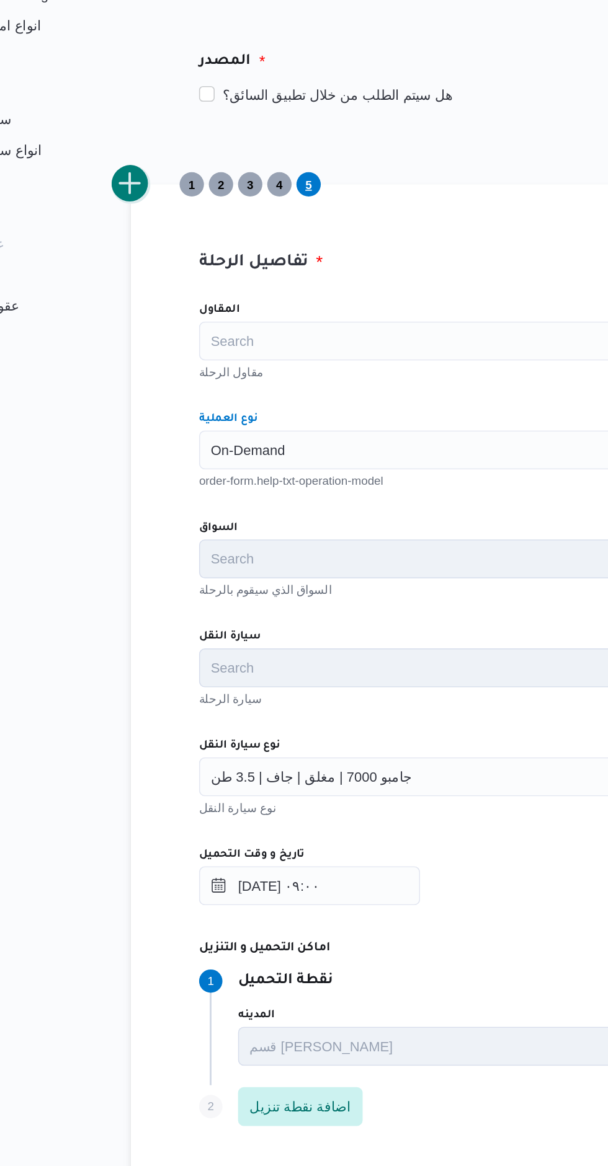
click at [162, 334] on button "add trip" at bounding box center [161, 334] width 25 height 25
click at [232, 512] on div "Search" at bounding box center [440, 504] width 471 height 25
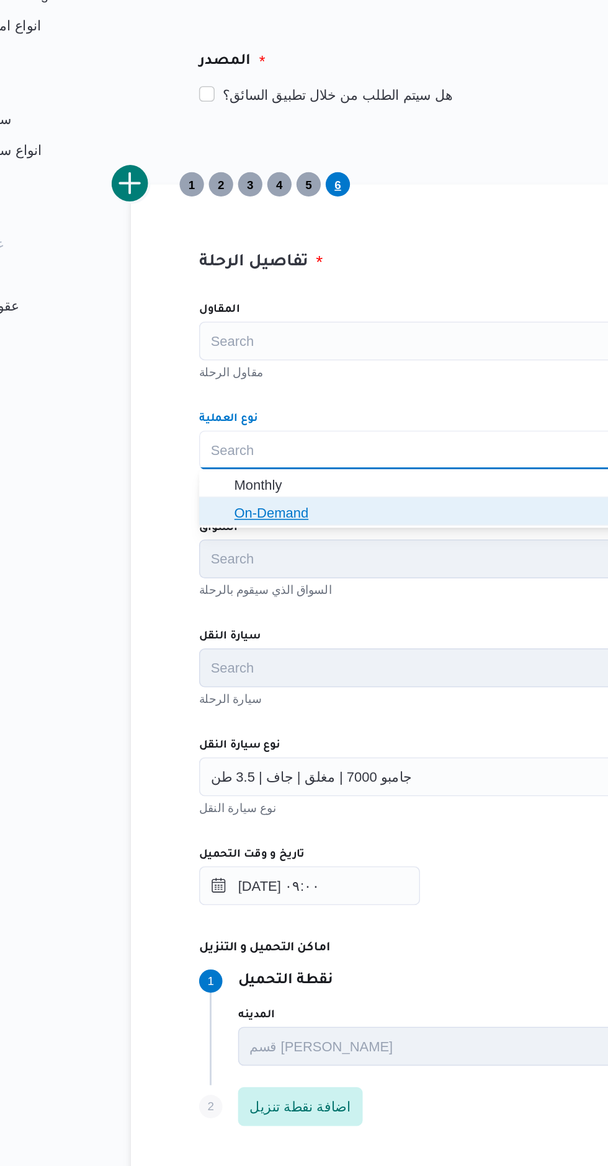
click at [224, 545] on span "On-Demand" at bounding box center [409, 545] width 399 height 20
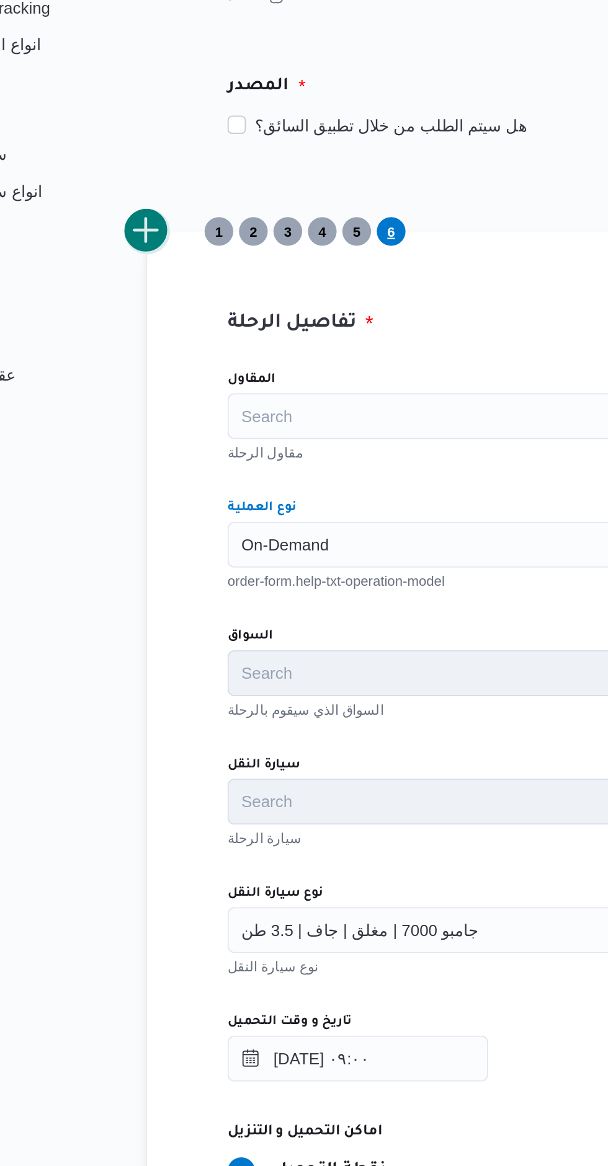
click at [162, 345] on button "add trip" at bounding box center [161, 334] width 25 height 25
click at [213, 503] on input "نوع العملية" at bounding box center [212, 504] width 1 height 15
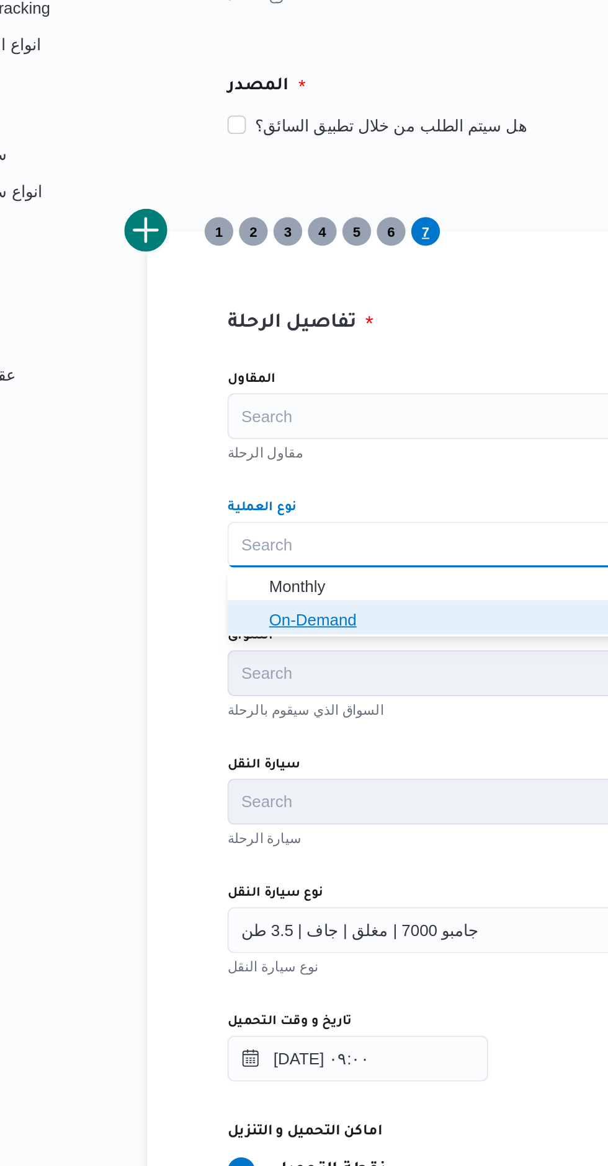
click at [308, 540] on span "On-Demand" at bounding box center [417, 544] width 380 height 15
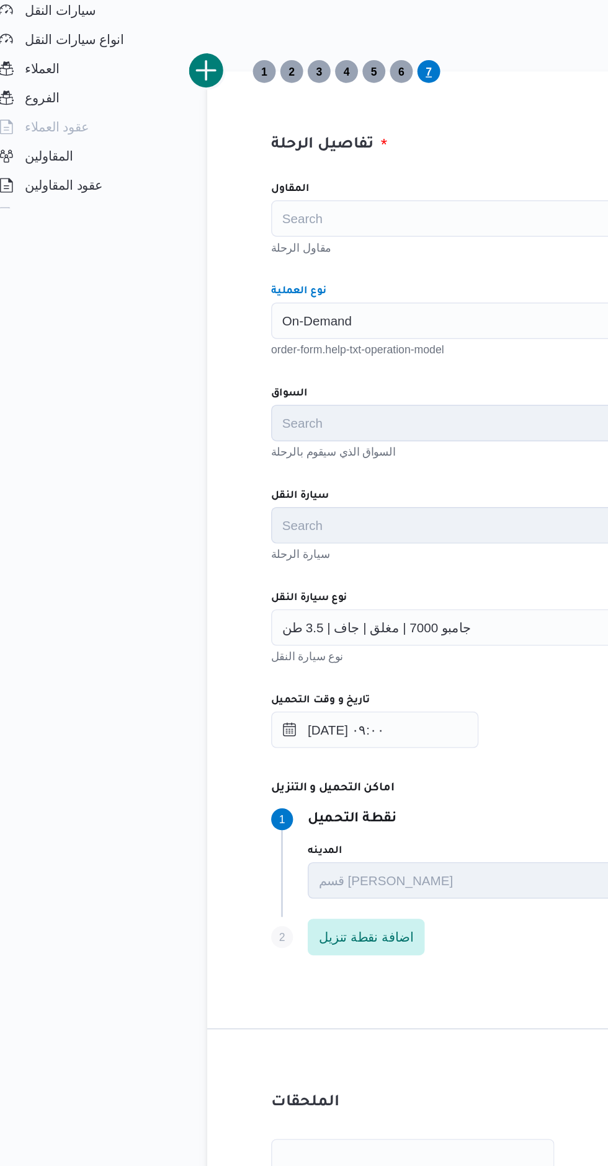
click at [375, 384] on div "تفاصيل الرحلة المقاول Search مقاول الرحلة نوع العملية On-Demand Combo box. Sele…" at bounding box center [440, 660] width 558 height 650
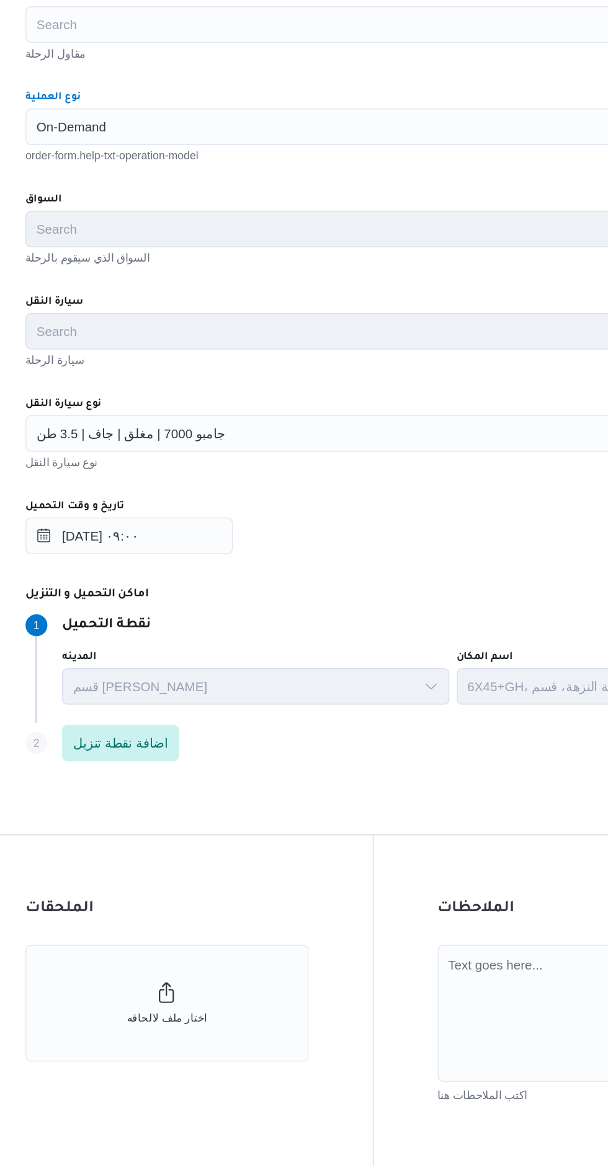
scroll to position [0, 0]
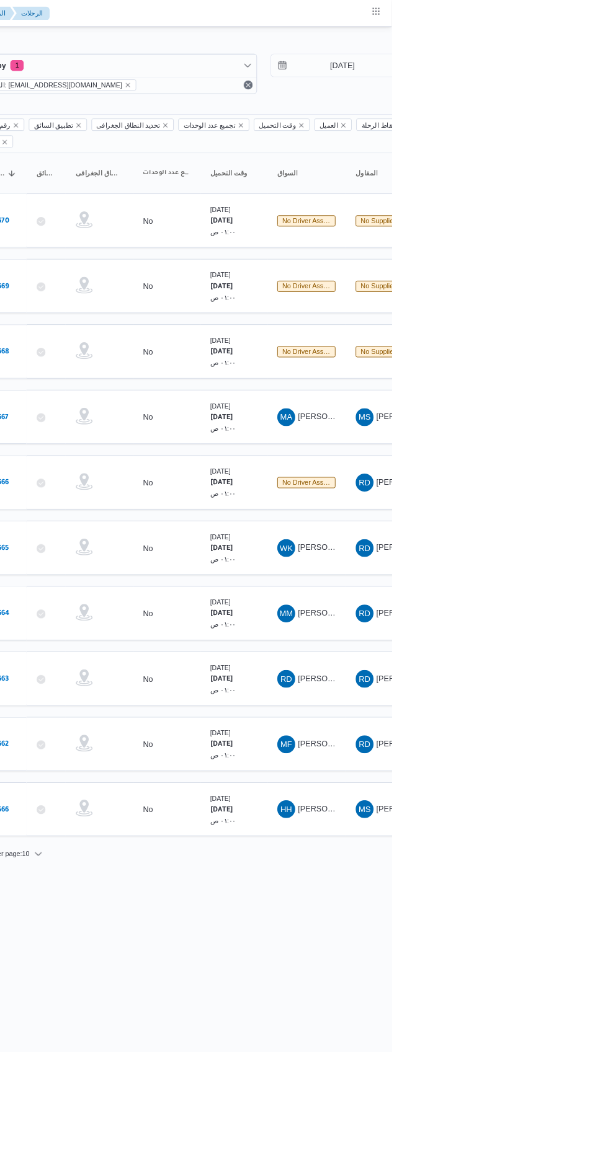
scroll to position [0, 19]
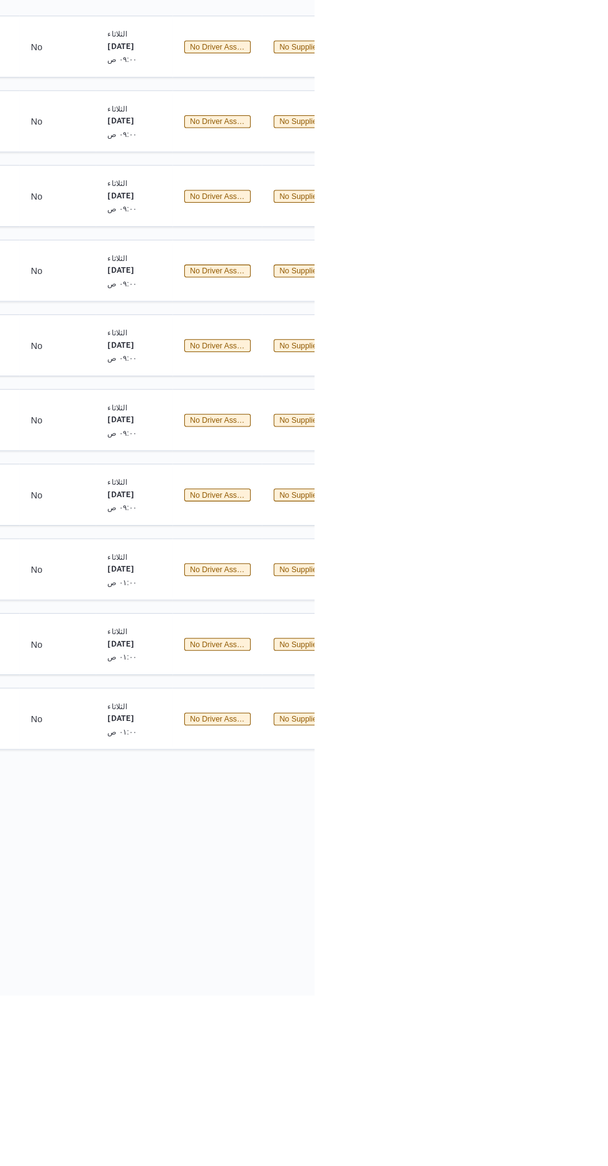
scroll to position [0, 19]
